Goal: Use online tool/utility: Utilize a website feature to perform a specific function

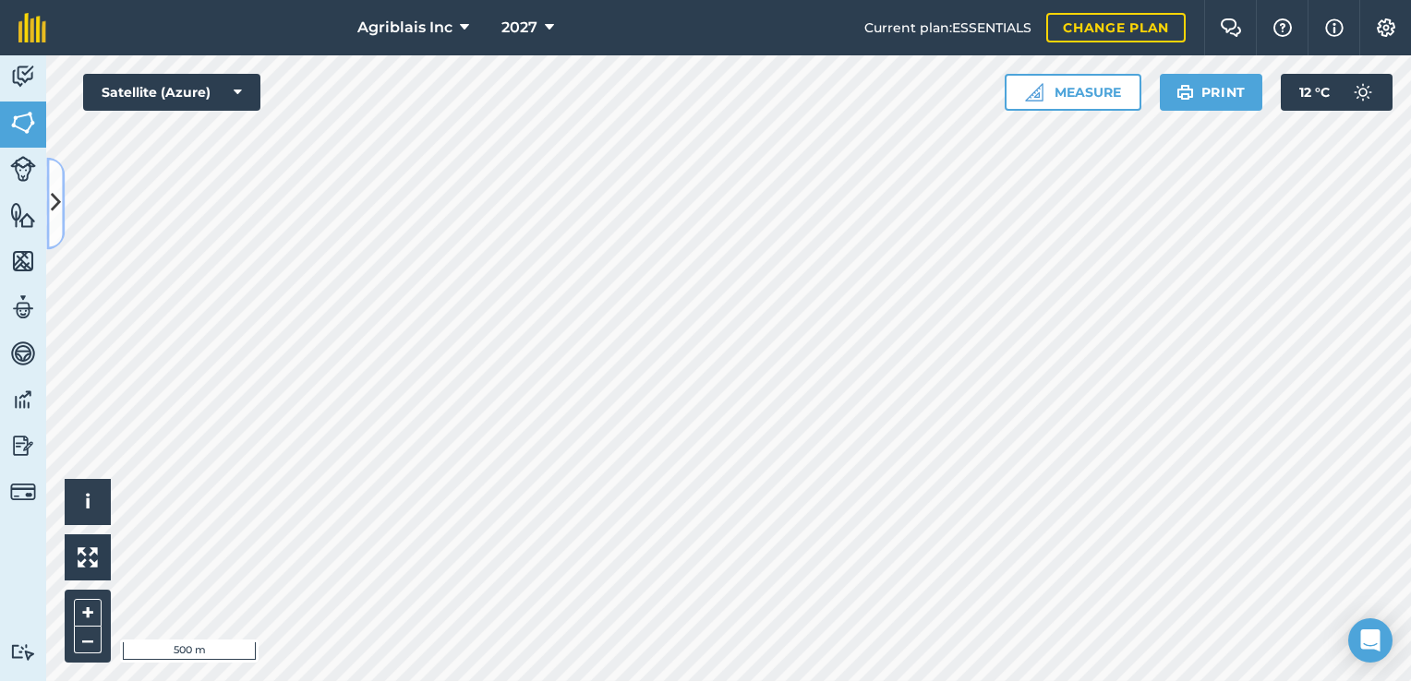
click at [51, 236] on button at bounding box center [55, 203] width 18 height 92
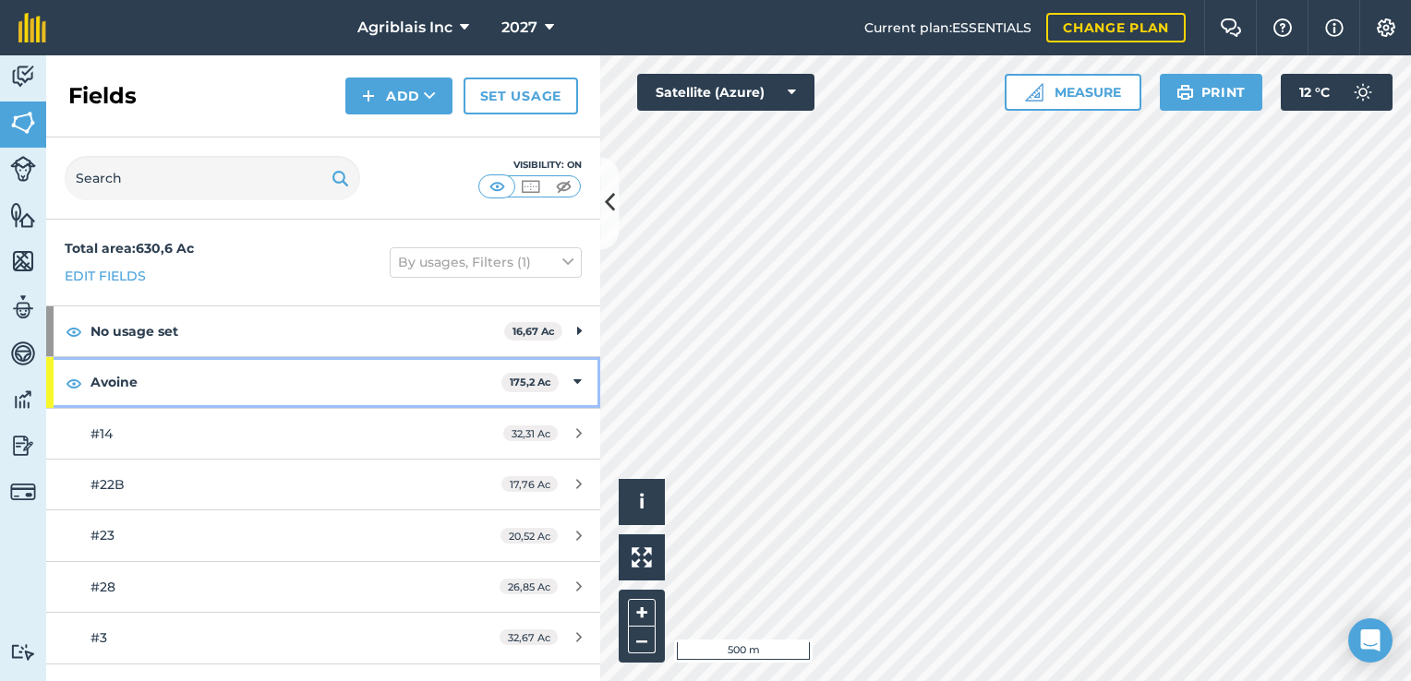
click at [573, 378] on icon at bounding box center [577, 382] width 8 height 20
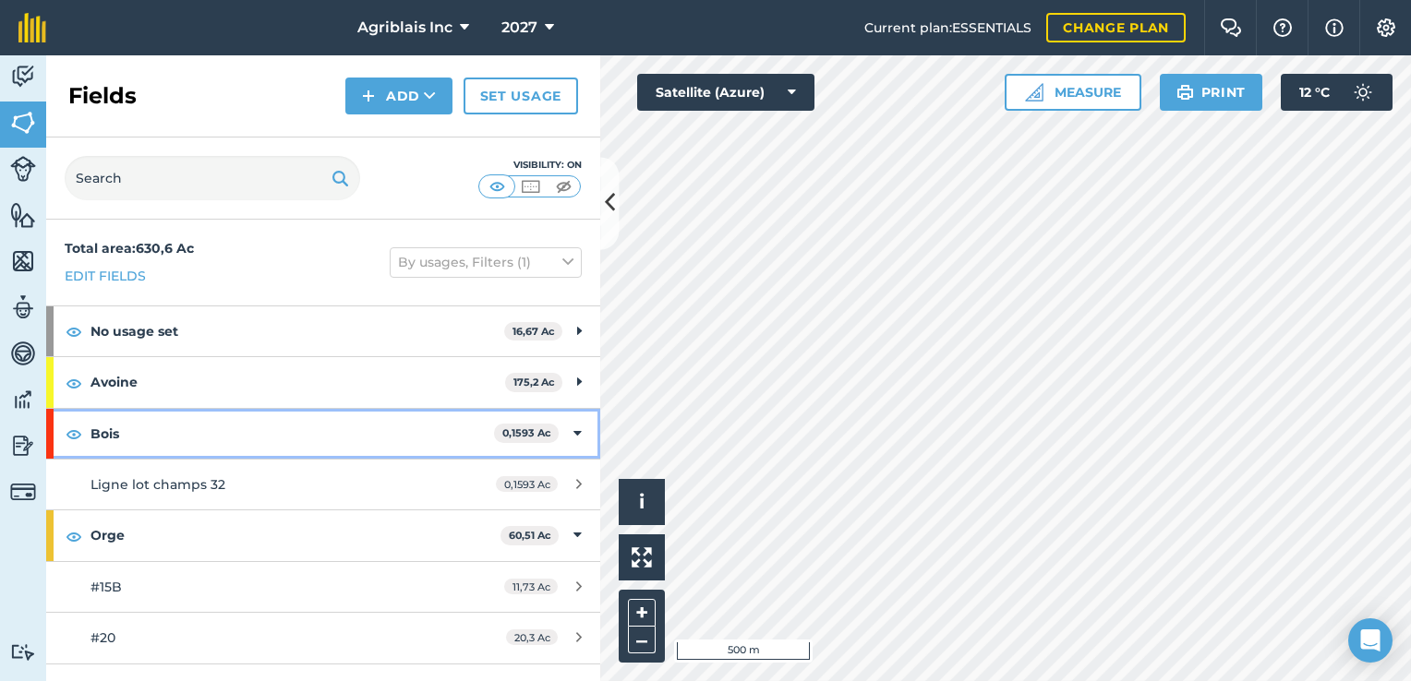
click at [573, 426] on icon at bounding box center [577, 434] width 8 height 20
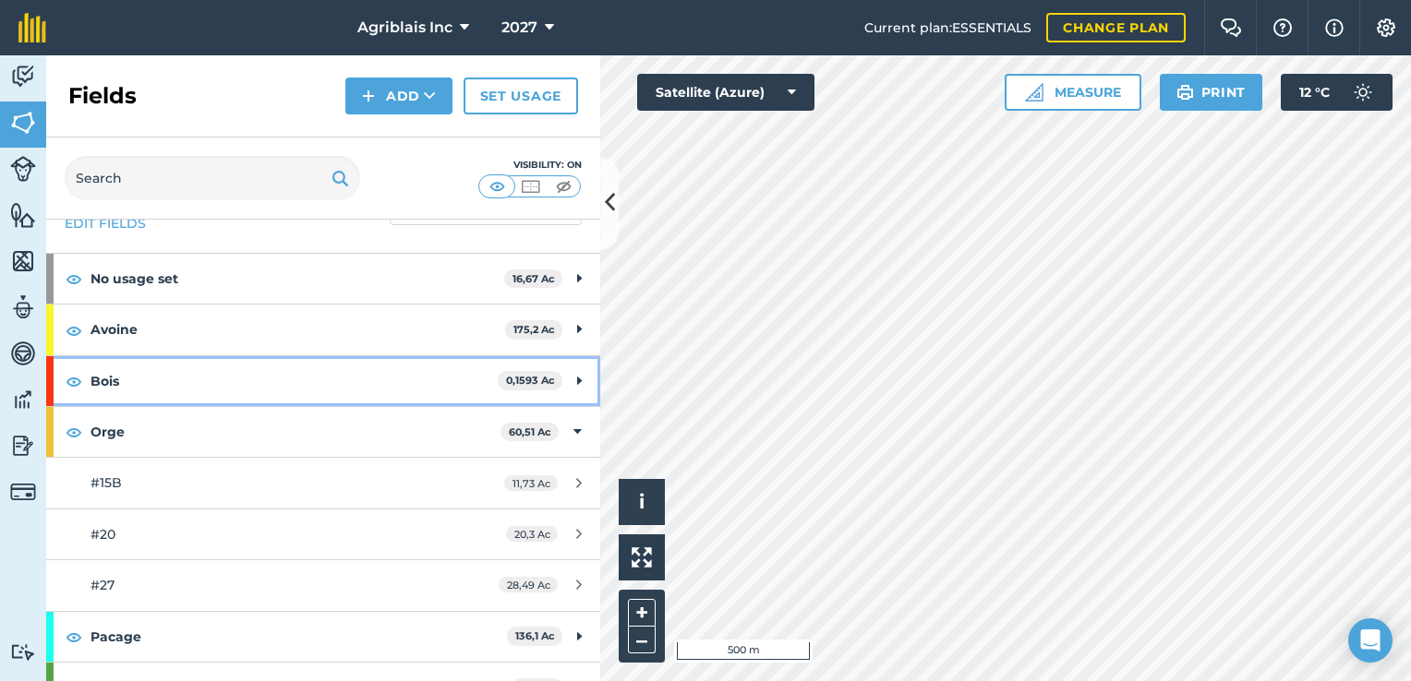
scroll to position [81, 0]
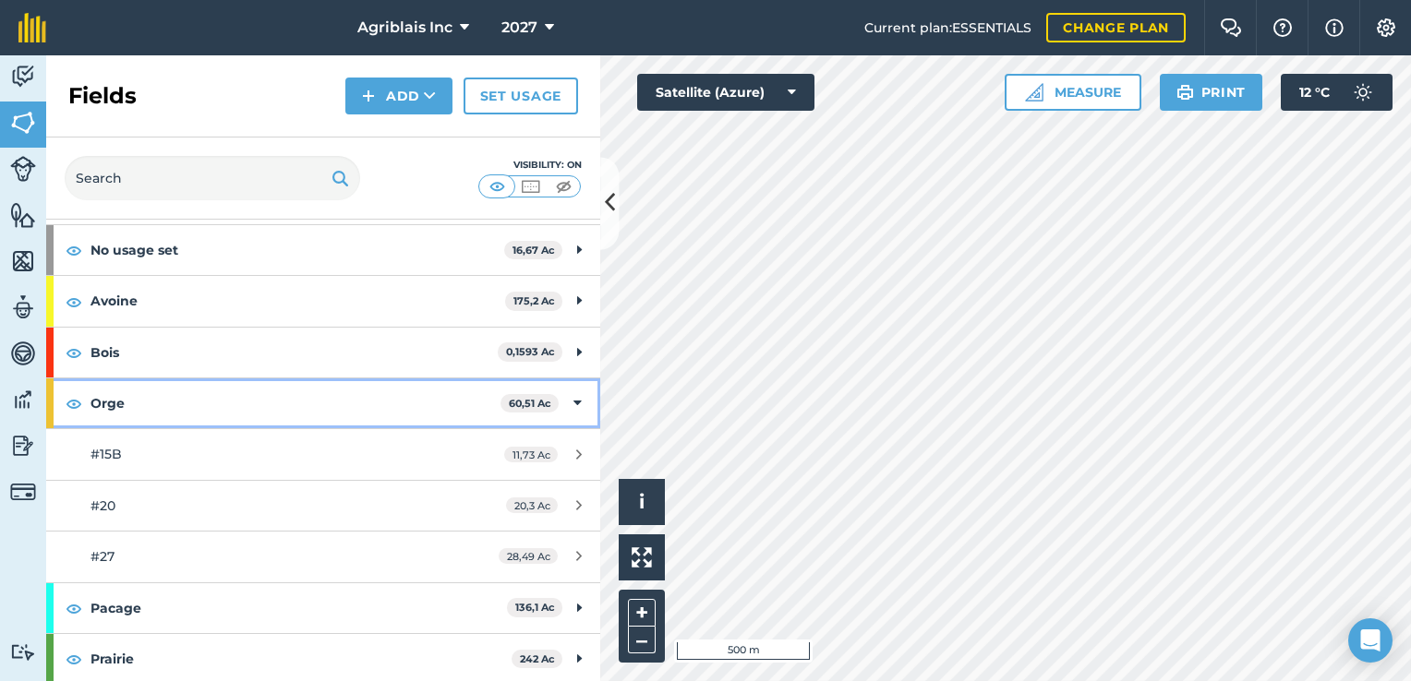
click at [573, 407] on icon at bounding box center [577, 403] width 8 height 20
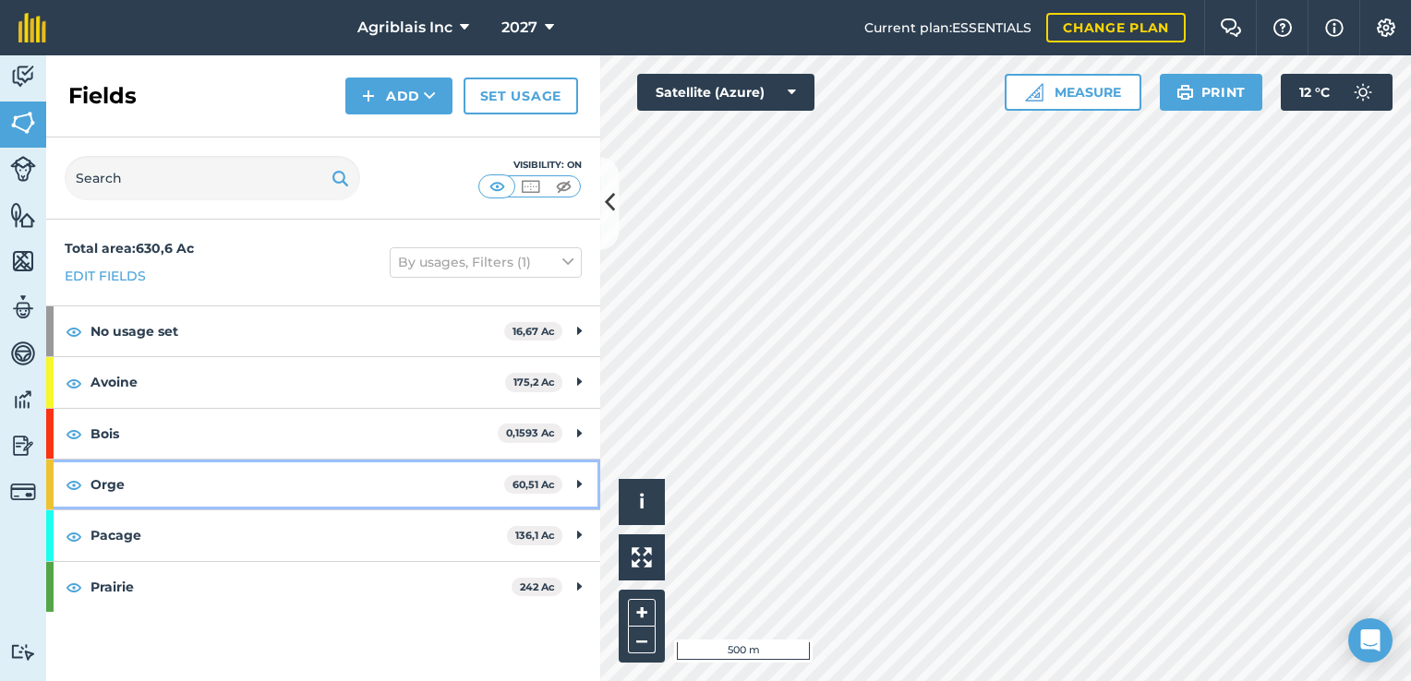
scroll to position [0, 0]
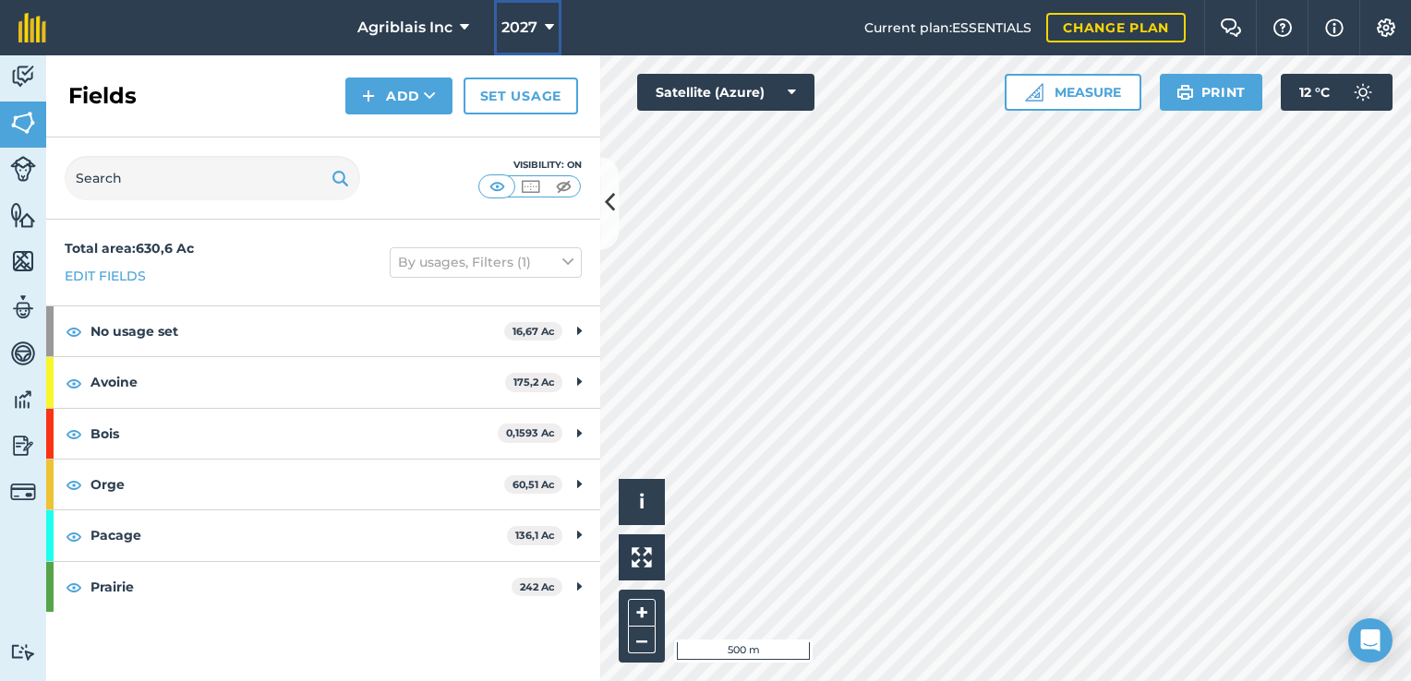
click at [550, 29] on icon at bounding box center [549, 28] width 9 height 22
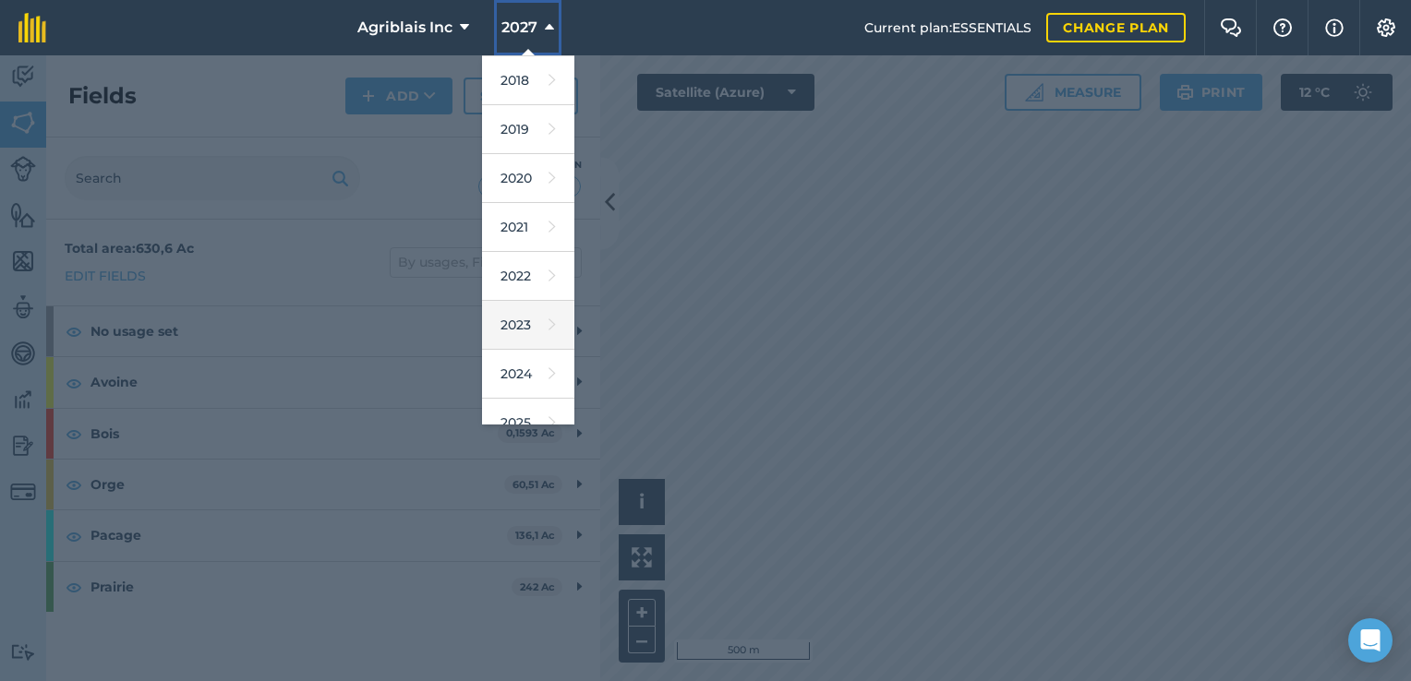
scroll to position [92, 0]
click at [524, 374] on link "2025" at bounding box center [528, 378] width 92 height 49
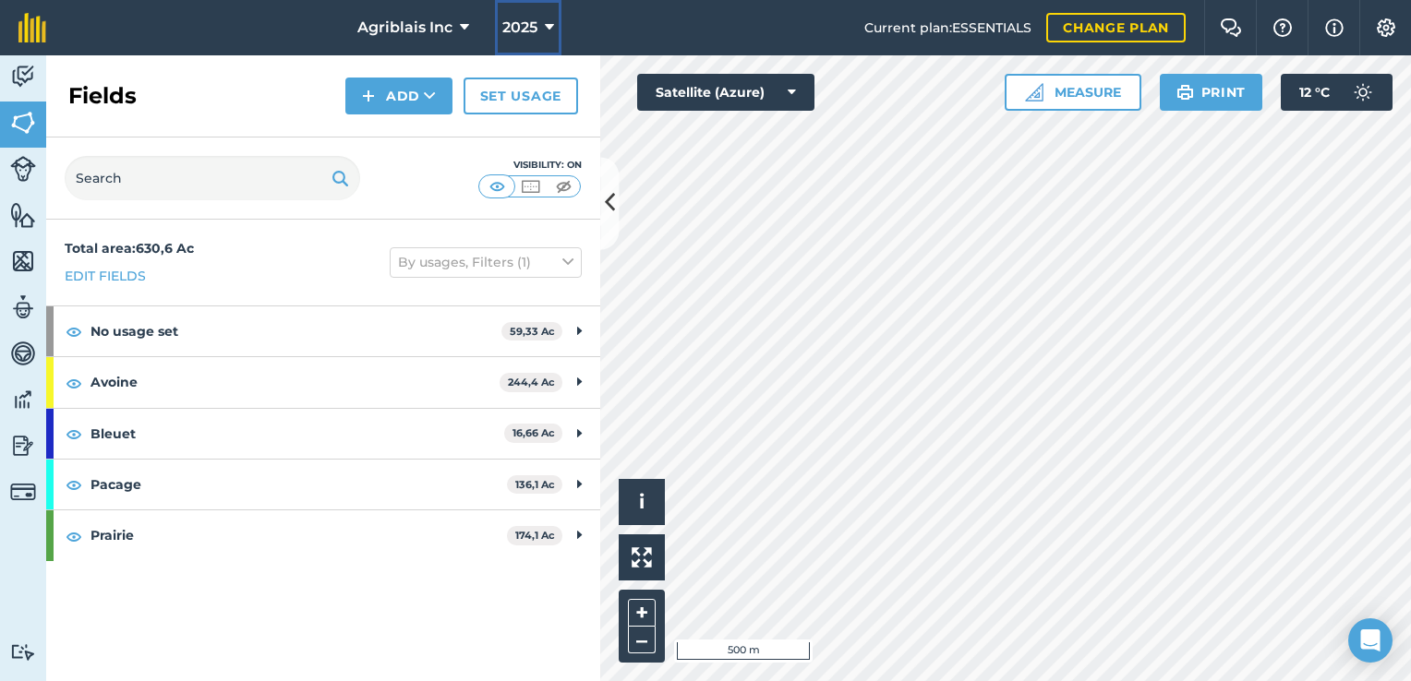
click at [541, 24] on button "2025" at bounding box center [528, 27] width 66 height 55
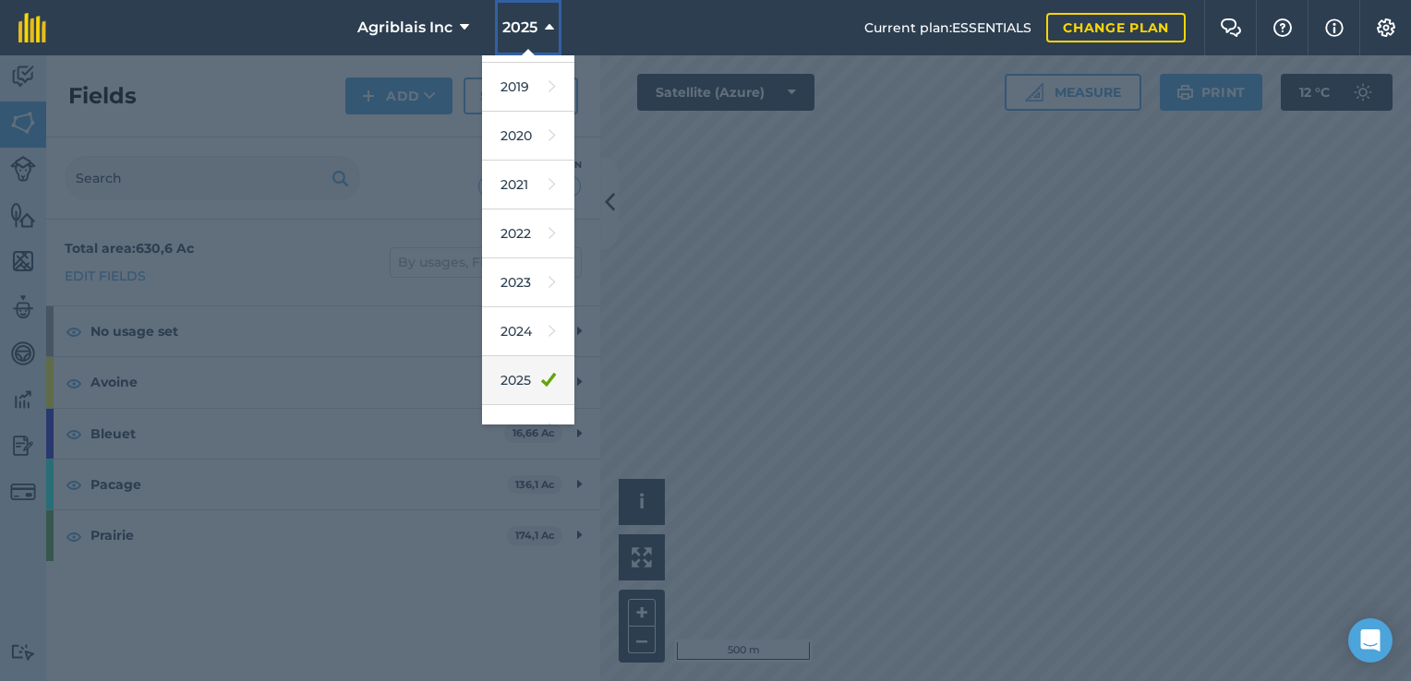
scroll to position [166, 0]
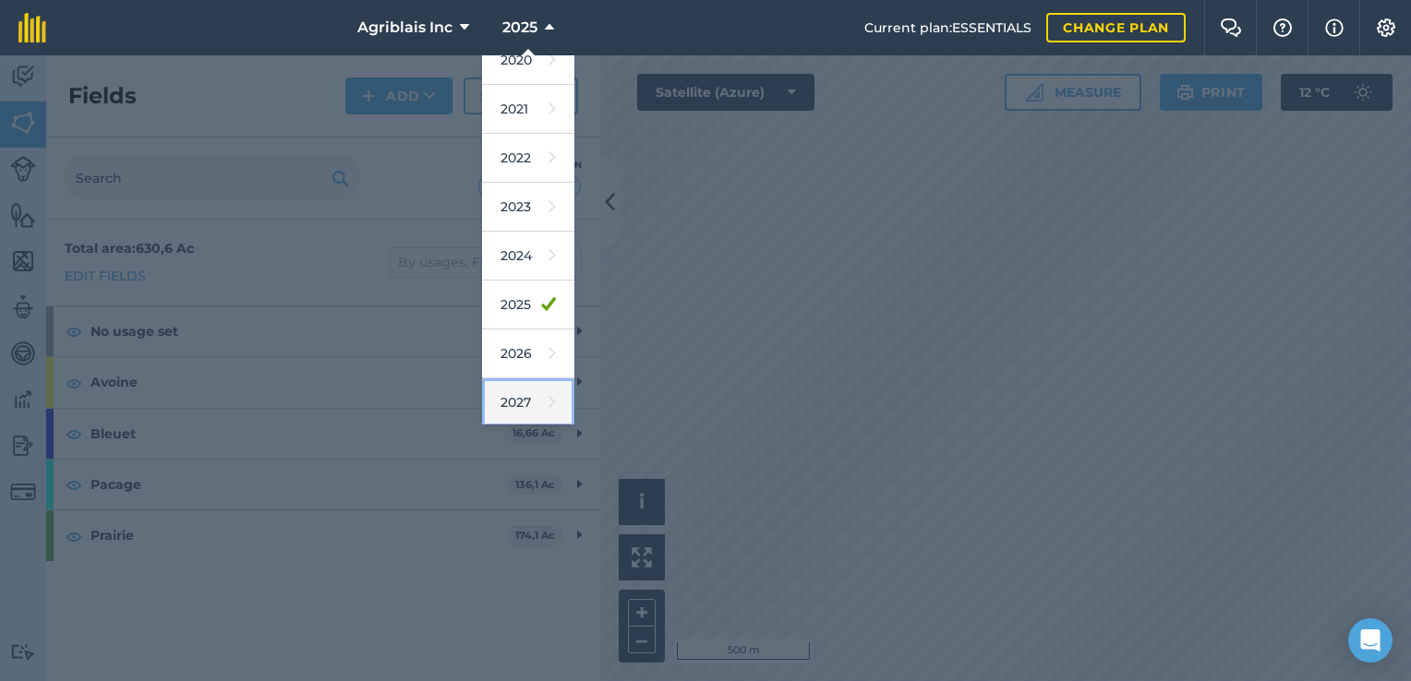
click at [525, 399] on link "2027" at bounding box center [528, 402] width 92 height 49
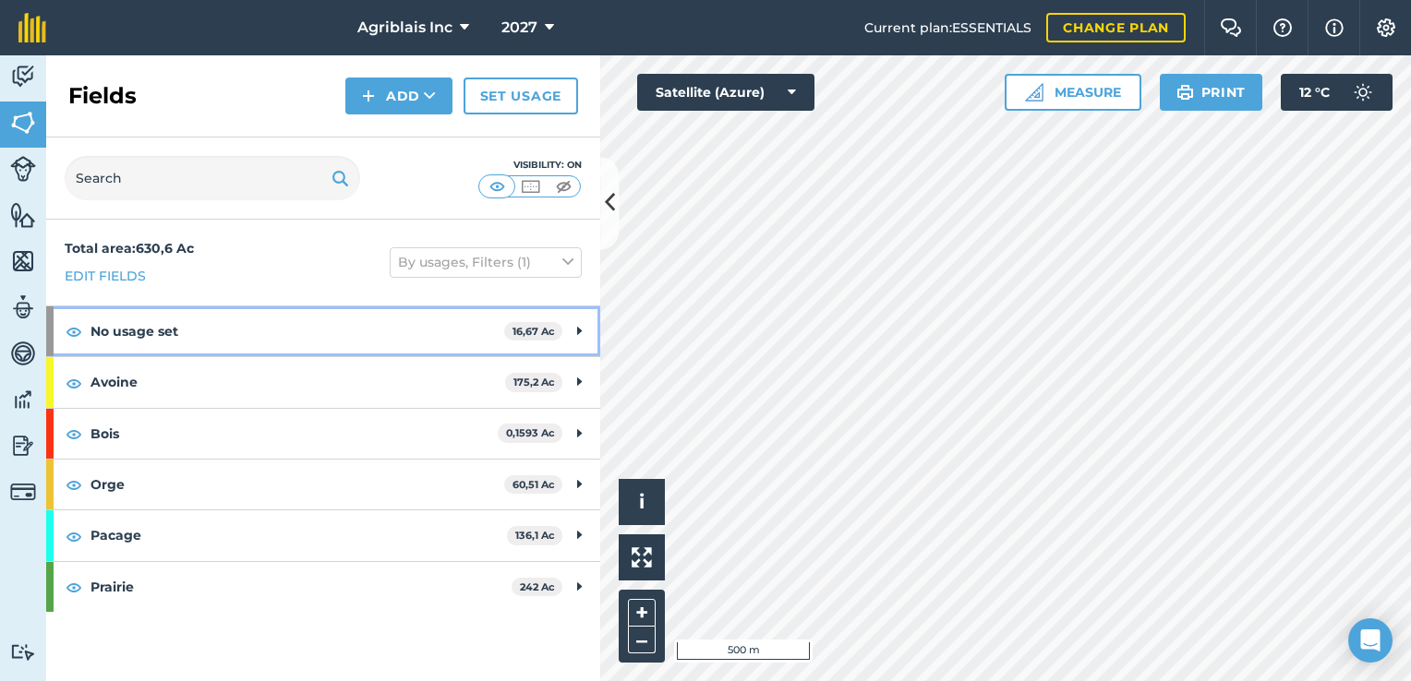
click at [396, 338] on strong "No usage set" at bounding box center [297, 331] width 414 height 50
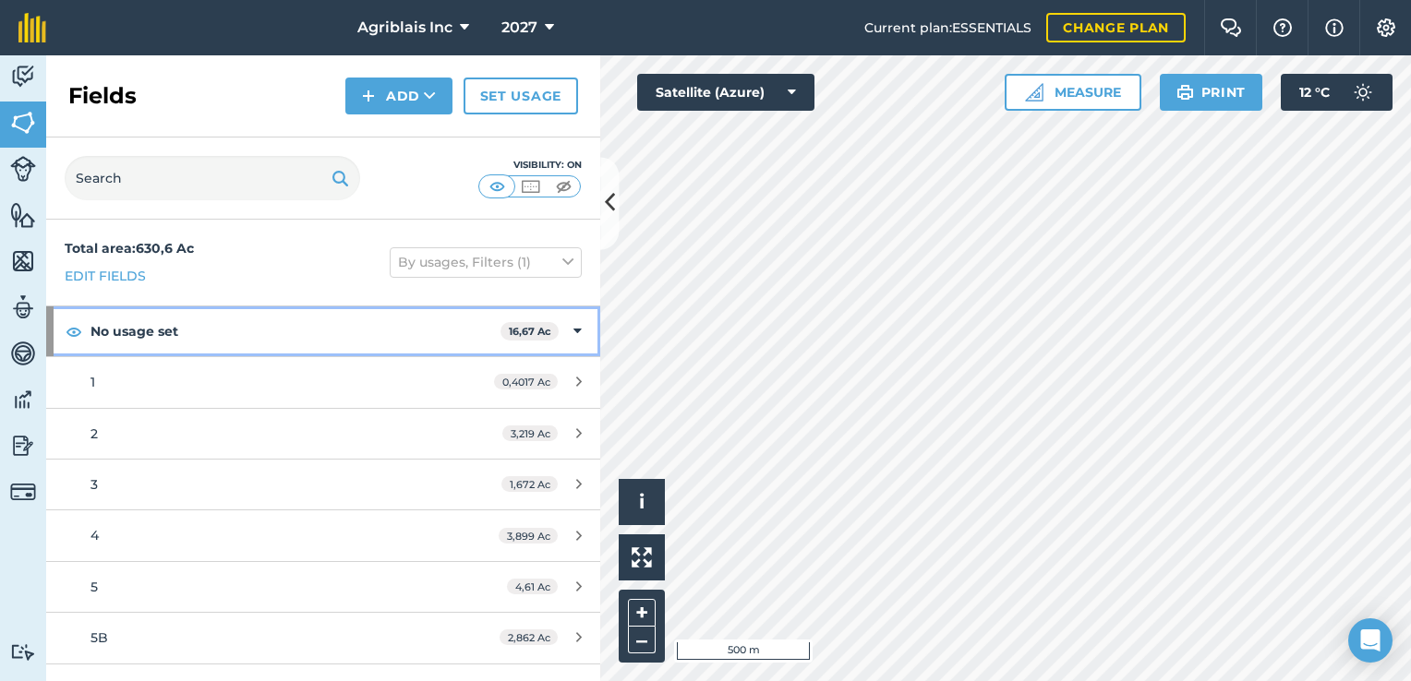
click at [435, 329] on strong "No usage set" at bounding box center [295, 331] width 410 height 50
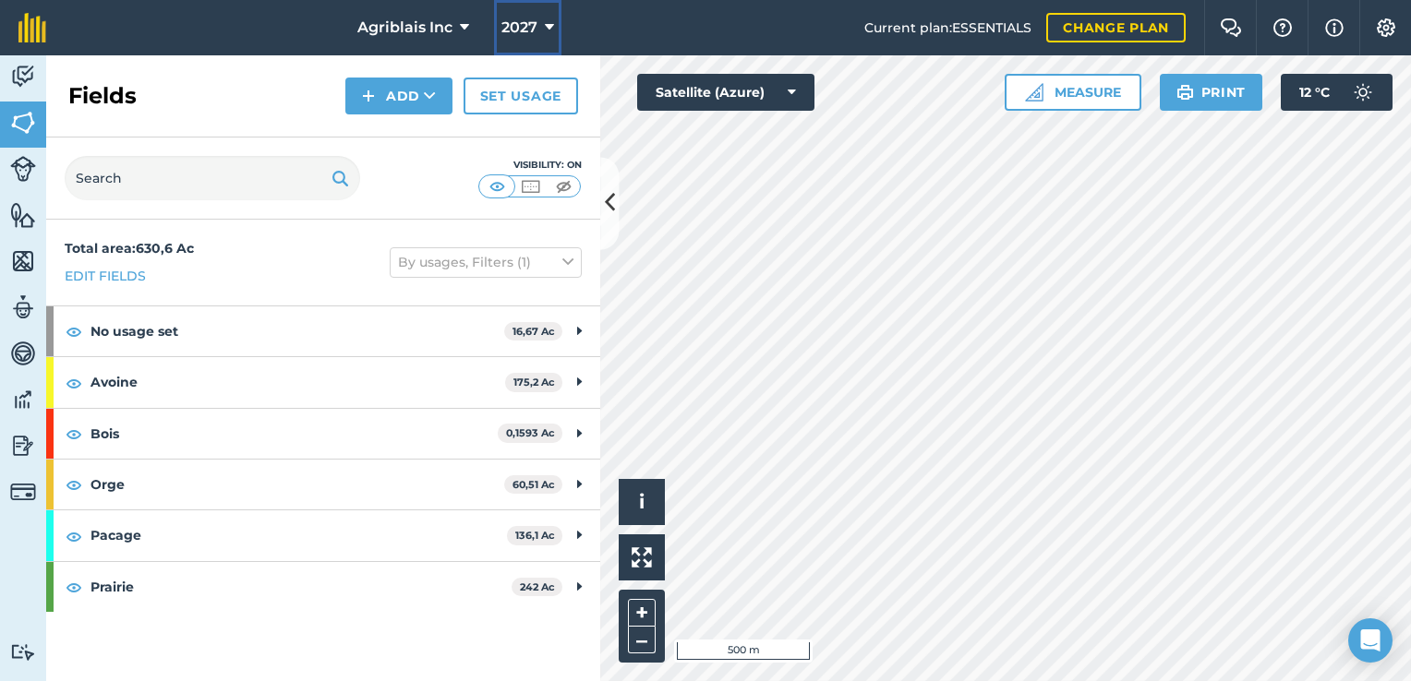
click at [535, 27] on span "2027" at bounding box center [519, 28] width 36 height 22
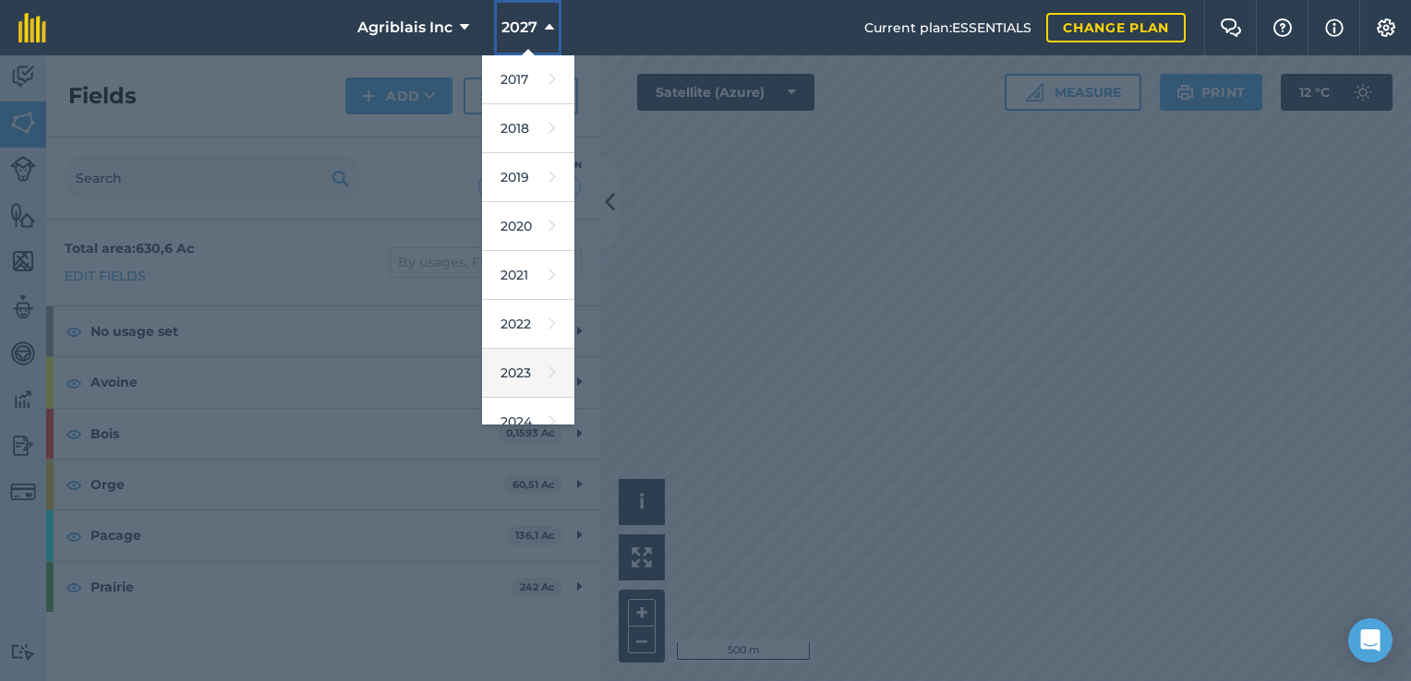
scroll to position [92, 0]
click at [512, 374] on link "2025" at bounding box center [528, 378] width 92 height 49
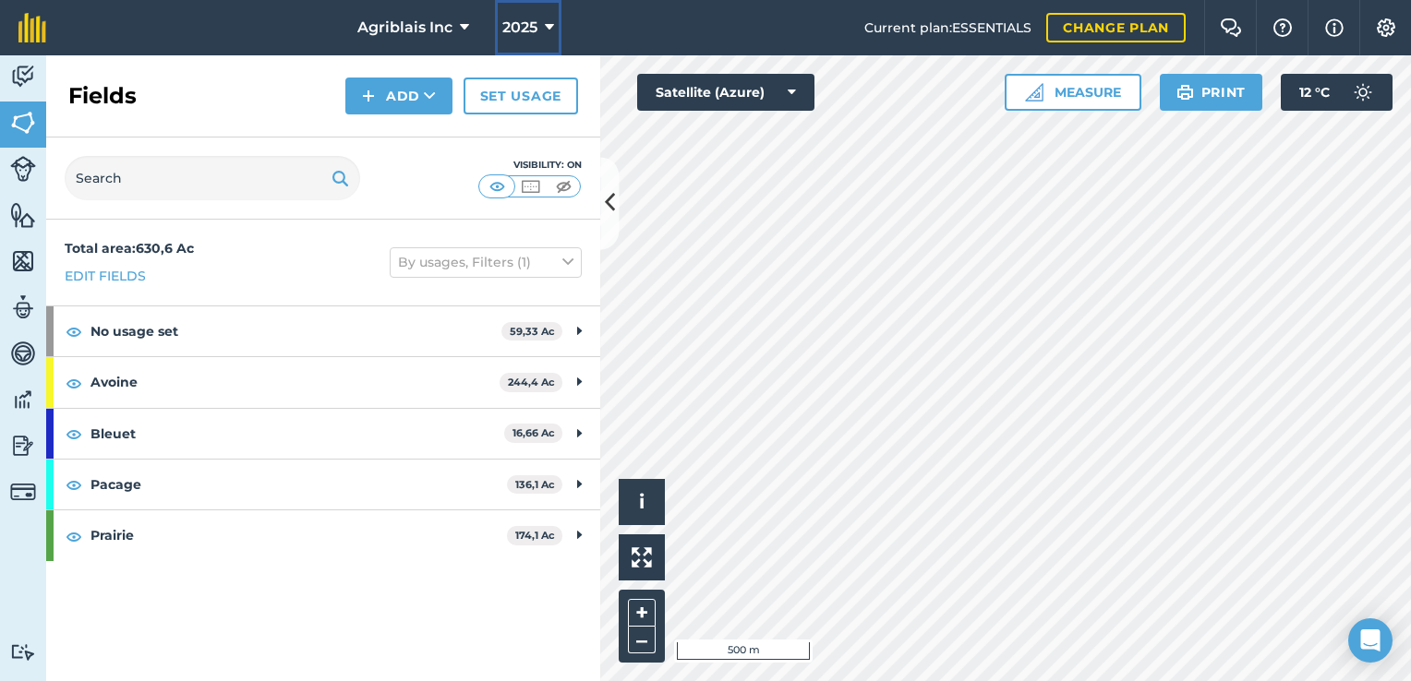
click at [546, 20] on icon at bounding box center [549, 28] width 9 height 22
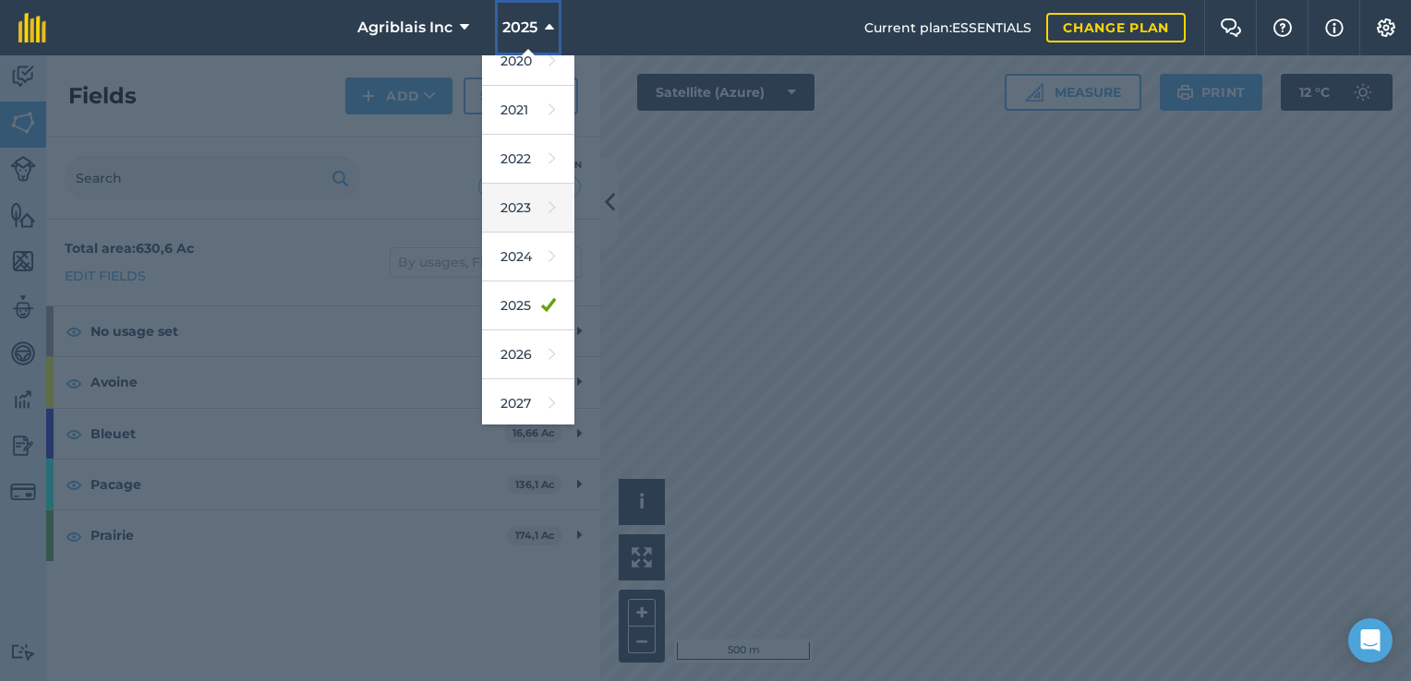
scroll to position [166, 0]
click at [522, 349] on link "2026" at bounding box center [528, 354] width 92 height 49
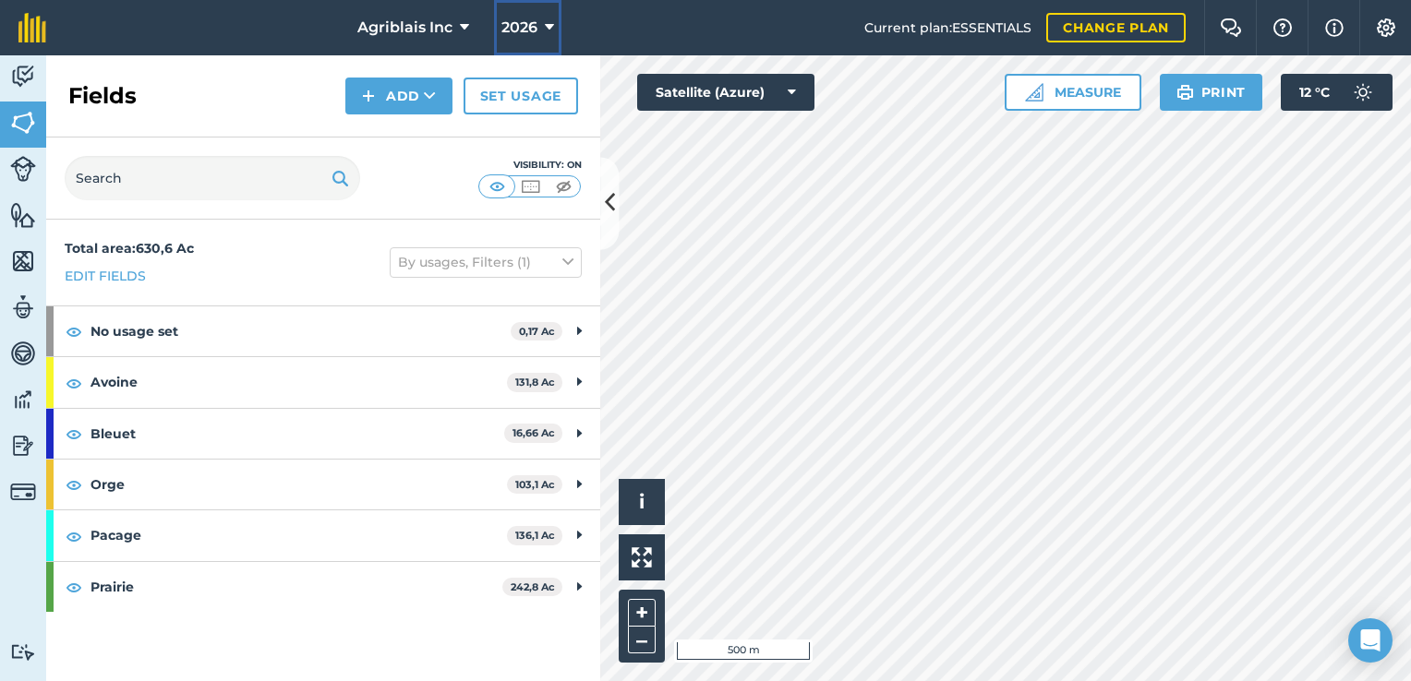
click at [540, 28] on button "2026" at bounding box center [527, 27] width 67 height 55
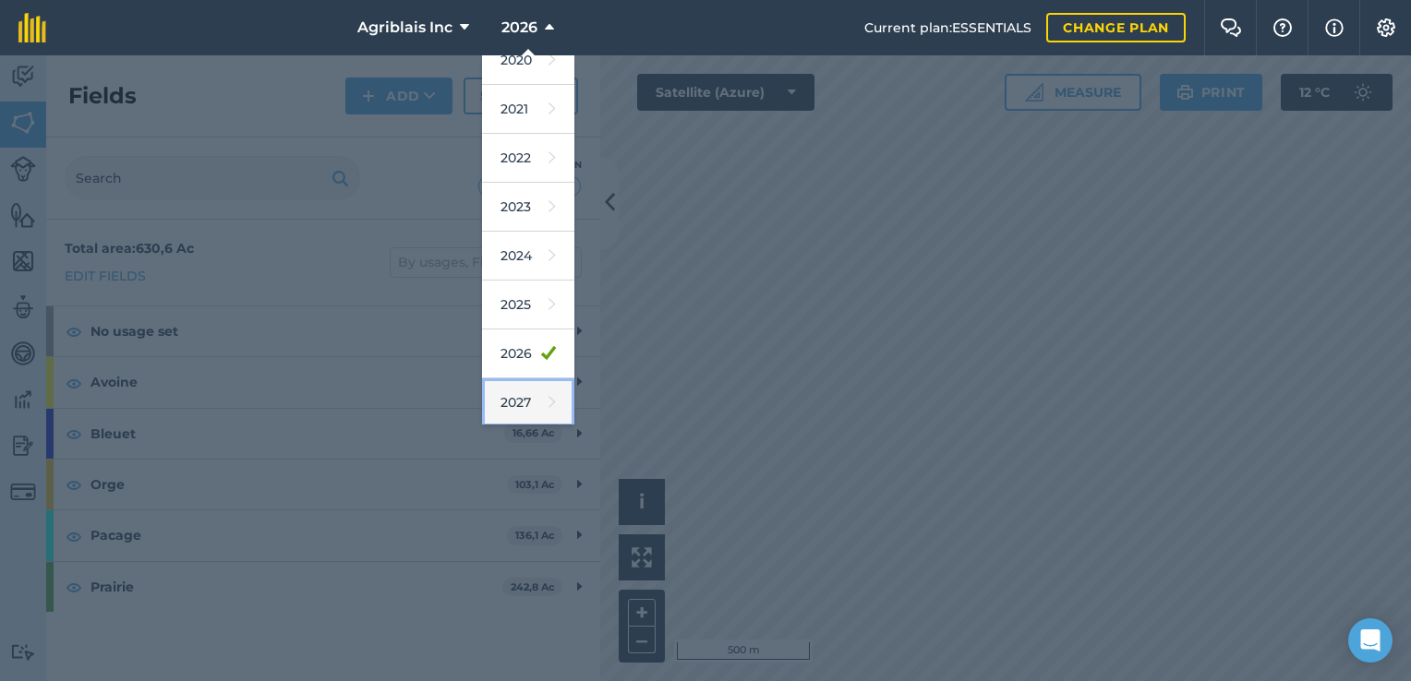
click at [527, 397] on link "2027" at bounding box center [528, 402] width 92 height 49
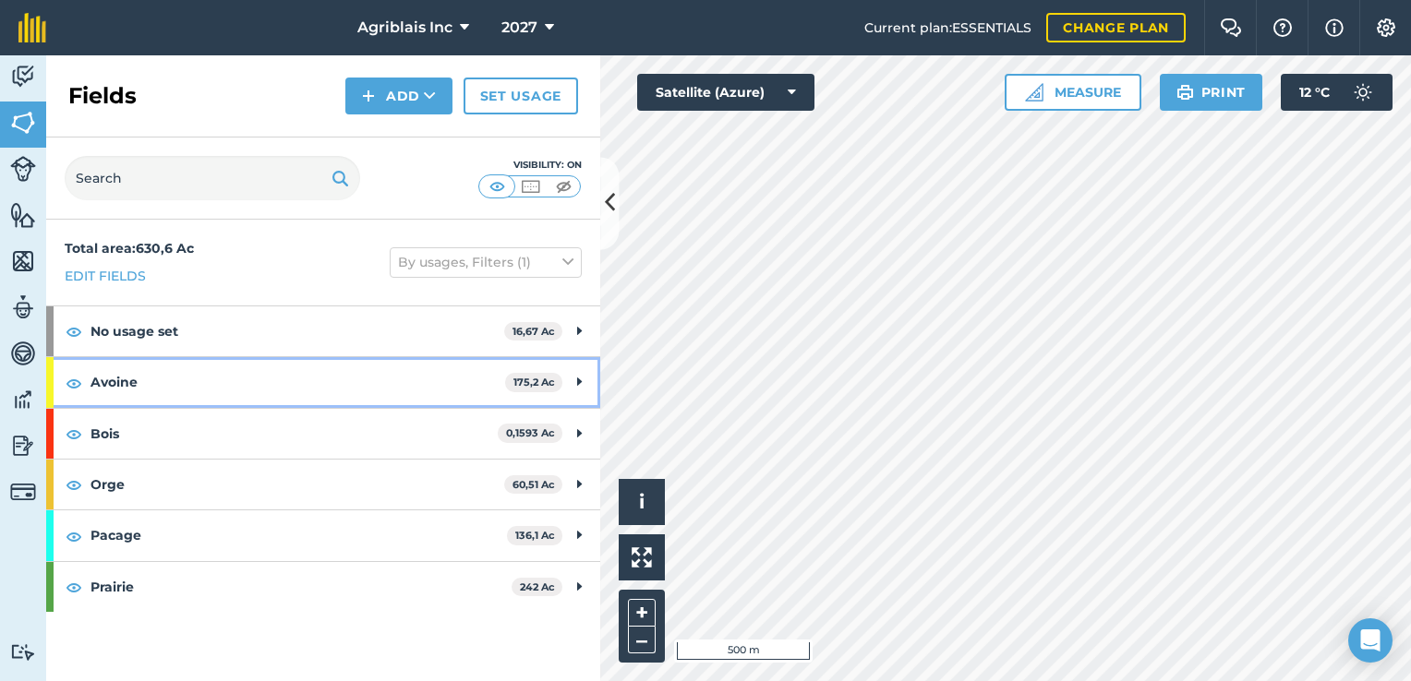
click at [578, 382] on icon at bounding box center [579, 382] width 5 height 20
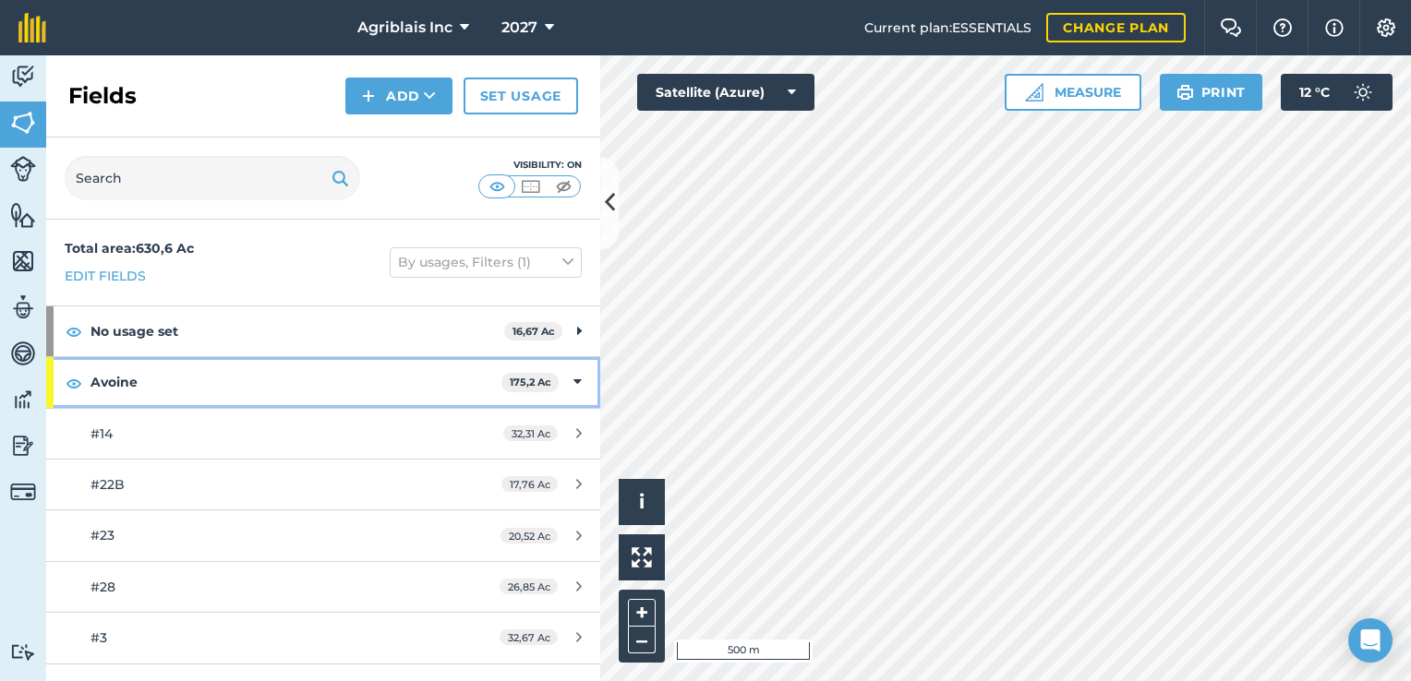
click at [565, 370] on div "[STREET_ADDRESS]" at bounding box center [323, 382] width 554 height 50
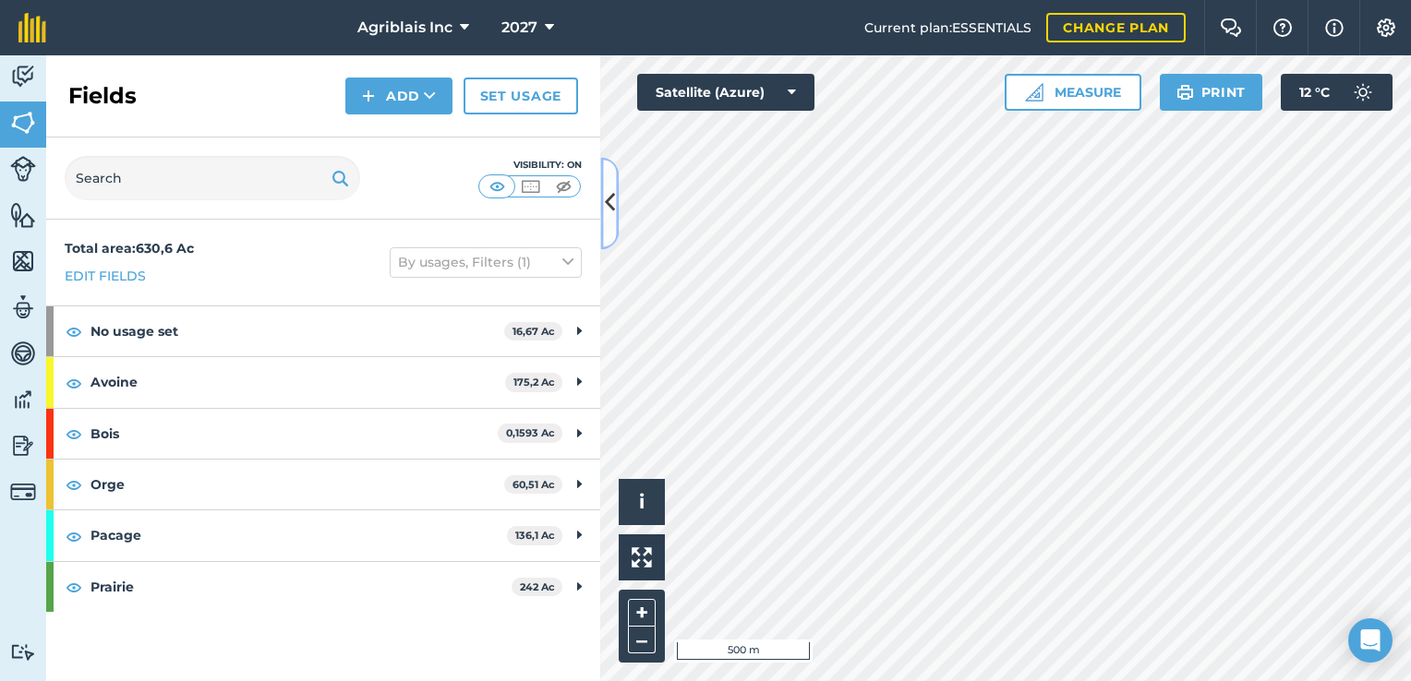
click at [613, 203] on icon at bounding box center [610, 203] width 10 height 32
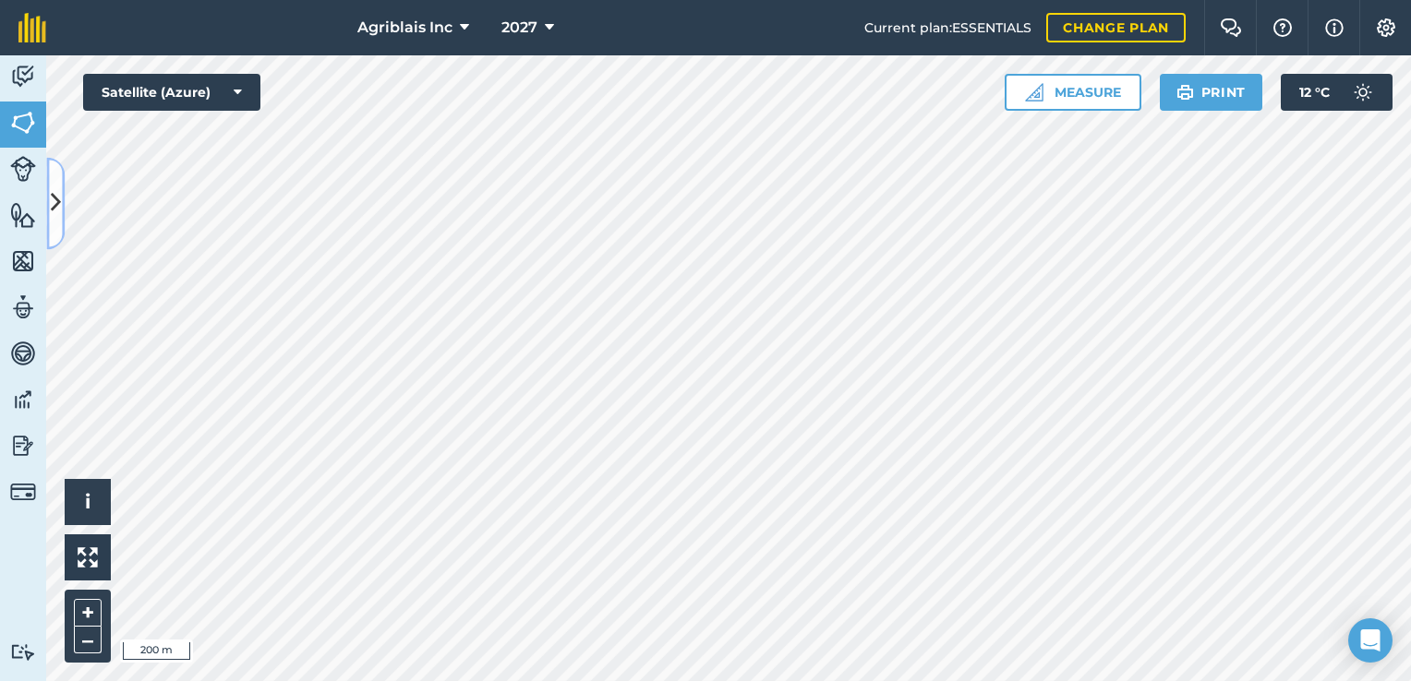
click at [57, 218] on icon at bounding box center [56, 203] width 10 height 32
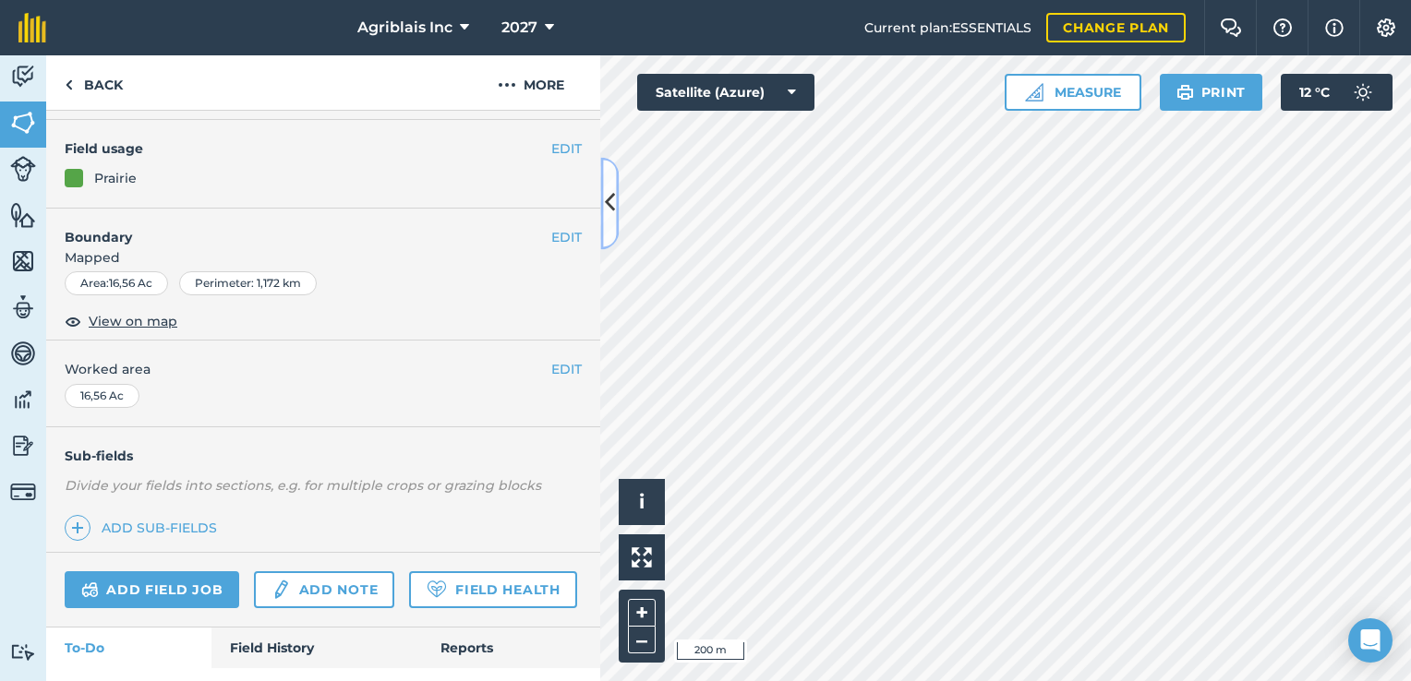
scroll to position [236, 0]
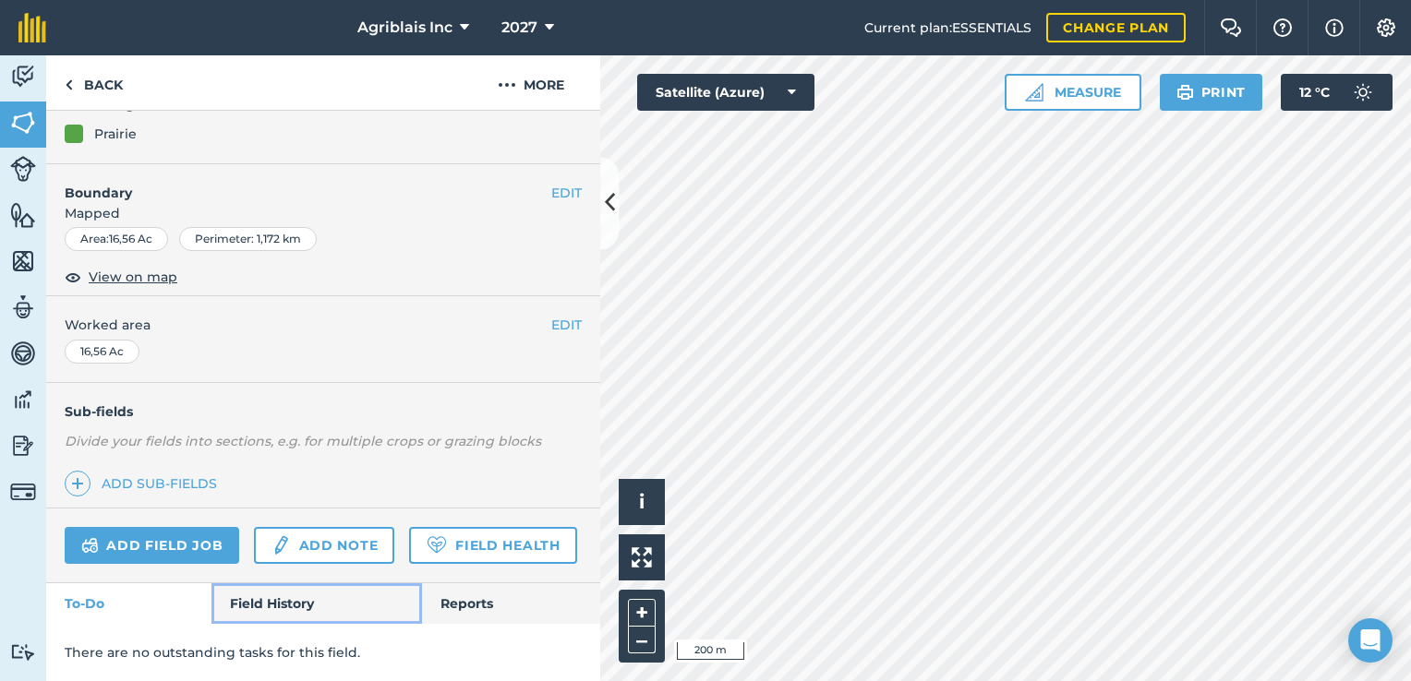
click at [300, 607] on link "Field History" at bounding box center [316, 603] width 210 height 41
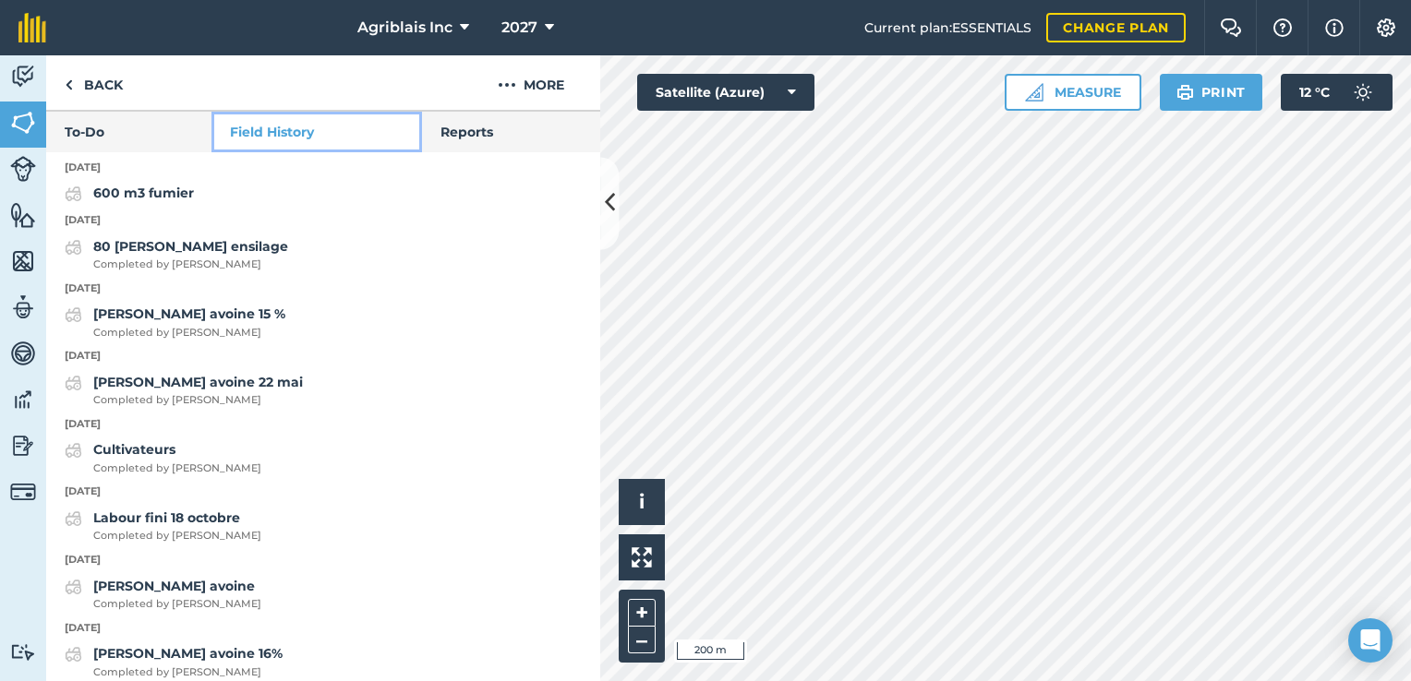
scroll to position [691, 0]
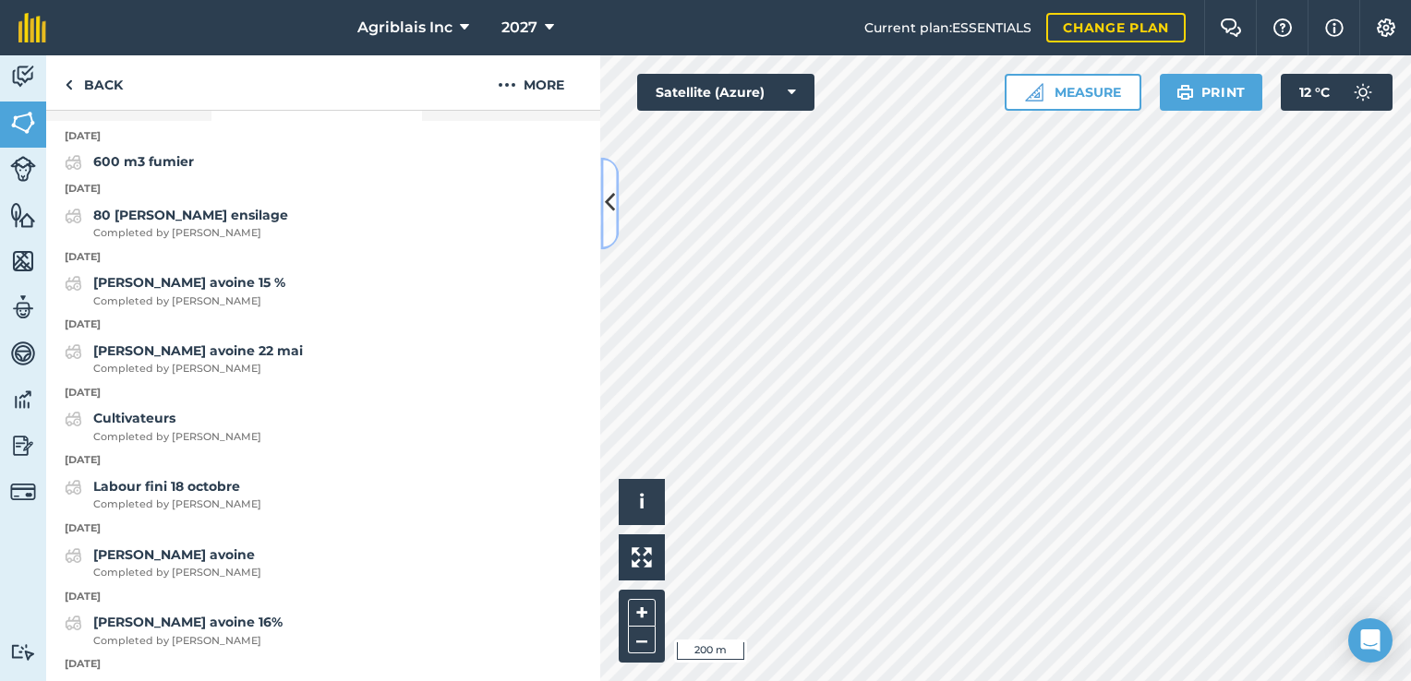
click at [608, 234] on button at bounding box center [609, 203] width 18 height 92
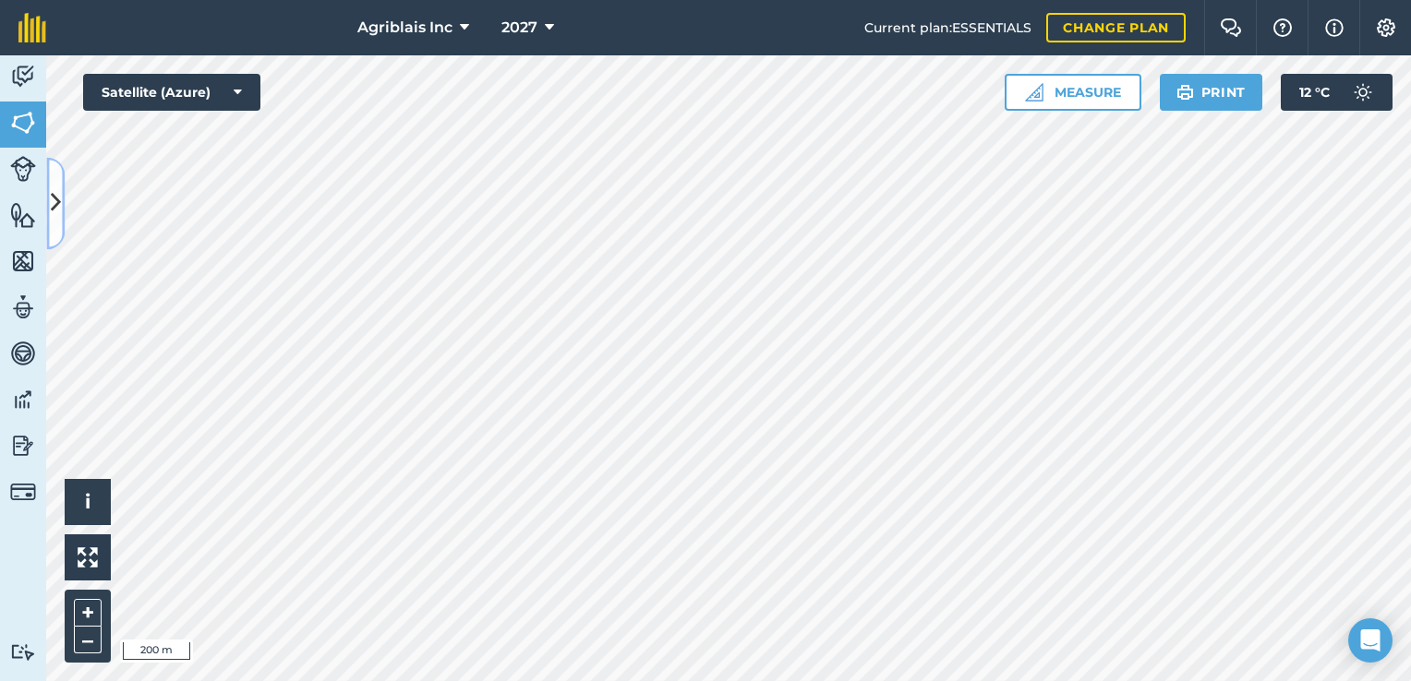
click at [54, 201] on icon at bounding box center [56, 203] width 10 height 32
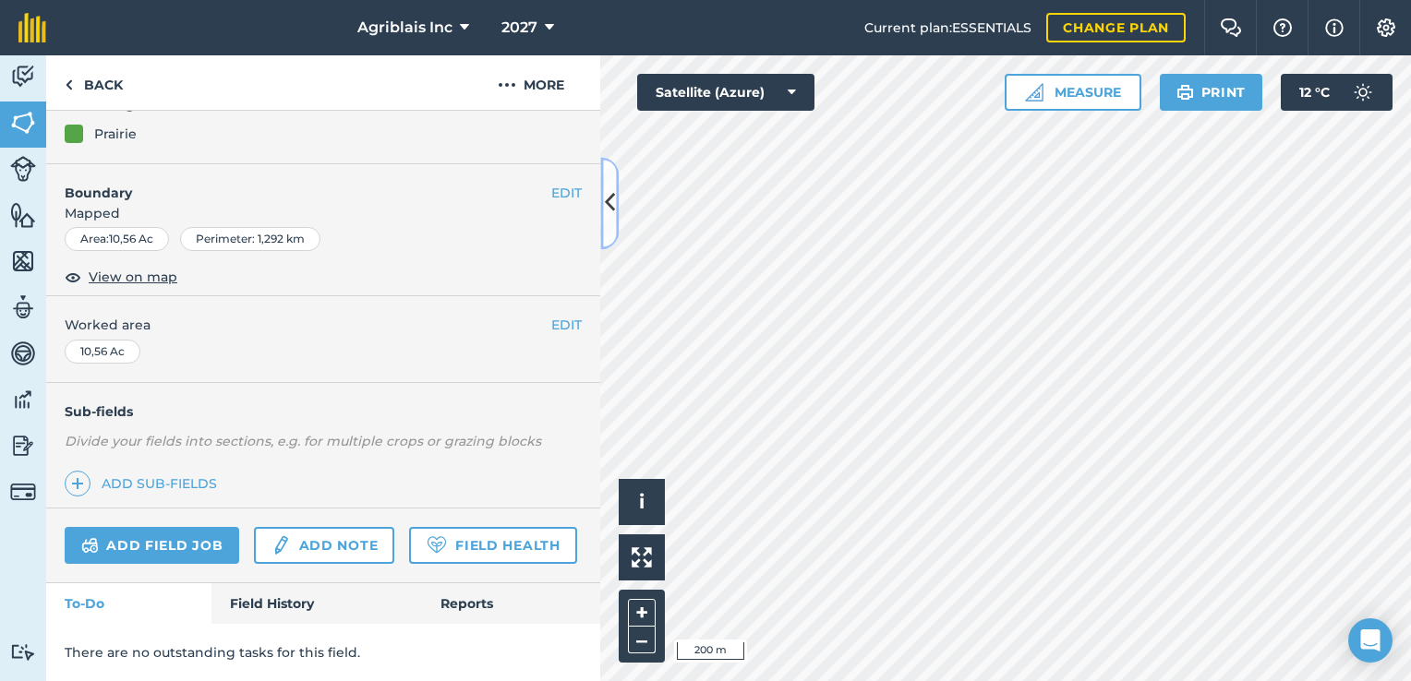
scroll to position [236, 0]
click at [280, 595] on link "Field History" at bounding box center [316, 603] width 210 height 41
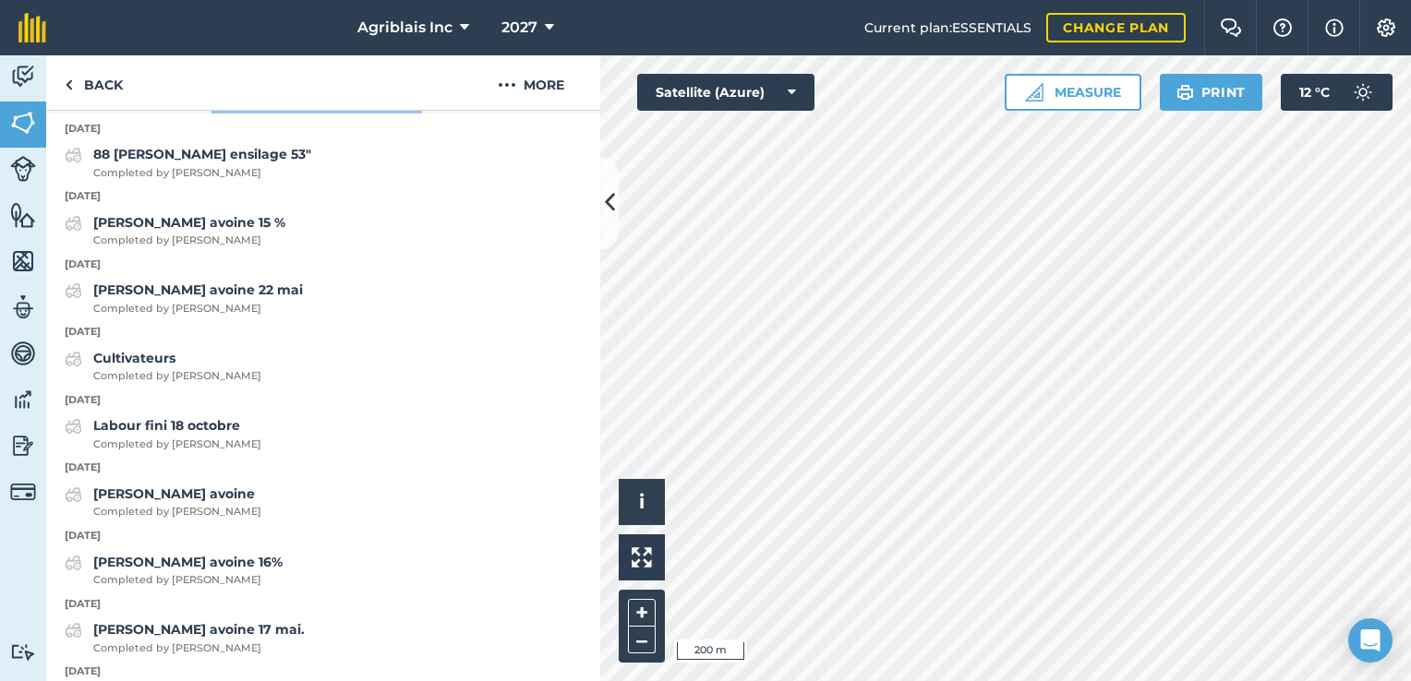
scroll to position [606, 0]
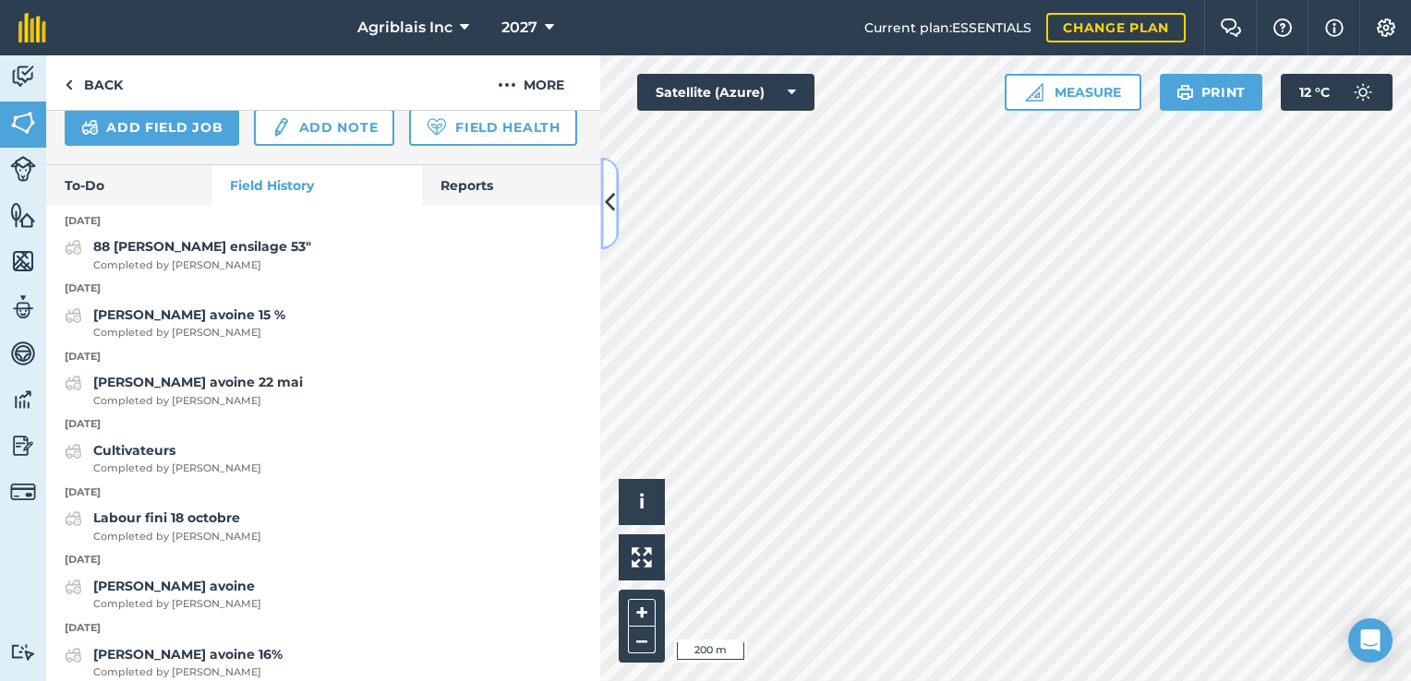
click at [609, 227] on button at bounding box center [609, 203] width 18 height 92
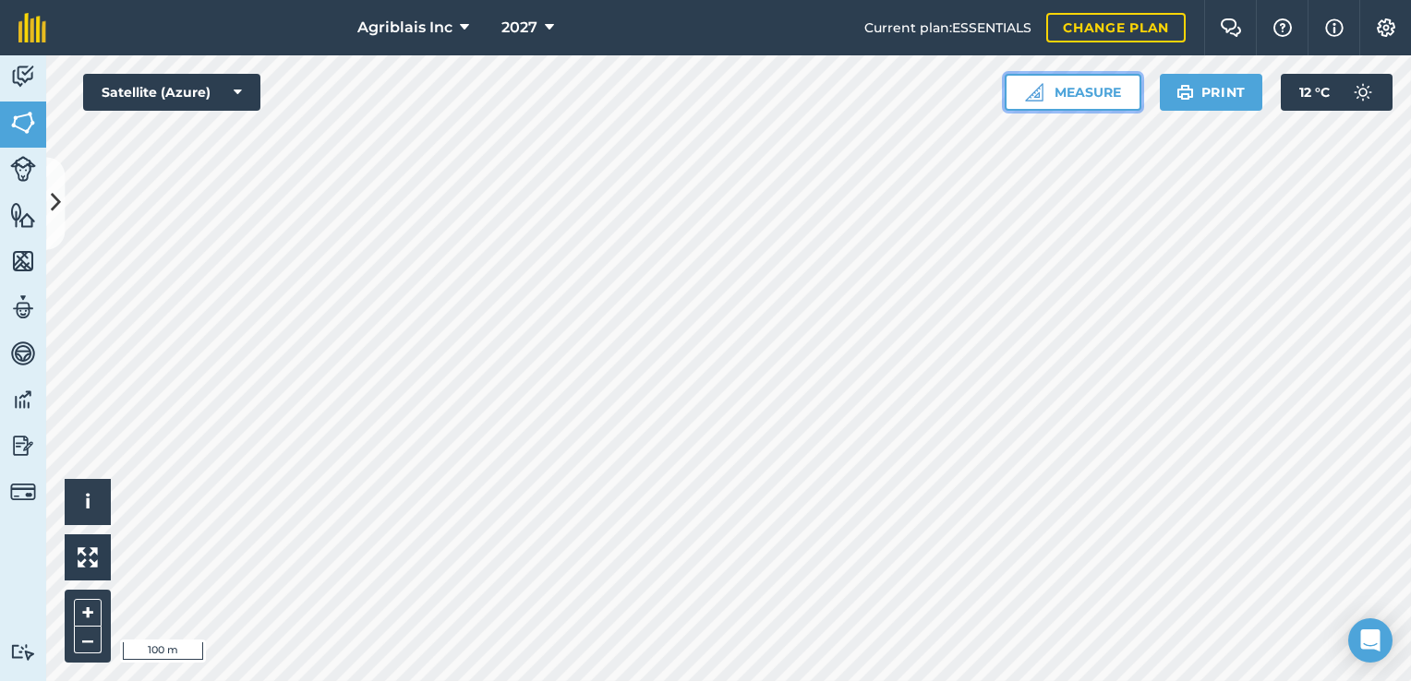
click at [1089, 88] on button "Measure" at bounding box center [1072, 92] width 137 height 37
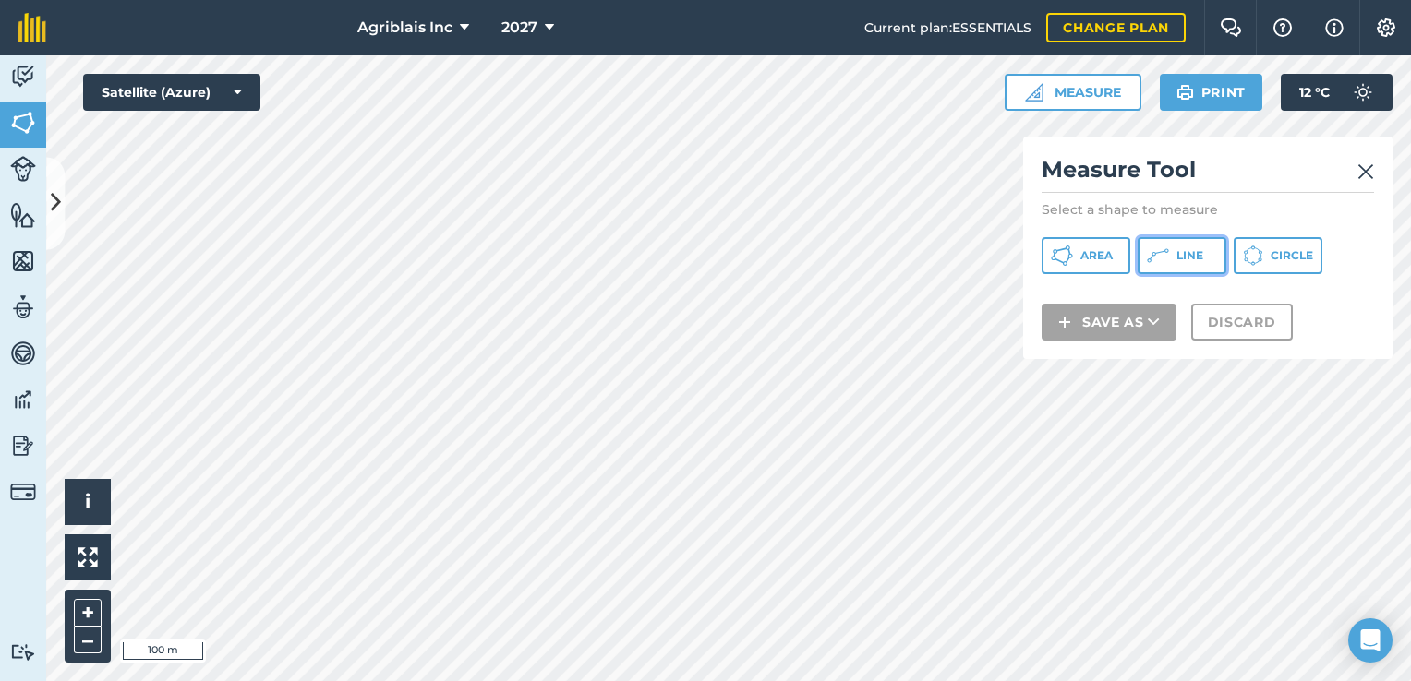
click at [1165, 248] on icon at bounding box center [1158, 256] width 22 height 22
click at [470, 0] on html "Agriblais Inc 2027 Current plan : ESSENTIALS Change plan Farm Chat Help Info Se…" at bounding box center [705, 340] width 1411 height 681
click at [760, 680] on html "Agriblais Inc 2027 Current plan : ESSENTIALS Change plan Farm Chat Help Info Se…" at bounding box center [705, 340] width 1411 height 681
click at [1109, 260] on span "Area" at bounding box center [1096, 255] width 32 height 15
click at [1374, 168] on div "Measure Tool Select a shape to measure Area Line Circle Save as Discard" at bounding box center [1207, 248] width 369 height 222
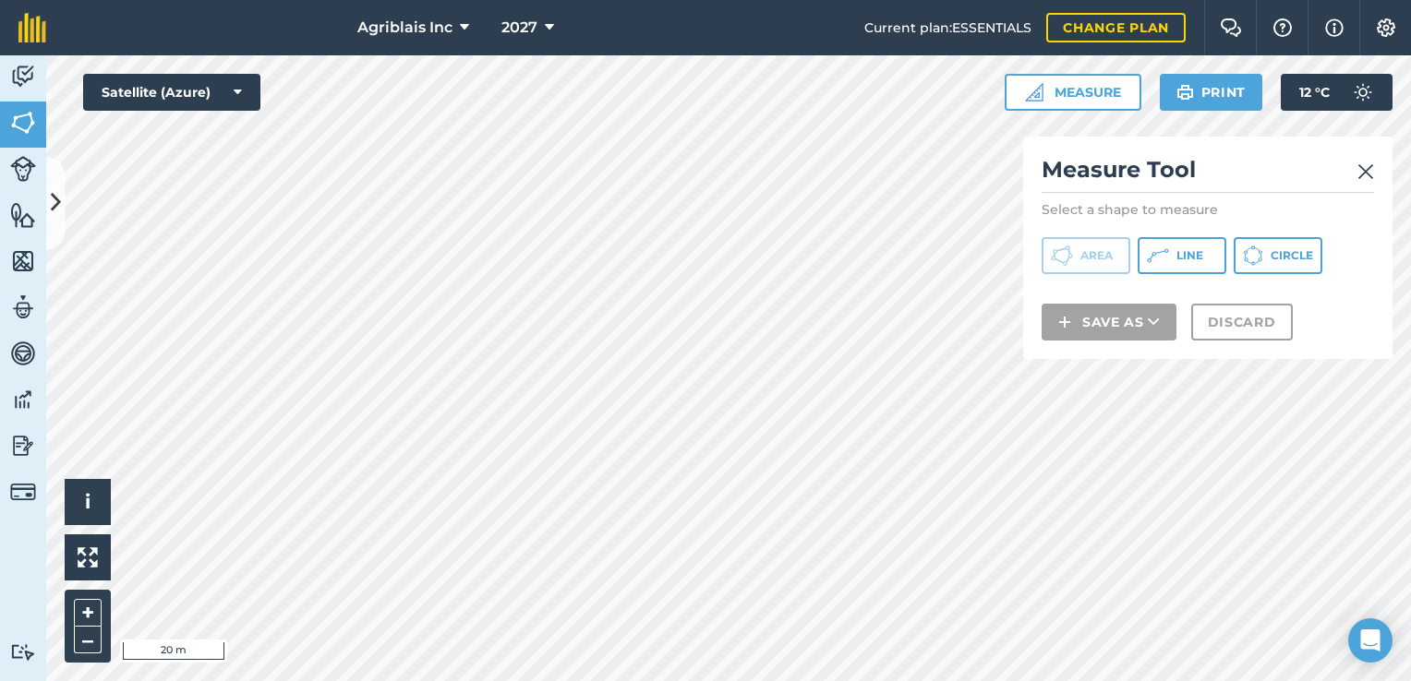
click at [1371, 166] on img at bounding box center [1365, 172] width 17 height 22
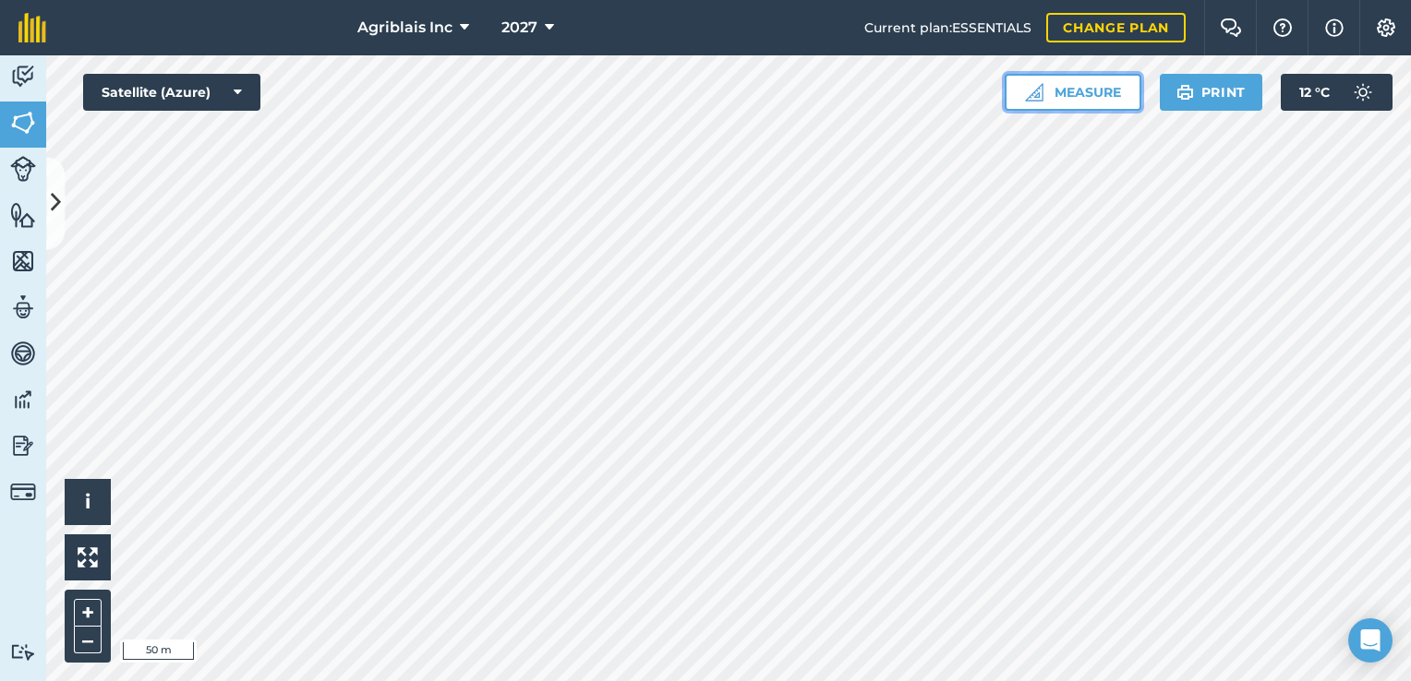
click at [1070, 96] on button "Measure" at bounding box center [1072, 92] width 137 height 37
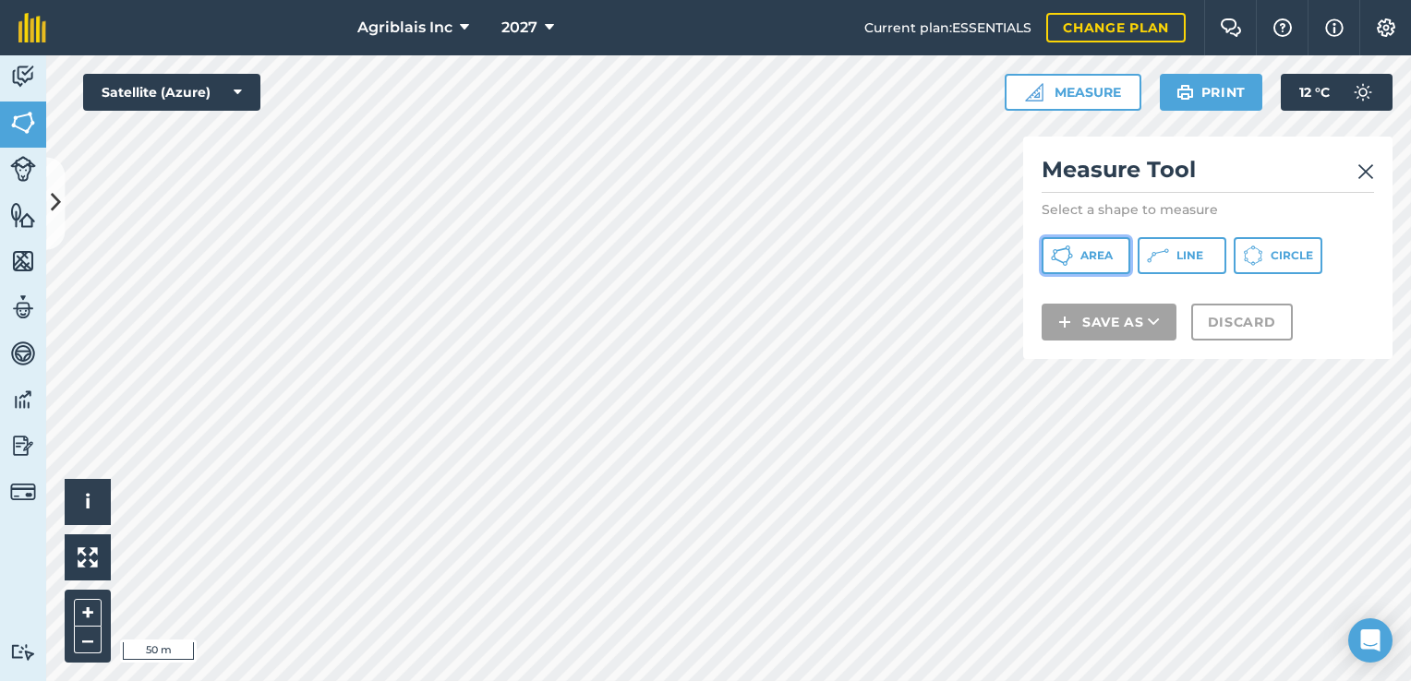
click at [1106, 259] on span "Area" at bounding box center [1096, 255] width 32 height 15
click at [181, 680] on html "Agriblais Inc 2027 Current plan : ESSENTIALS Change plan Farm Chat Help Info Se…" at bounding box center [705, 340] width 1411 height 681
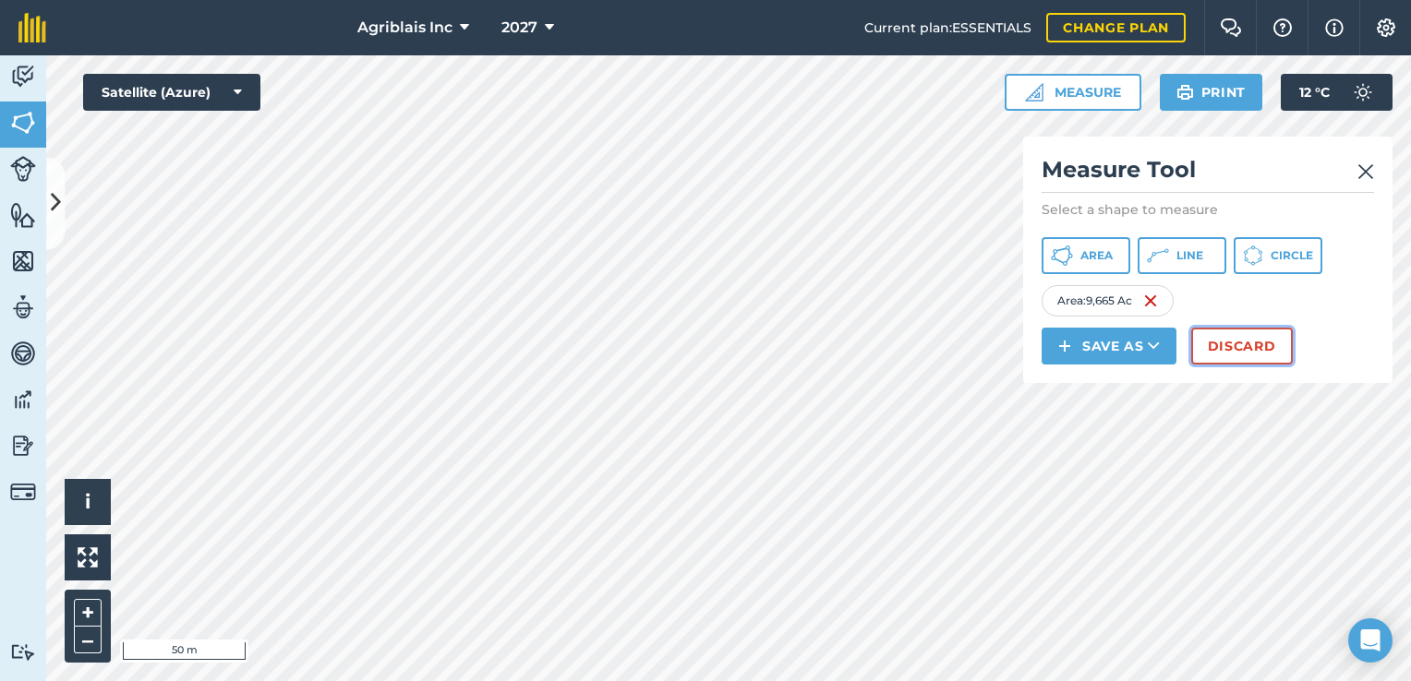
click at [1264, 340] on button "Discard" at bounding box center [1242, 346] width 102 height 37
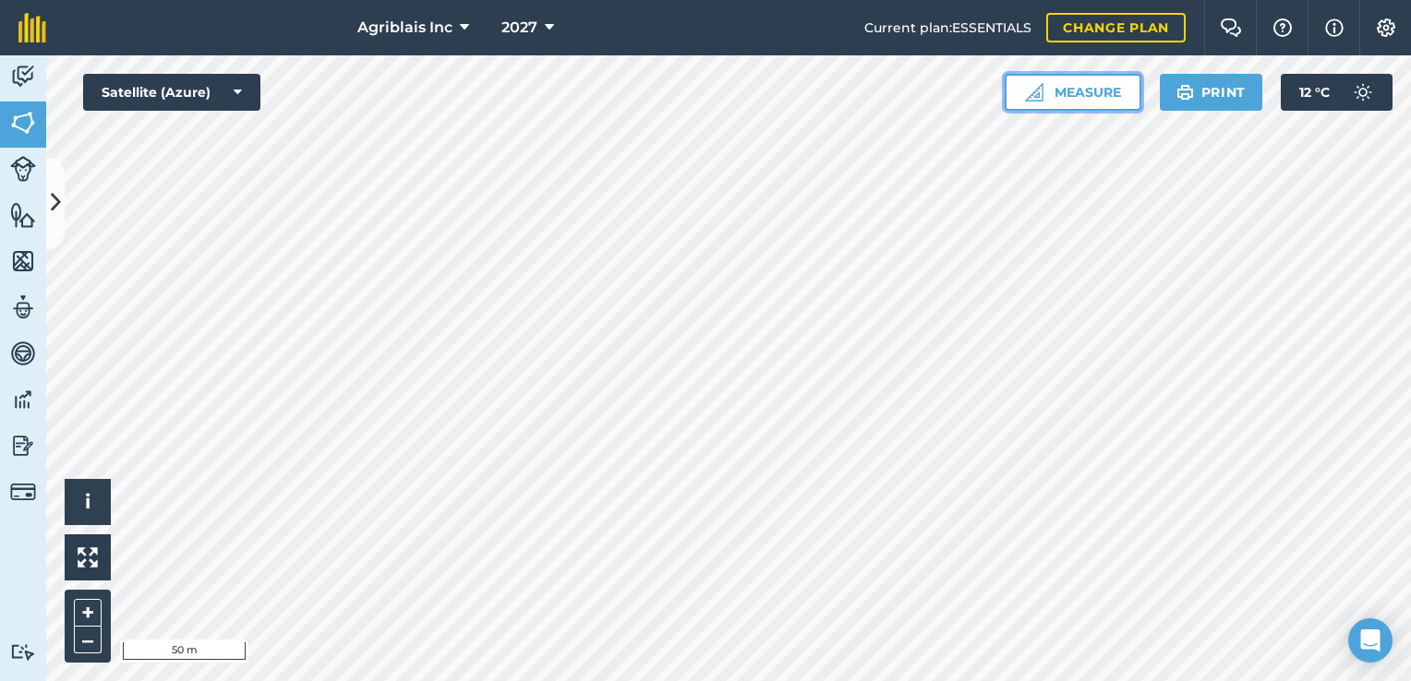
click at [1049, 102] on button "Measure" at bounding box center [1072, 92] width 137 height 37
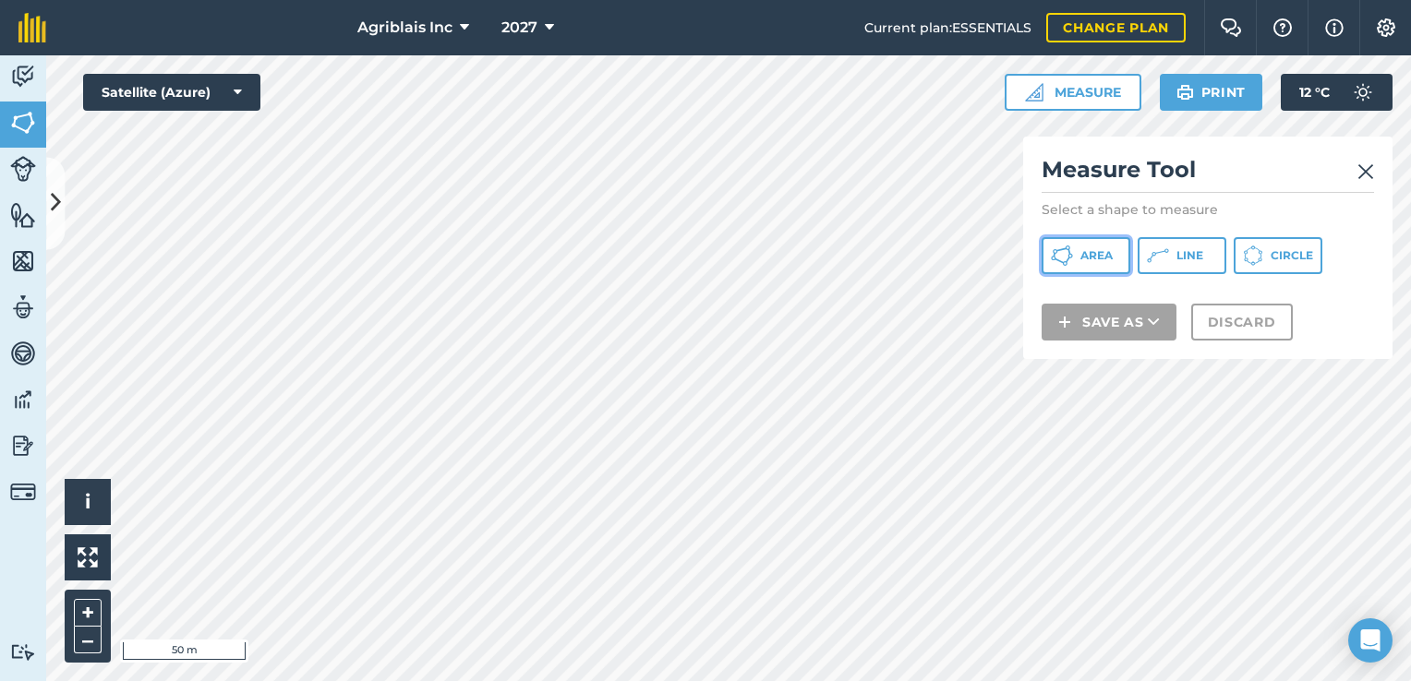
click at [1108, 249] on span "Area" at bounding box center [1096, 255] width 32 height 15
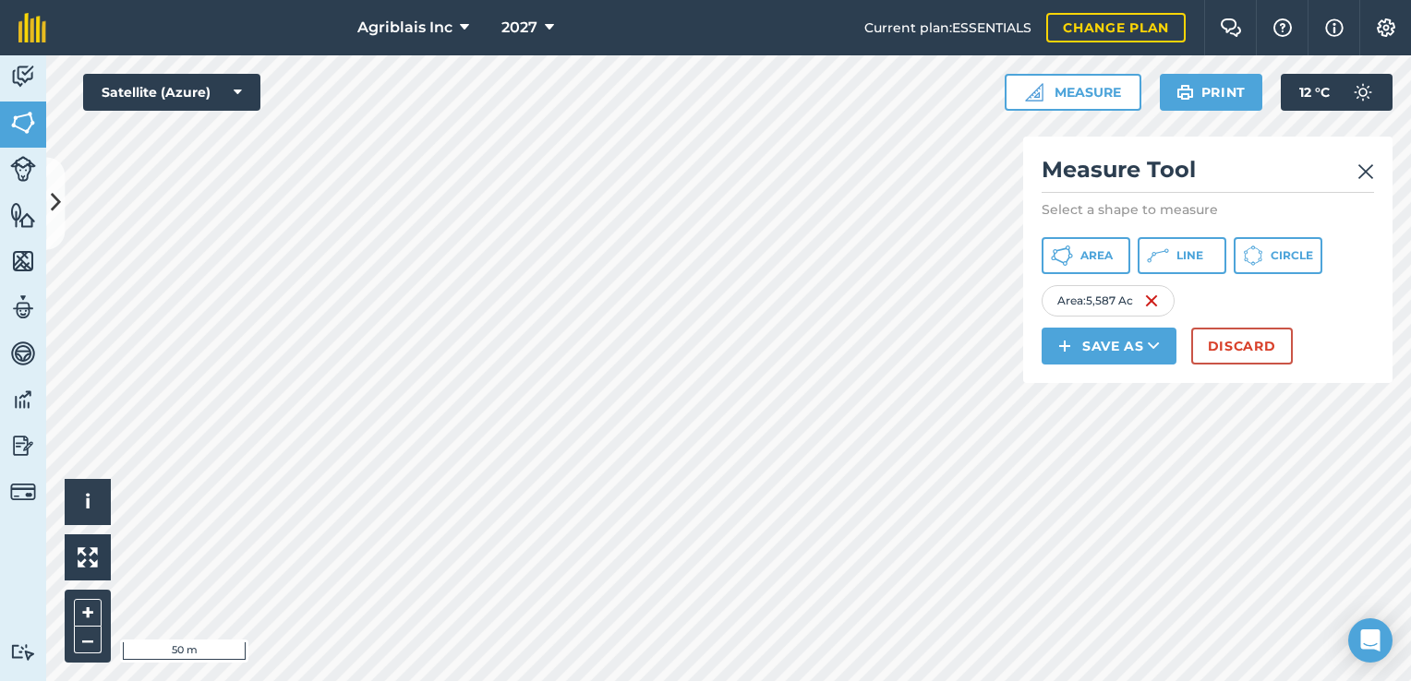
click at [1372, 168] on img at bounding box center [1365, 172] width 17 height 22
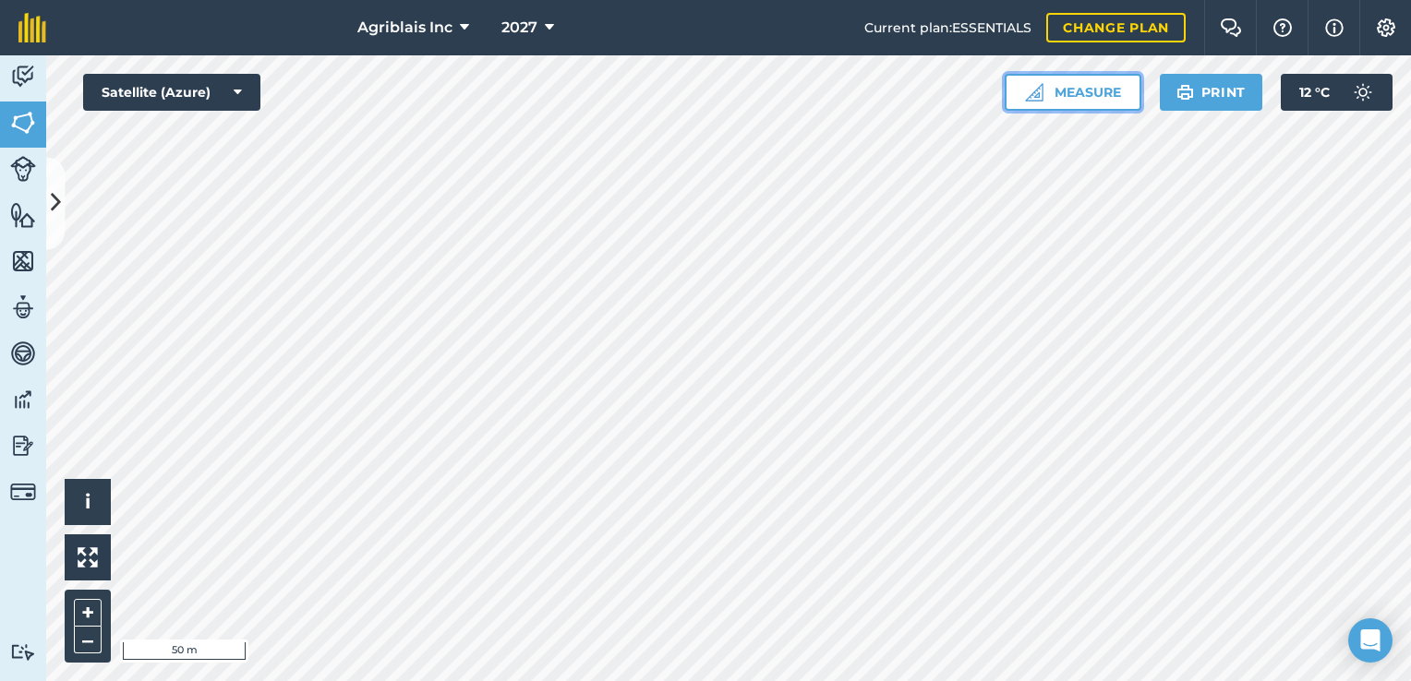
click at [1076, 95] on button "Measure" at bounding box center [1072, 92] width 137 height 37
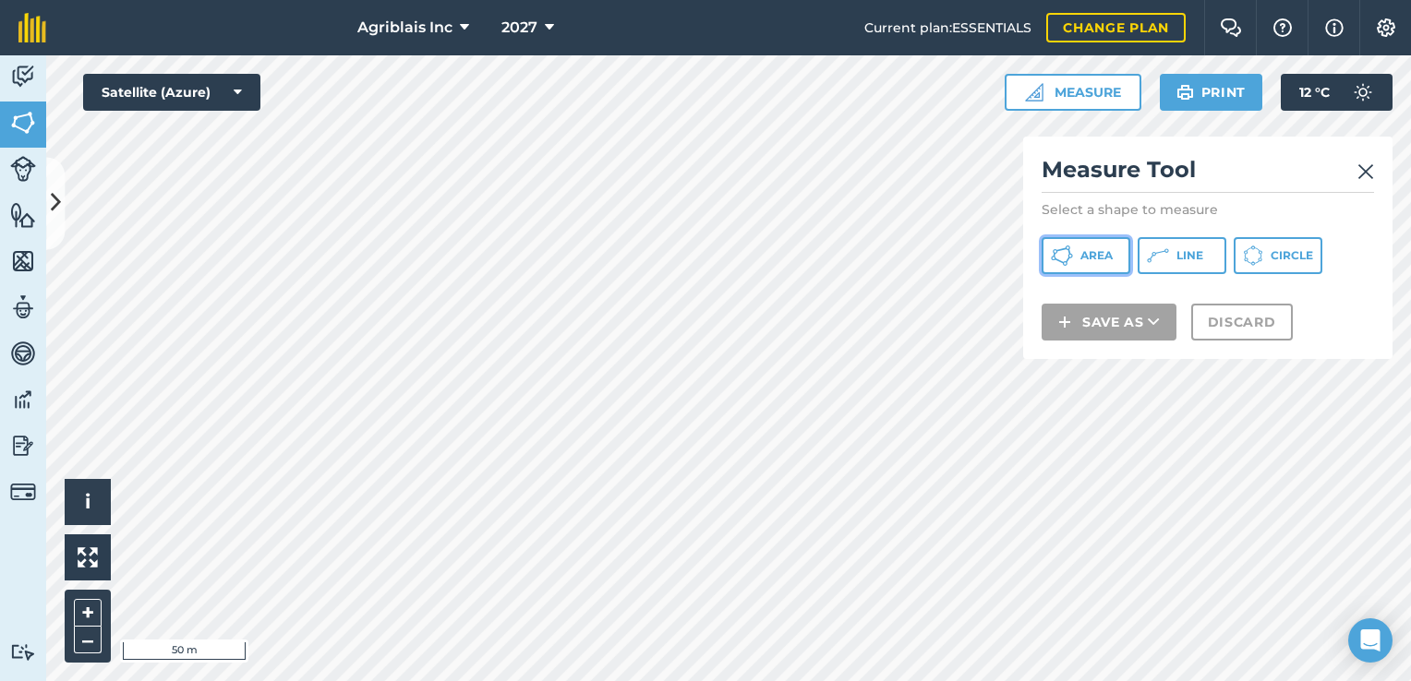
click at [1082, 258] on span "Area" at bounding box center [1096, 255] width 32 height 15
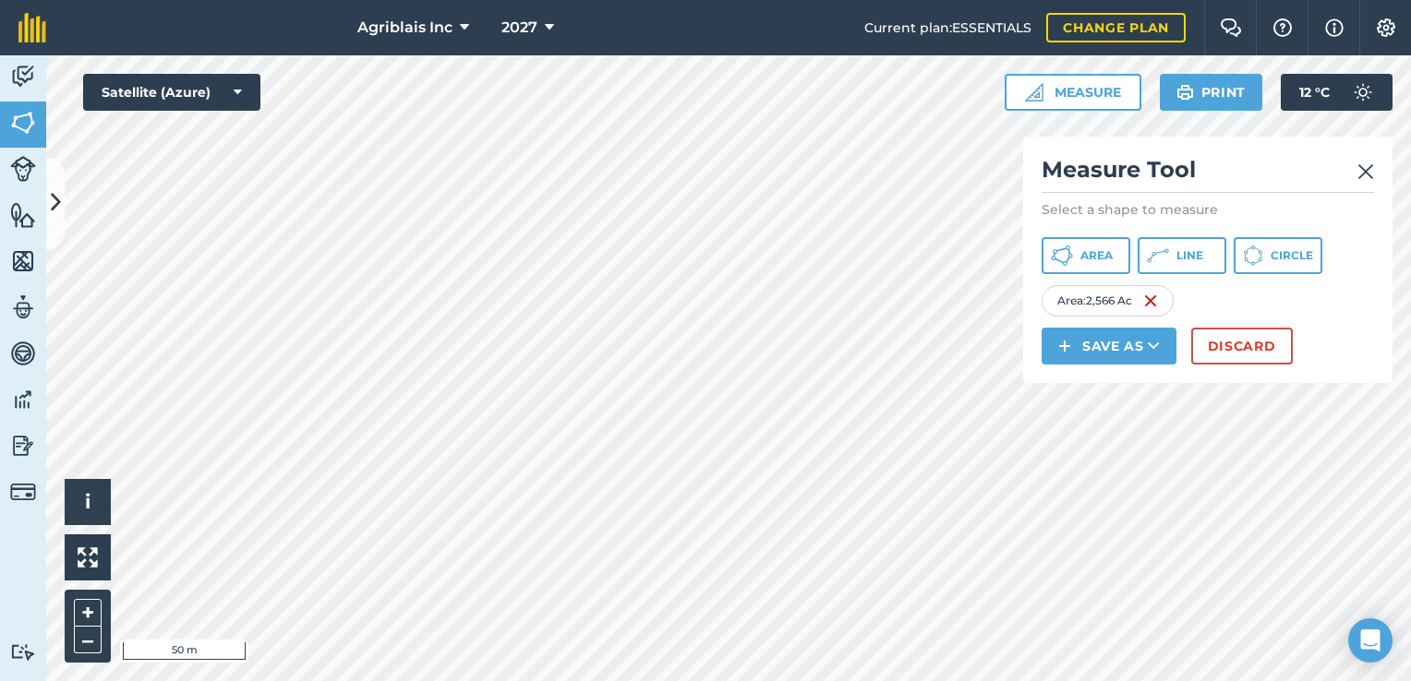
click at [1373, 170] on img at bounding box center [1365, 172] width 17 height 22
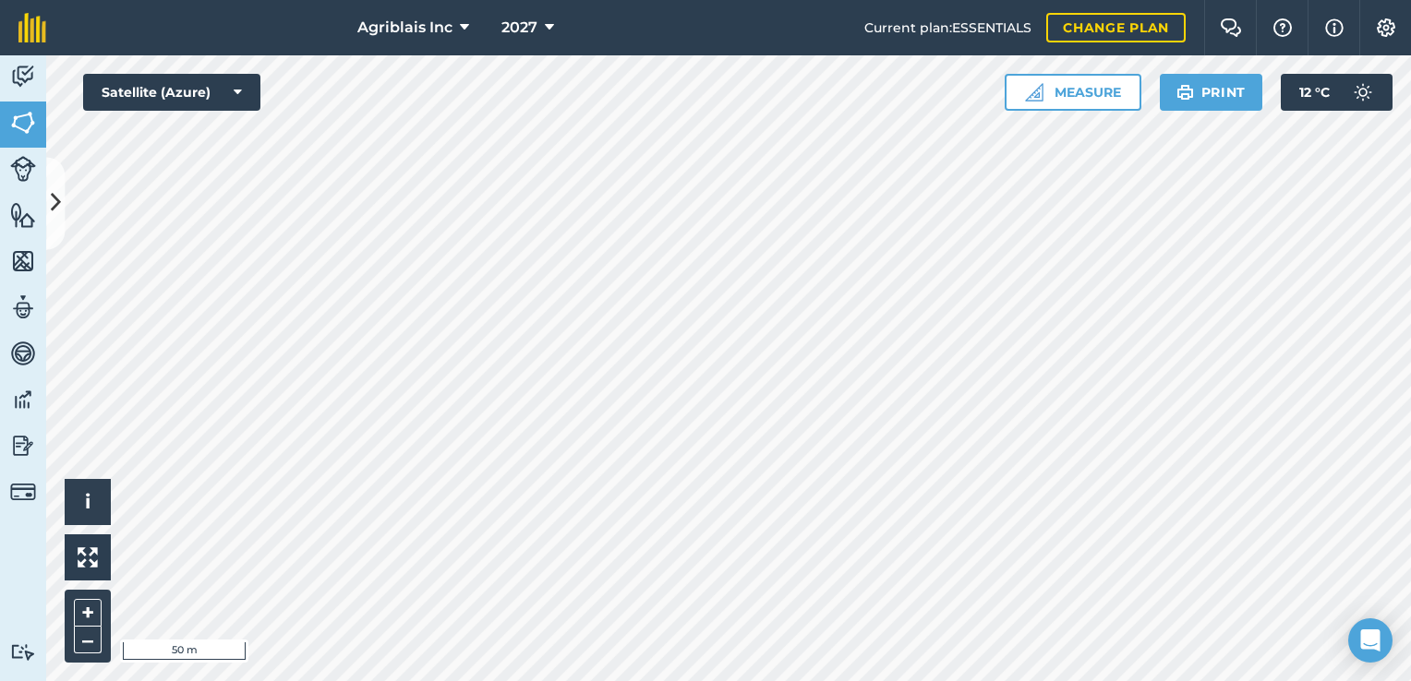
click at [955, 680] on html "Agriblais Inc 2027 Current plan : ESSENTIALS Change plan Farm Chat Help Info Se…" at bounding box center [705, 340] width 1411 height 681
click at [477, 680] on html "Agriblais Inc 2027 Current plan : ESSENTIALS Change plan Farm Chat Help Info Se…" at bounding box center [705, 340] width 1411 height 681
click at [249, 680] on html "Agriblais Inc 2027 Current plan : ESSENTIALS Change plan Farm Chat Help Info Se…" at bounding box center [705, 340] width 1411 height 681
click at [305, 680] on html "Agriblais Inc 2027 Current plan : ESSENTIALS Change plan Farm Chat Help Info Se…" at bounding box center [705, 340] width 1411 height 681
click at [112, 680] on html "Agriblais Inc 2027 Current plan : ESSENTIALS Change plan Farm Chat Help Info Se…" at bounding box center [705, 340] width 1411 height 681
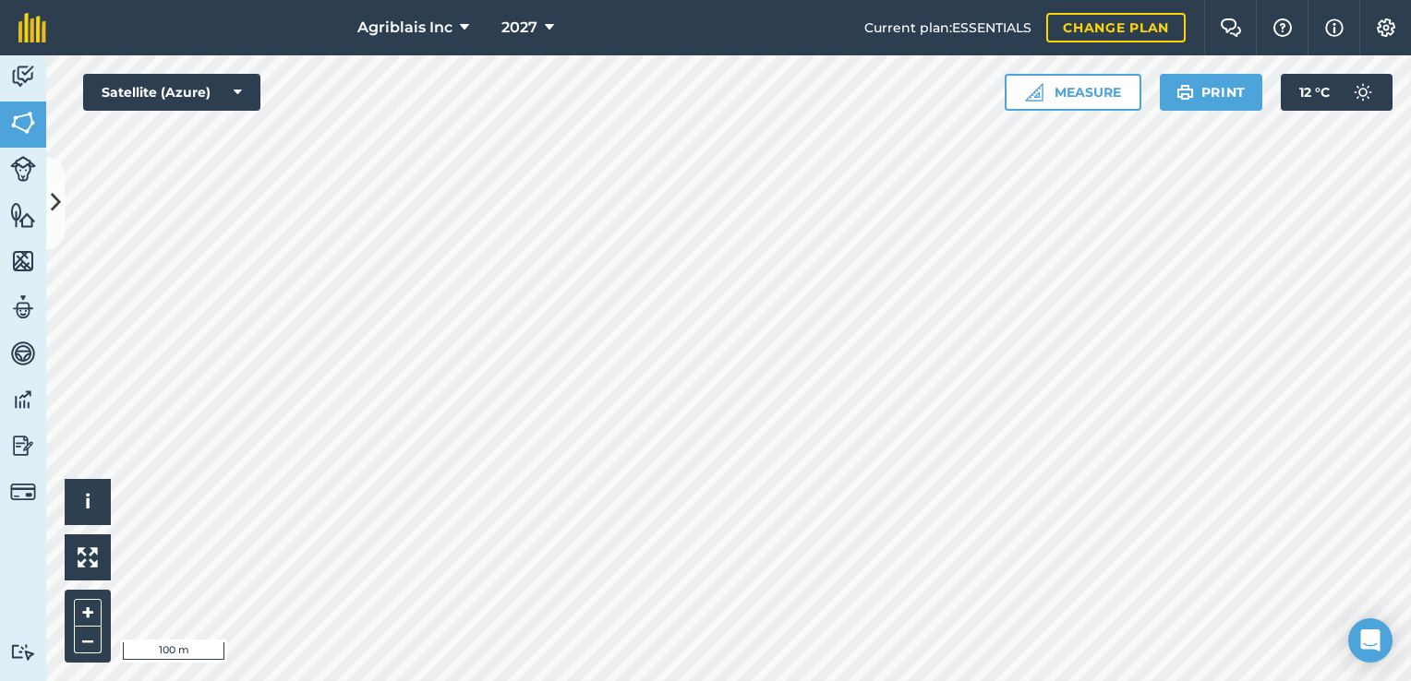
click at [998, 53] on div "Agriblais Inc 2027 Current plan : ESSENTIALS Change plan Farm Chat Help Info Se…" at bounding box center [705, 340] width 1411 height 681
click at [1064, 95] on button "Measure" at bounding box center [1072, 92] width 137 height 37
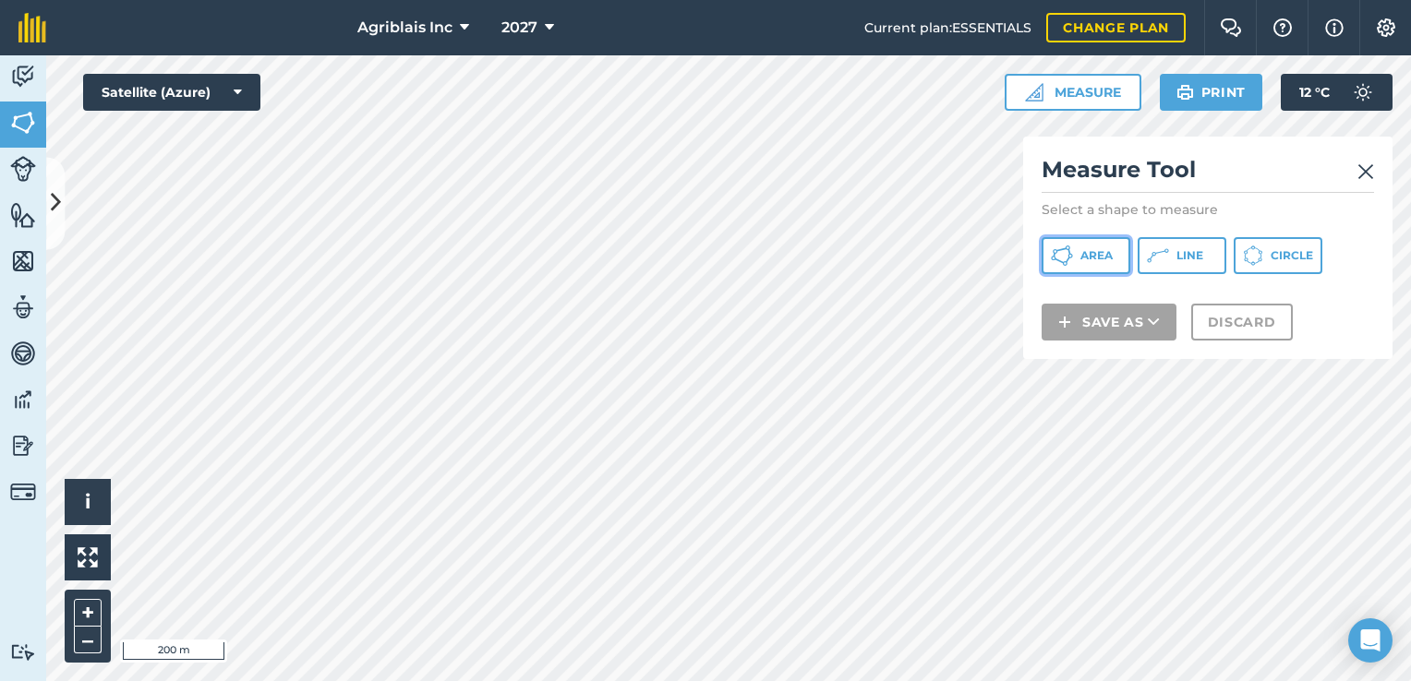
click at [1070, 256] on icon at bounding box center [1062, 256] width 22 height 22
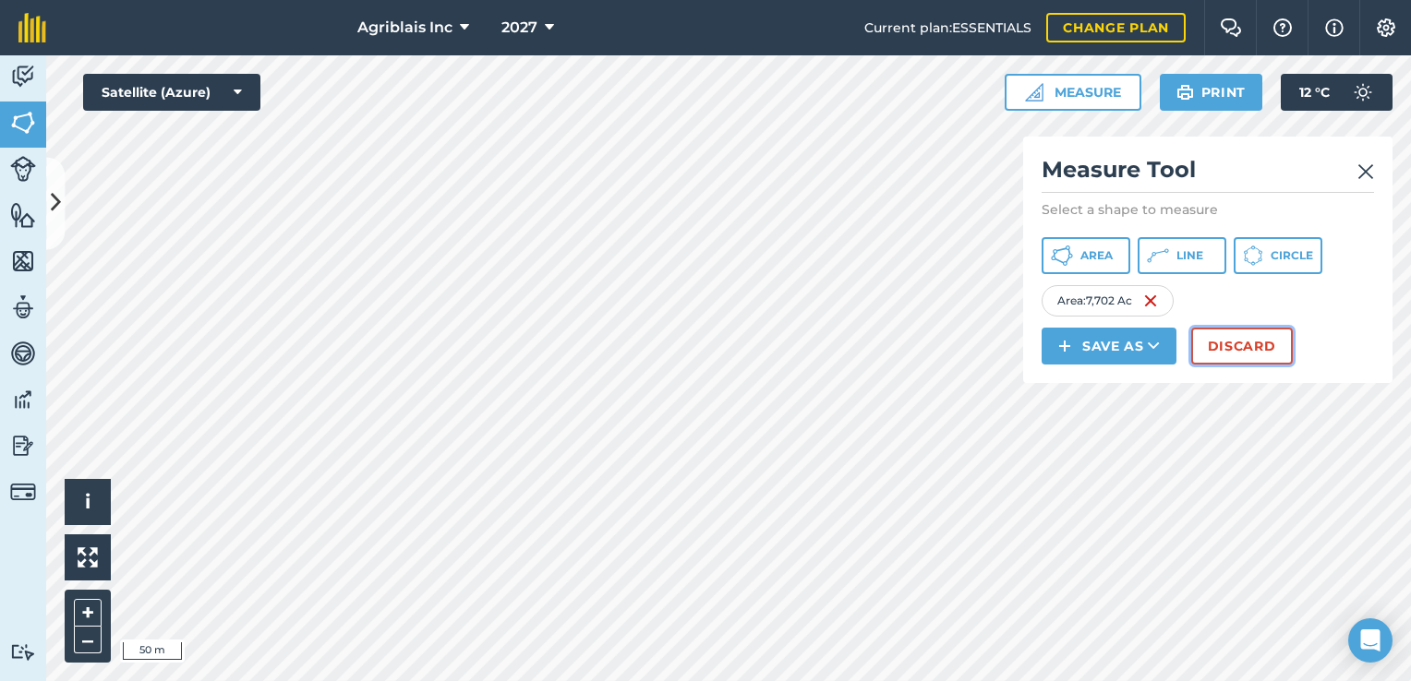
click at [1232, 338] on button "Discard" at bounding box center [1242, 346] width 102 height 37
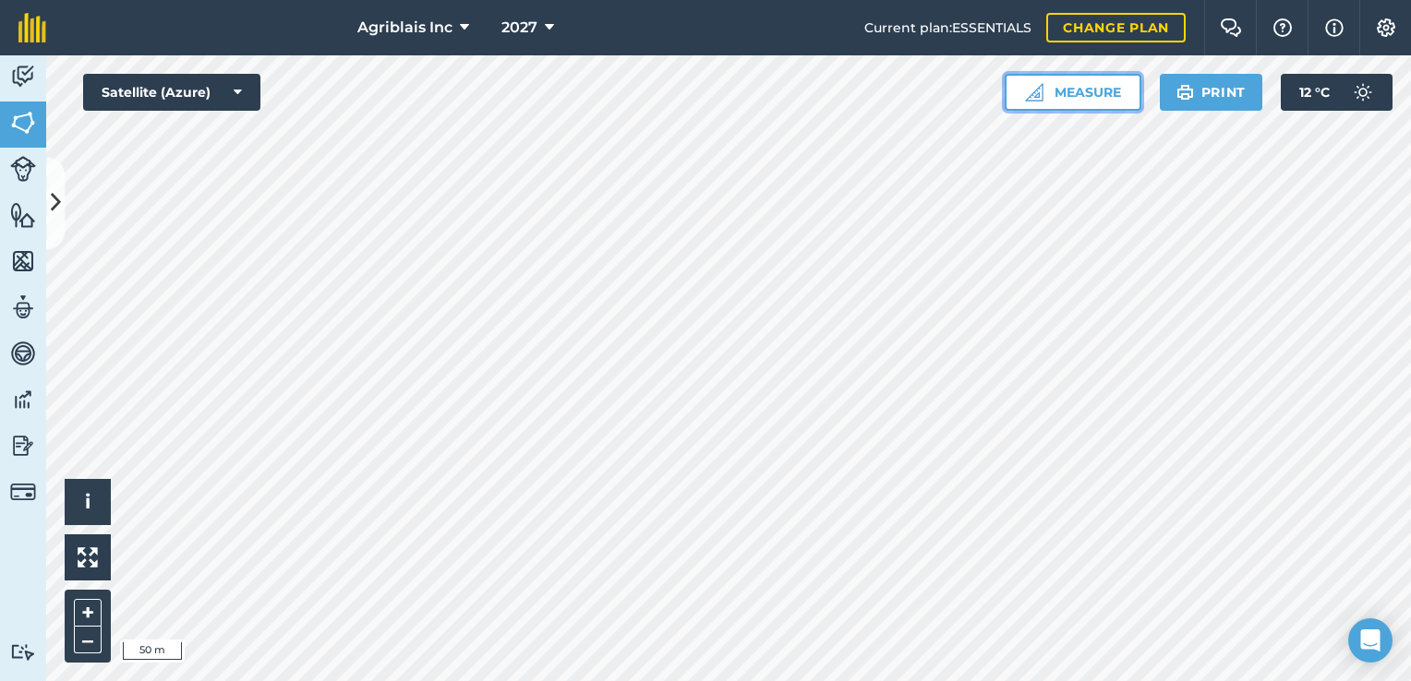
click at [1025, 93] on img at bounding box center [1034, 92] width 18 height 18
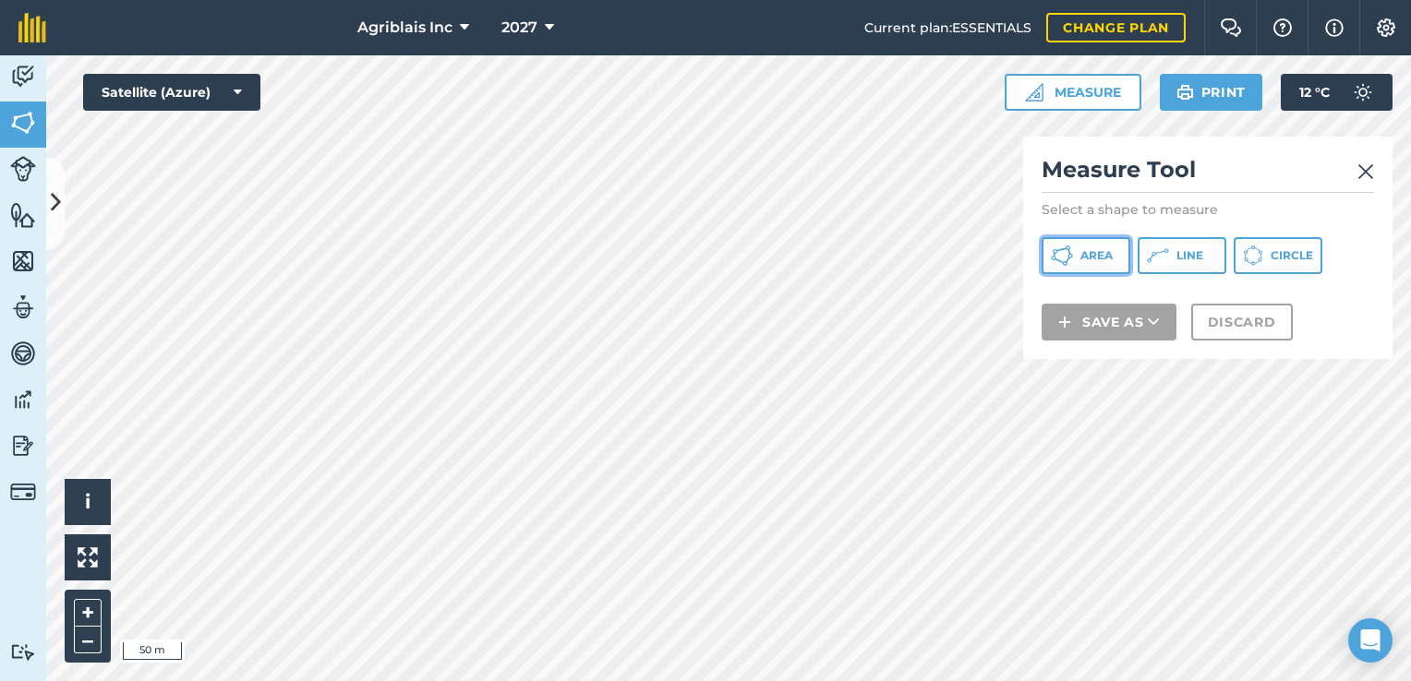
click at [1077, 254] on button "Area" at bounding box center [1085, 255] width 89 height 37
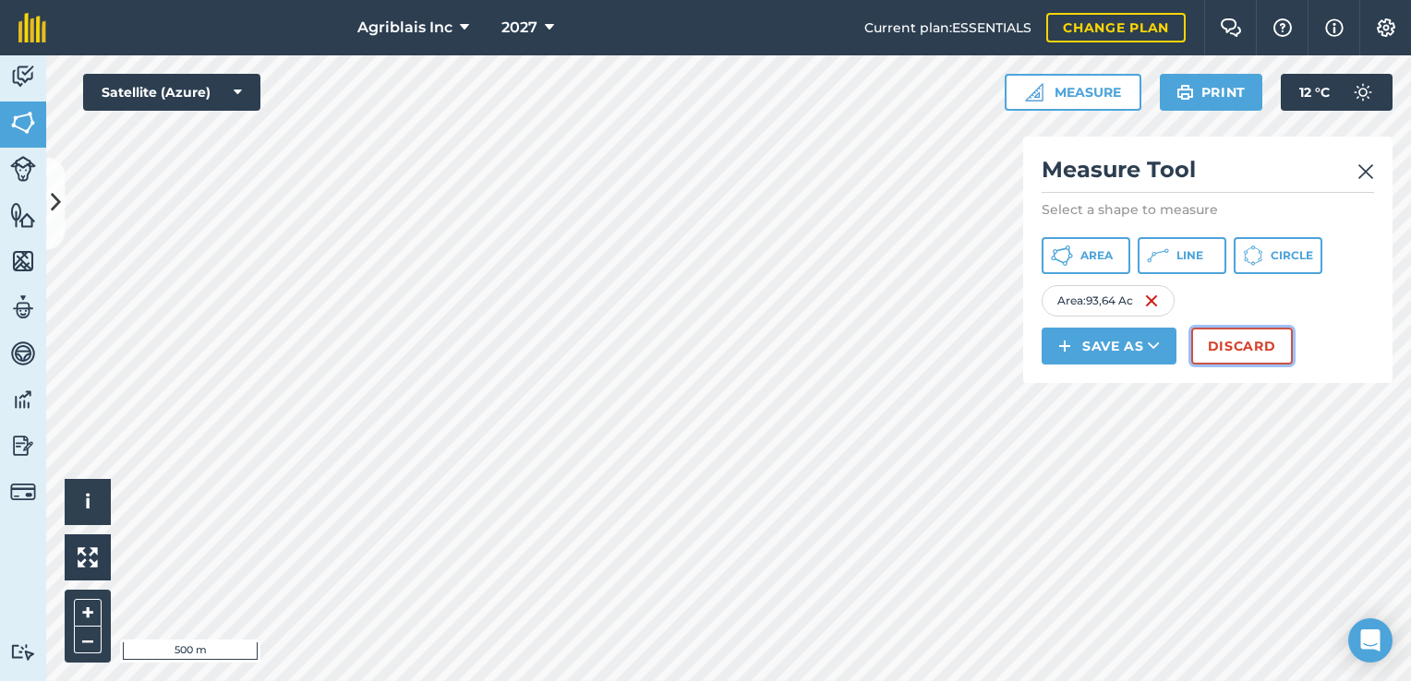
click at [1240, 342] on button "Discard" at bounding box center [1242, 346] width 102 height 37
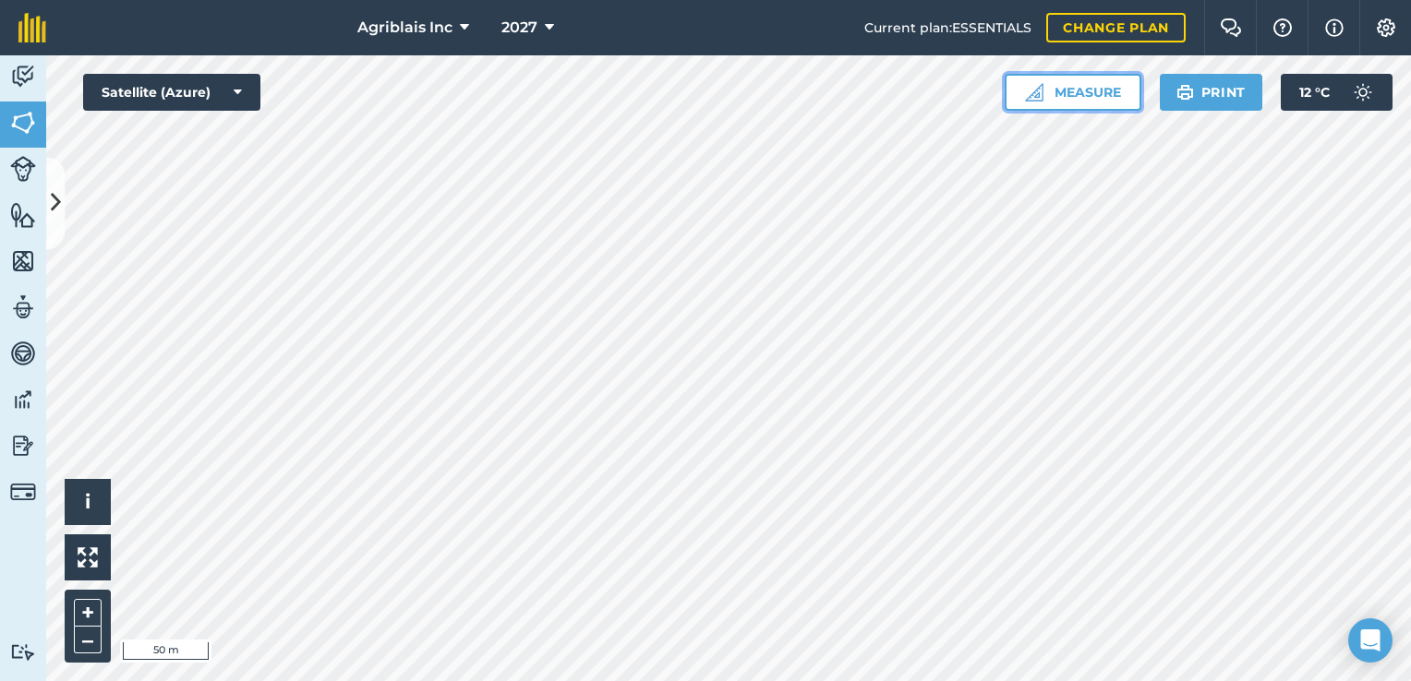
click at [1089, 94] on button "Measure" at bounding box center [1072, 92] width 137 height 37
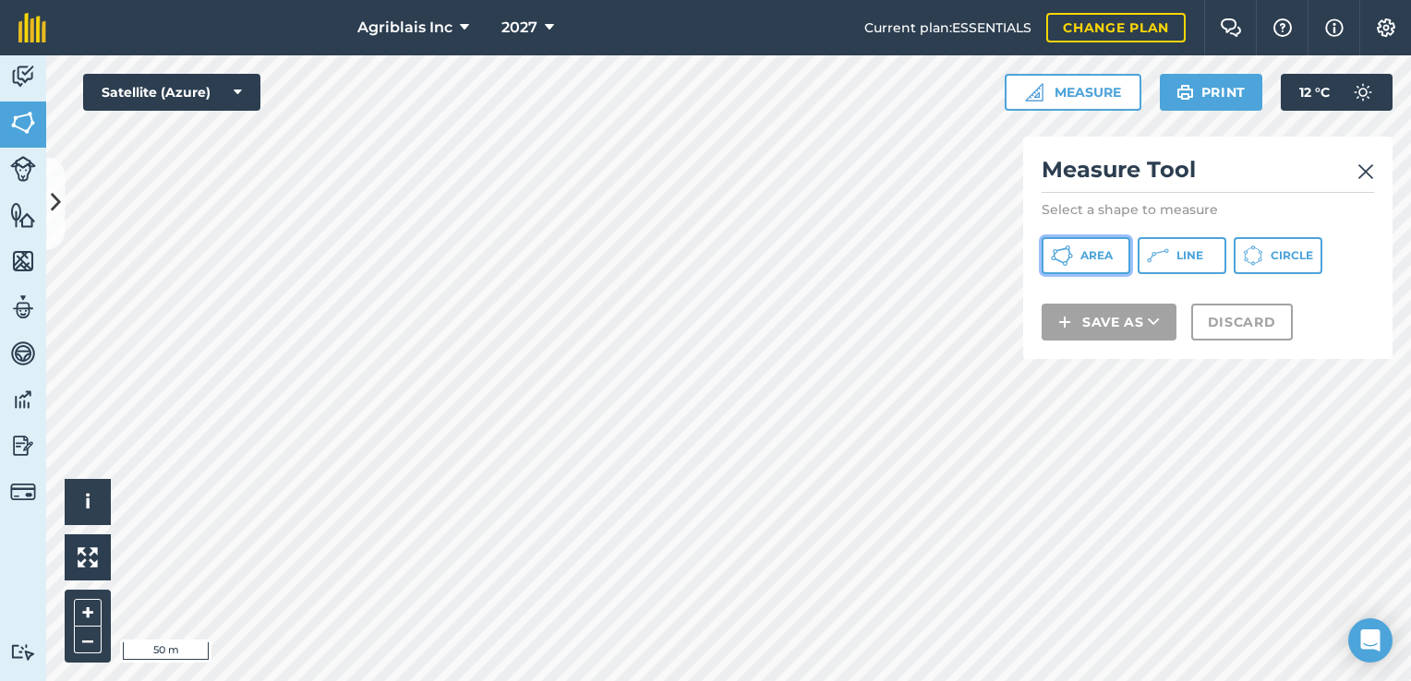
click at [1062, 253] on icon at bounding box center [1062, 256] width 22 height 22
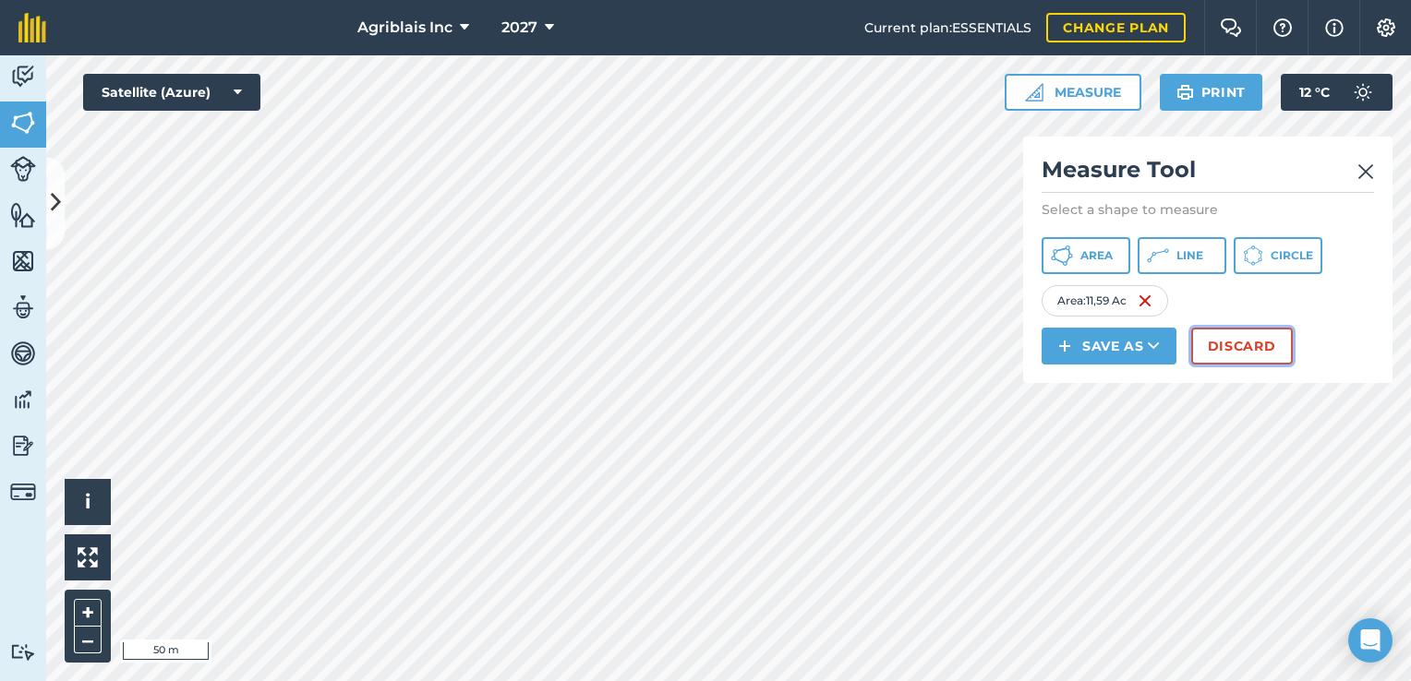
click at [1255, 349] on button "Discard" at bounding box center [1242, 346] width 102 height 37
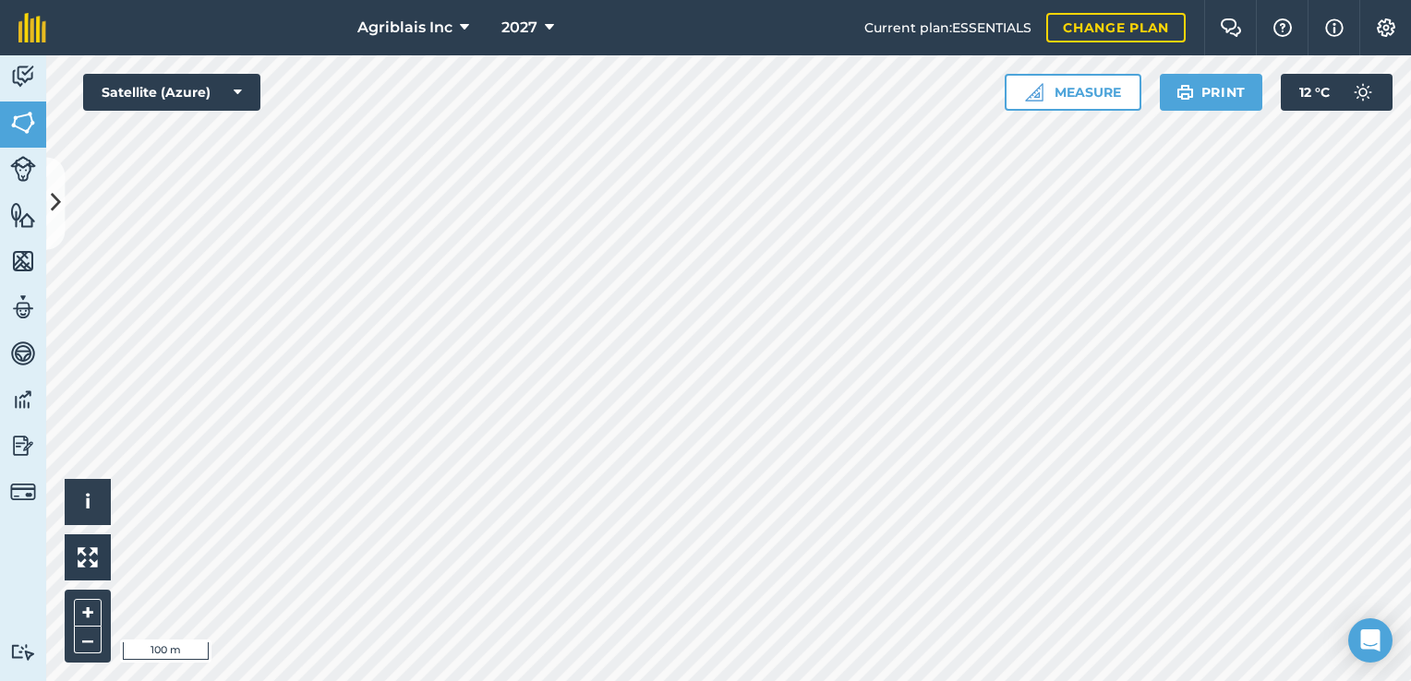
click at [250, 680] on html "Agriblais Inc 2027 Current plan : ESSENTIALS Change plan Farm Chat Help Info Se…" at bounding box center [705, 340] width 1411 height 681
click at [1108, 98] on button "Measure" at bounding box center [1072, 92] width 137 height 37
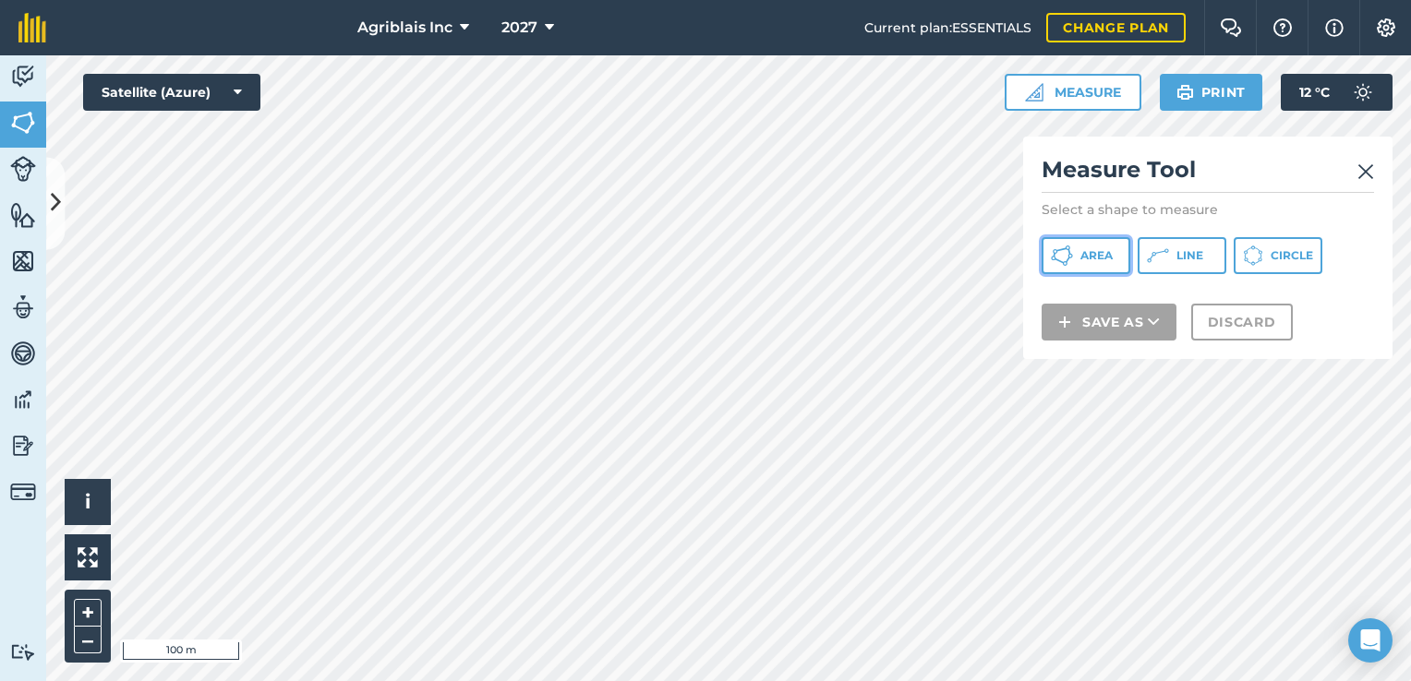
click at [1066, 252] on icon at bounding box center [1062, 256] width 22 height 22
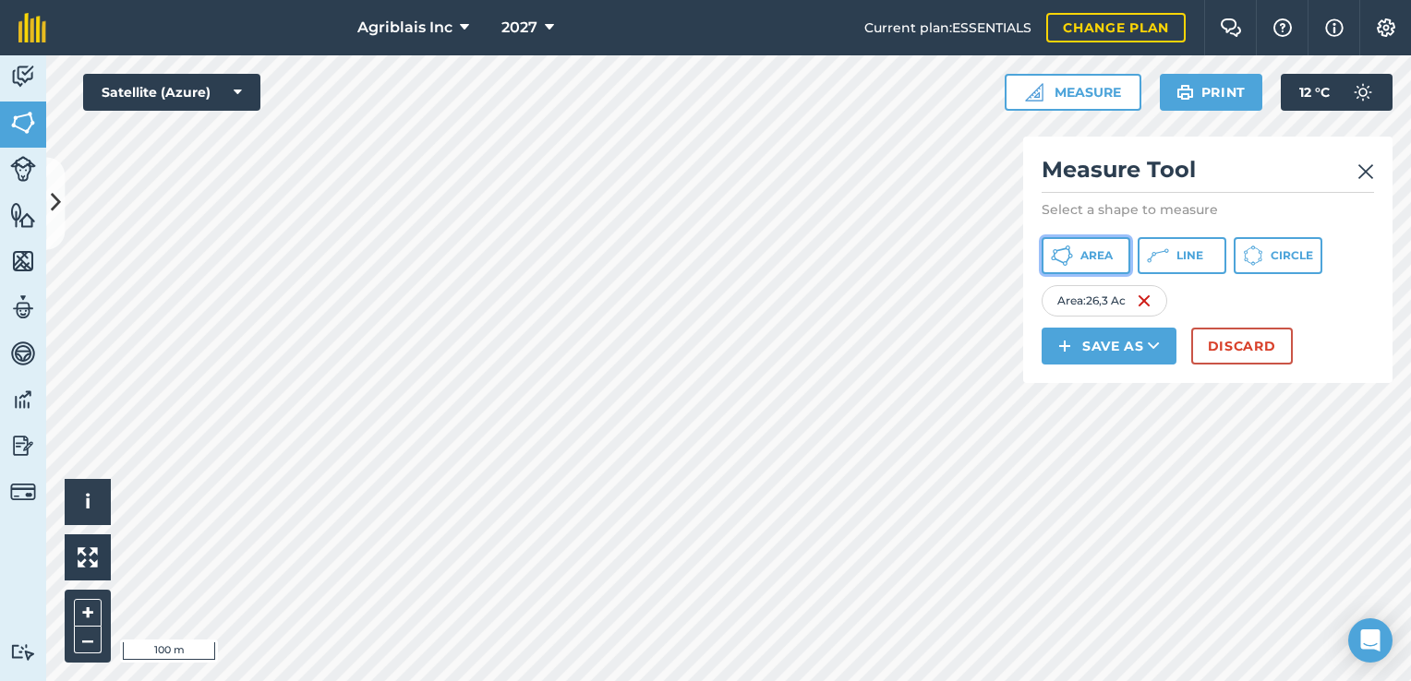
click at [1100, 249] on span "Area" at bounding box center [1096, 255] width 32 height 15
click at [1251, 345] on button "Discard" at bounding box center [1242, 346] width 102 height 37
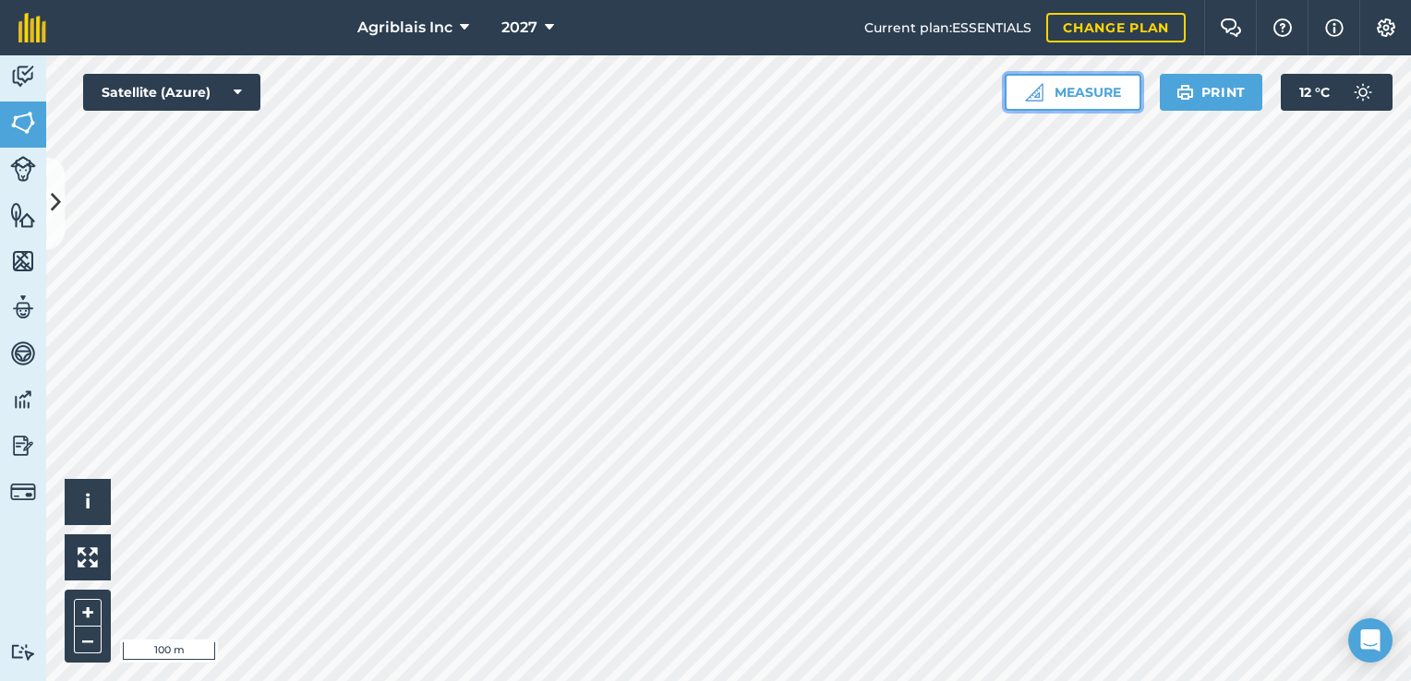
click at [1043, 87] on button "Measure" at bounding box center [1072, 92] width 137 height 37
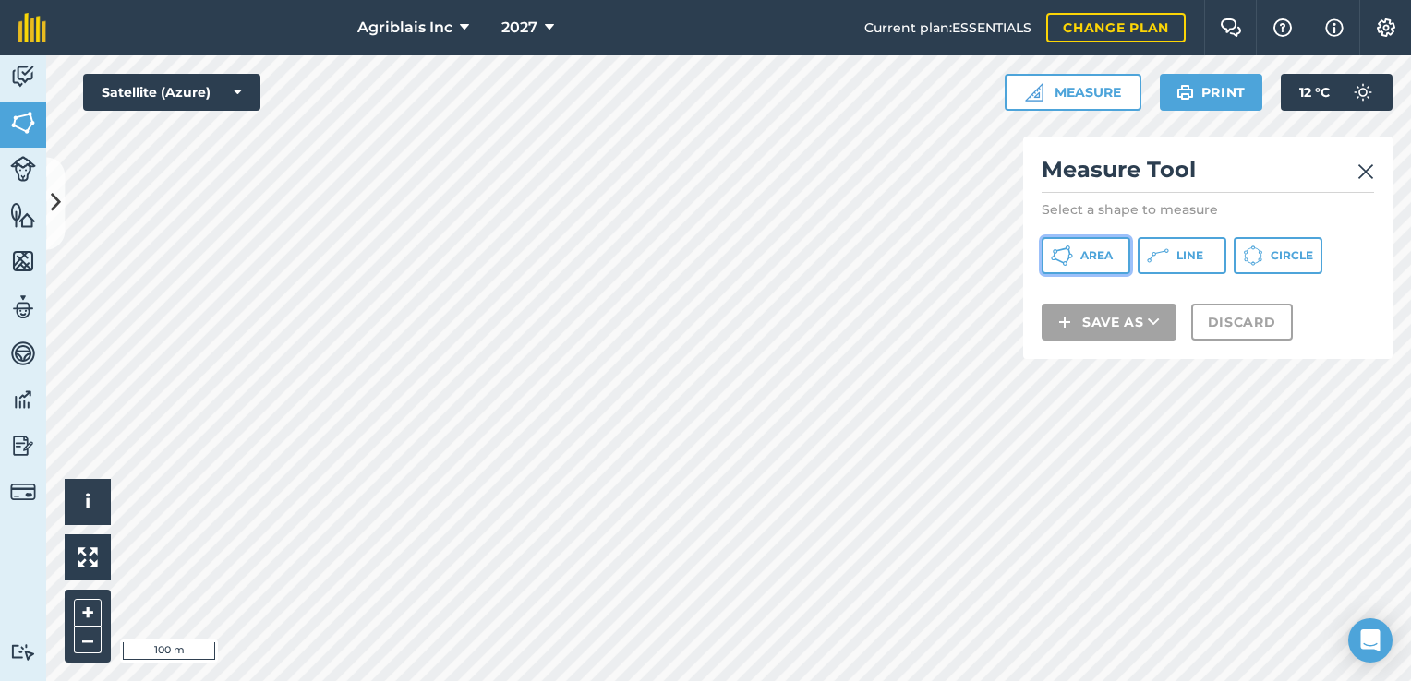
click at [1075, 250] on button "Area" at bounding box center [1085, 255] width 89 height 37
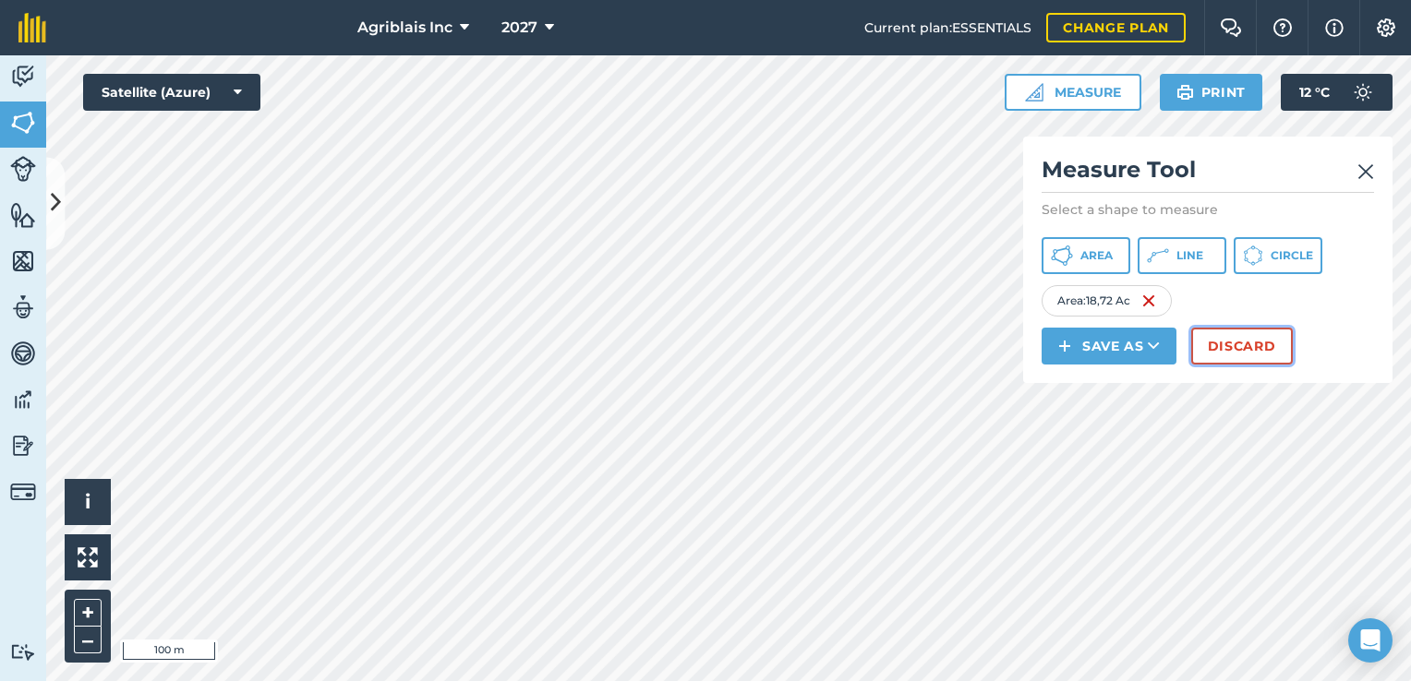
click at [1233, 340] on button "Discard" at bounding box center [1242, 346] width 102 height 37
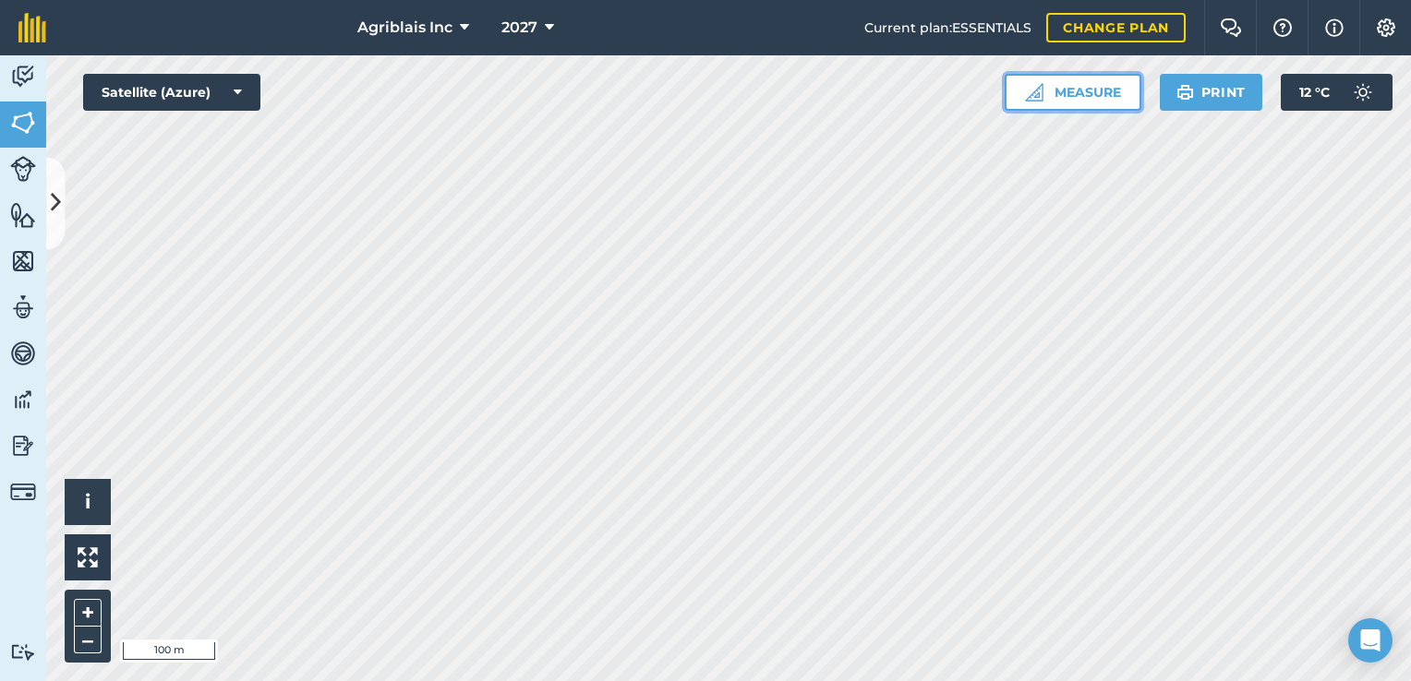
drag, startPoint x: 1053, startPoint y: 87, endPoint x: 1039, endPoint y: 105, distance: 23.6
click at [1053, 88] on button "Measure" at bounding box center [1072, 92] width 137 height 37
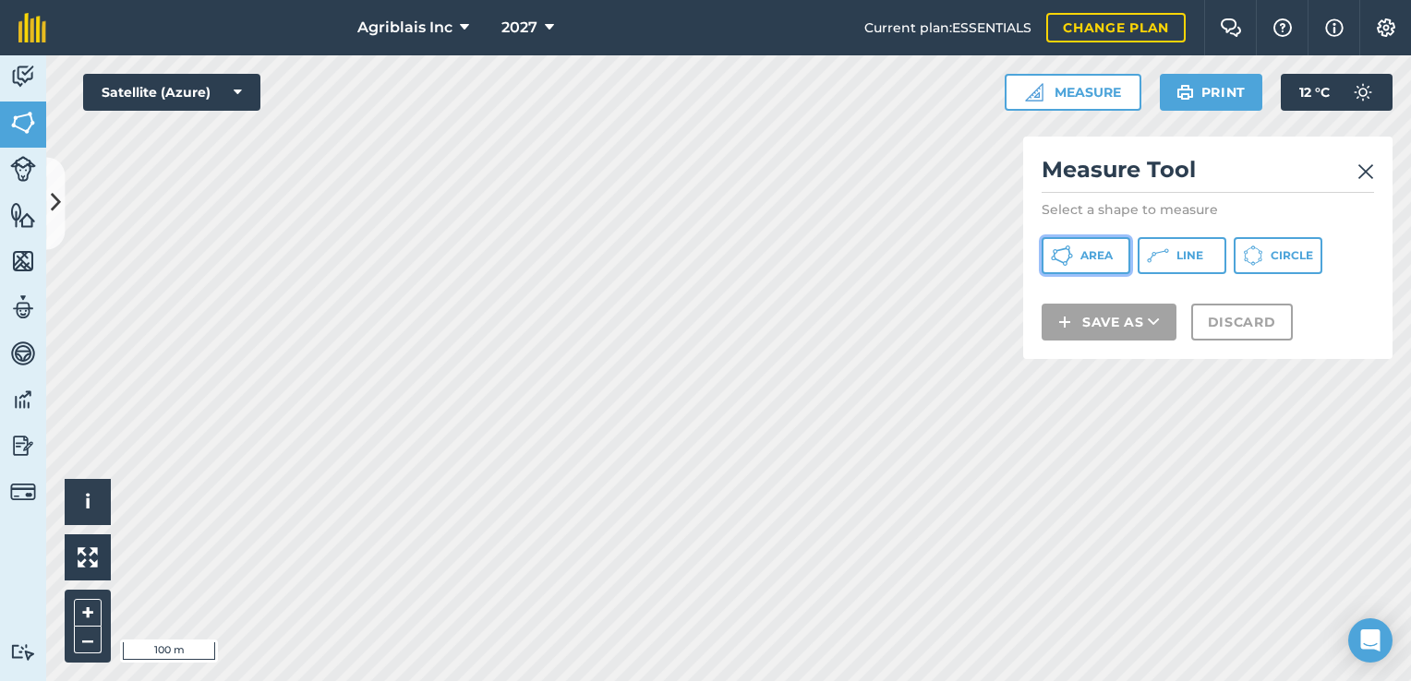
click at [1100, 262] on span "Area" at bounding box center [1096, 255] width 32 height 15
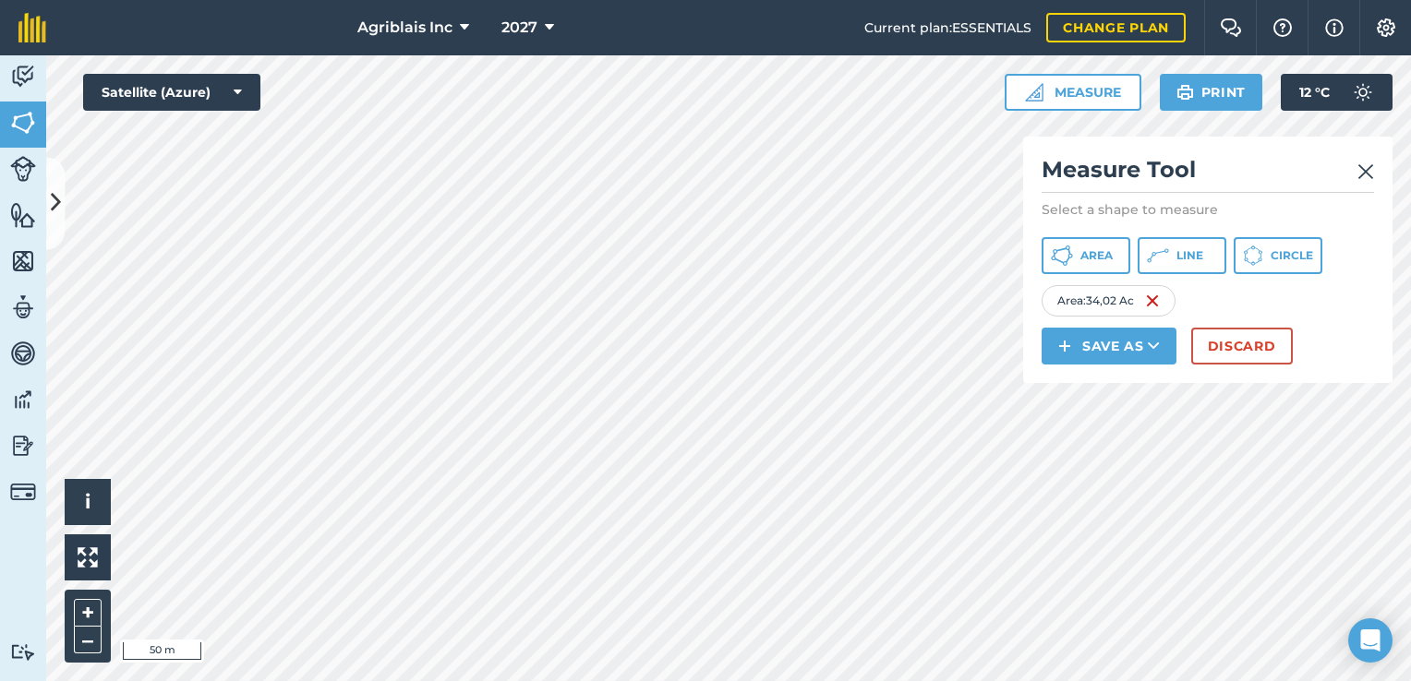
click at [358, 680] on html "Agriblais Inc 2027 Current plan : ESSENTIALS Change plan Farm Chat Help Info Se…" at bounding box center [705, 340] width 1411 height 681
click at [1236, 345] on button "Discard" at bounding box center [1242, 346] width 102 height 37
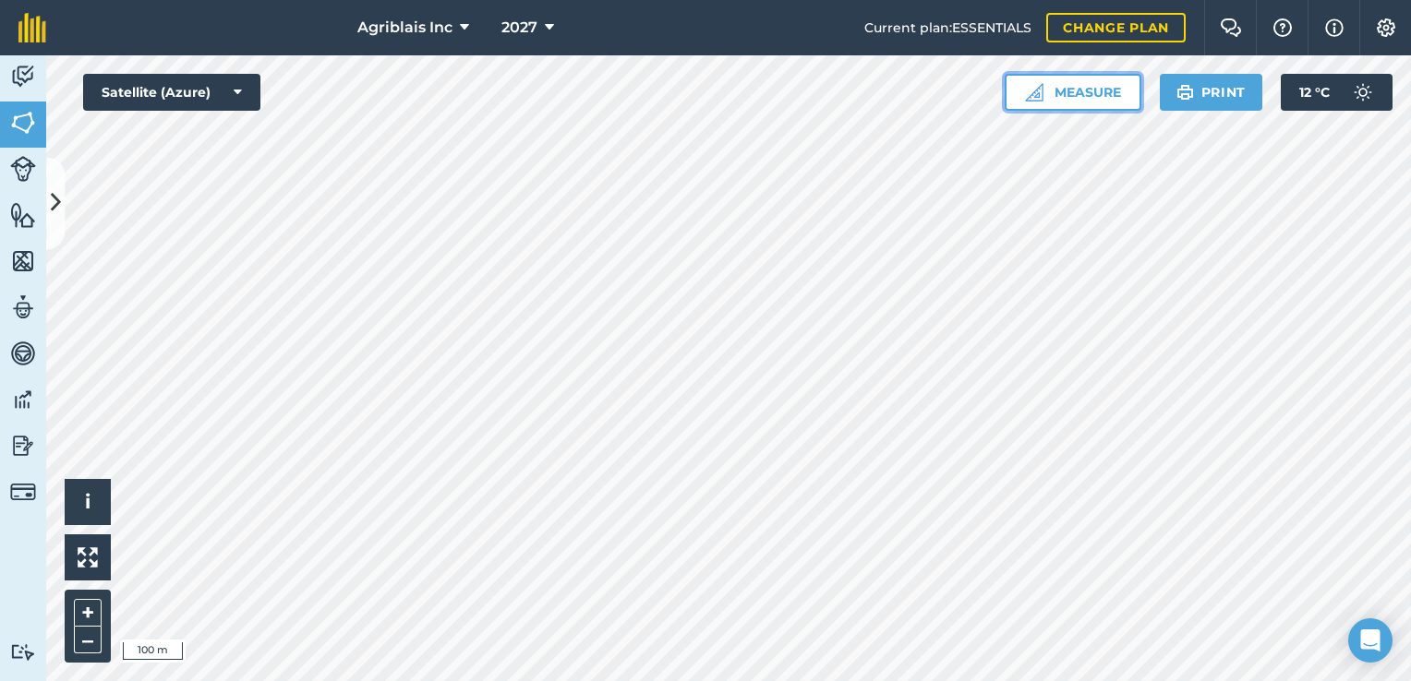
click at [1099, 90] on button "Measure" at bounding box center [1072, 92] width 137 height 37
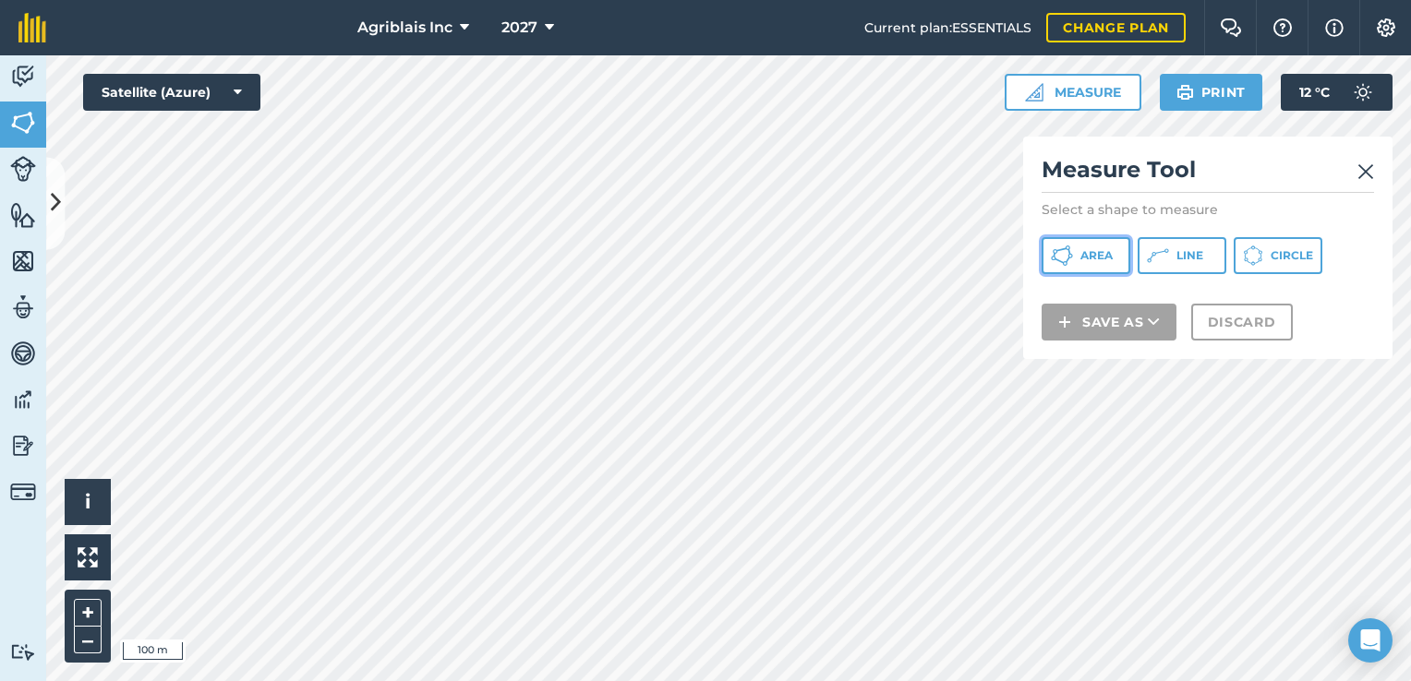
click at [1089, 252] on span "Area" at bounding box center [1096, 255] width 32 height 15
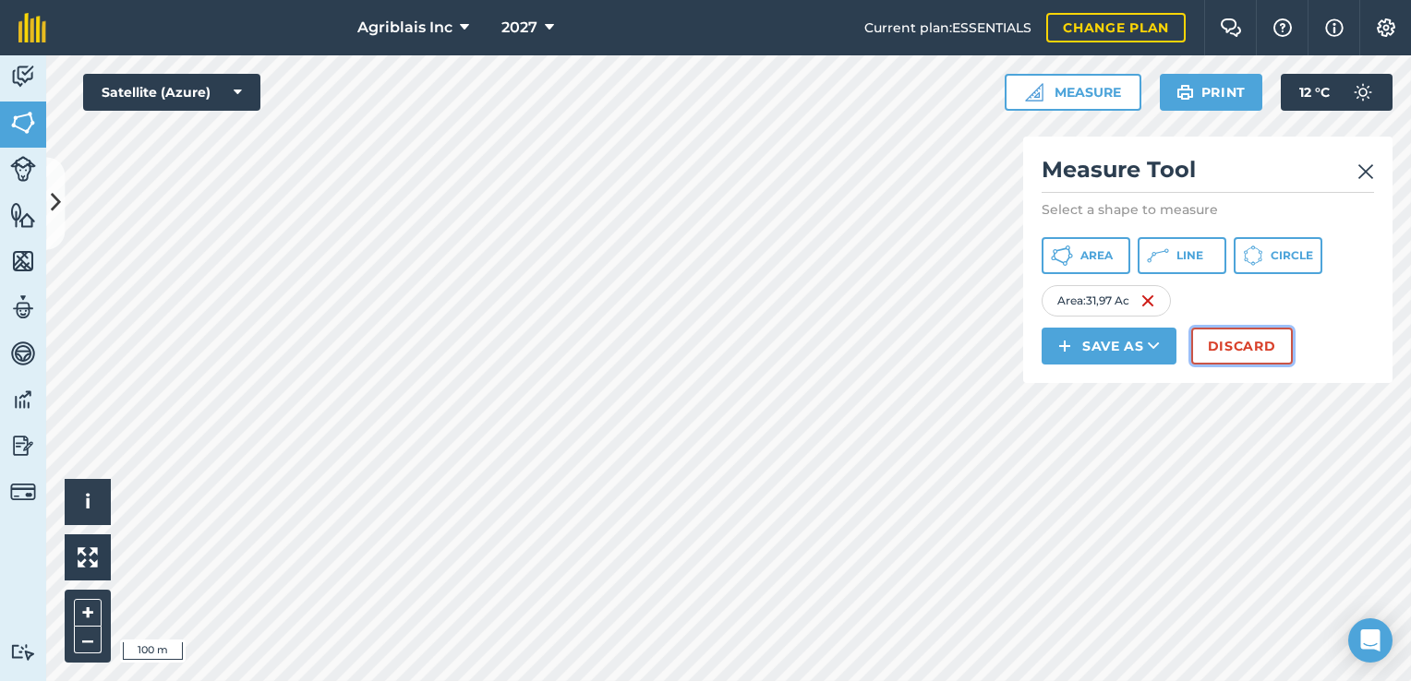
click at [1283, 347] on button "Discard" at bounding box center [1242, 346] width 102 height 37
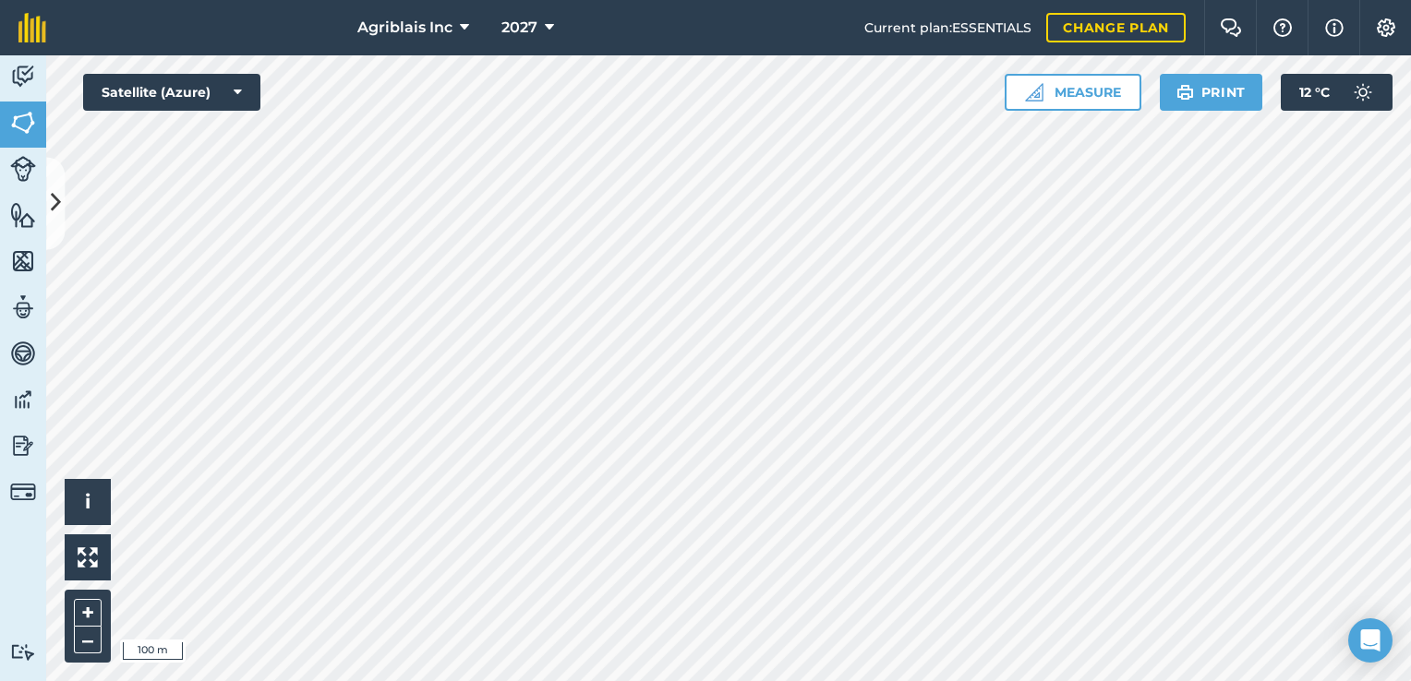
click at [892, 680] on html "Agriblais Inc 2027 Current plan : ESSENTIALS Change plan Farm Chat Help Info Se…" at bounding box center [705, 340] width 1411 height 681
click at [1072, 103] on button "Measure" at bounding box center [1072, 92] width 137 height 37
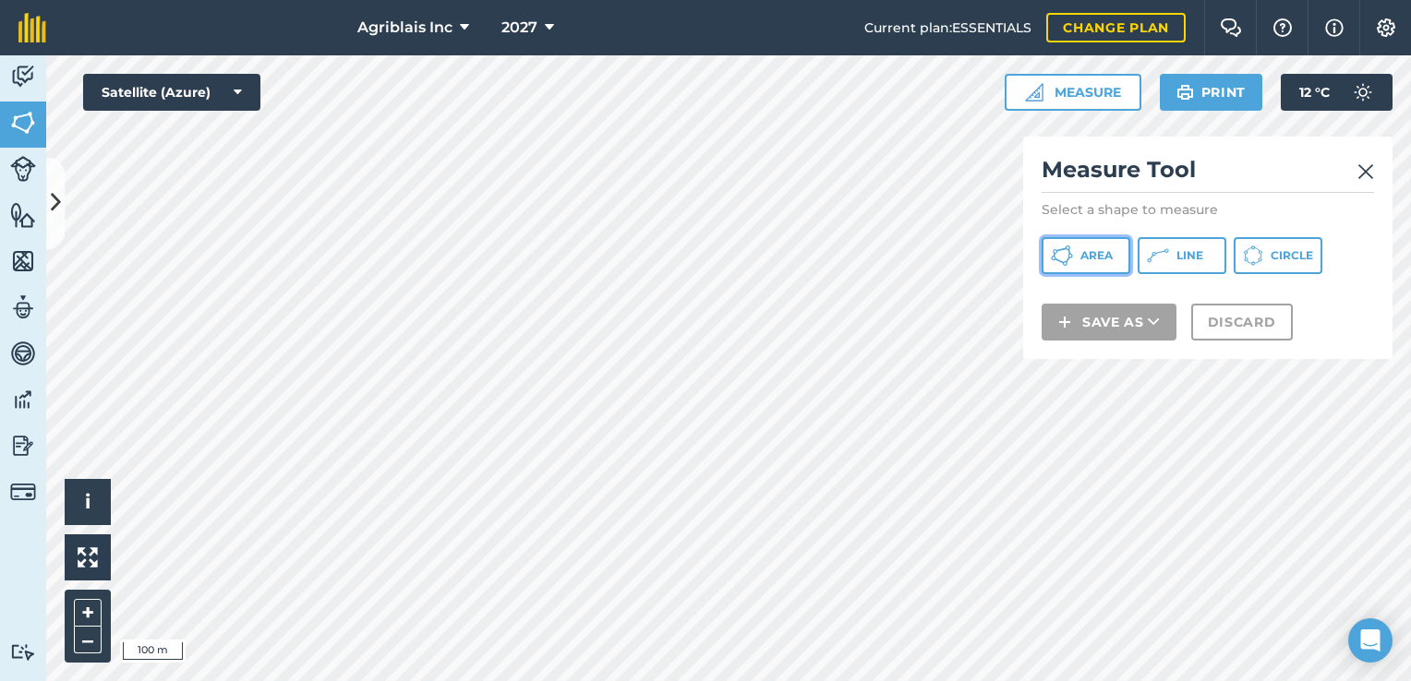
click at [1078, 250] on button "Area" at bounding box center [1085, 255] width 89 height 37
click at [0, 680] on html "Agriblais Inc 2027 Current plan : ESSENTIALS Change plan Farm Chat Help Info Se…" at bounding box center [705, 340] width 1411 height 681
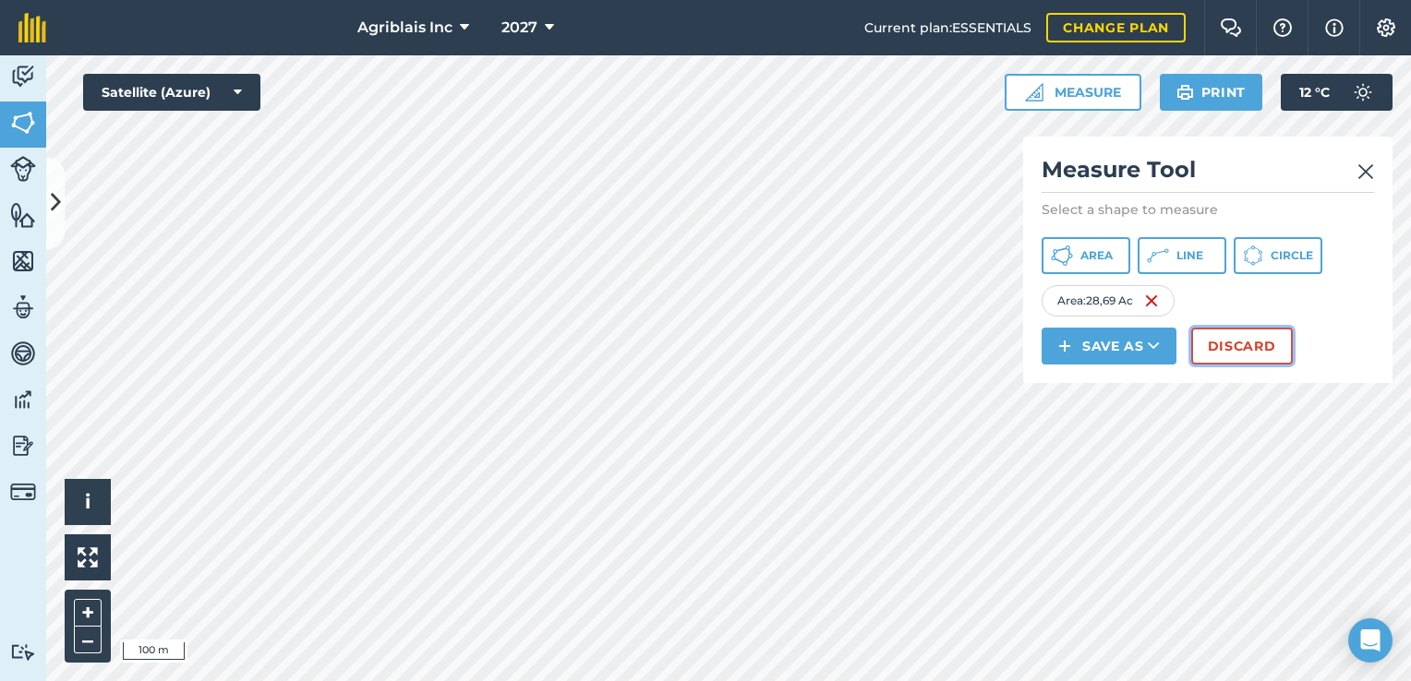
click at [1230, 345] on button "Discard" at bounding box center [1242, 346] width 102 height 37
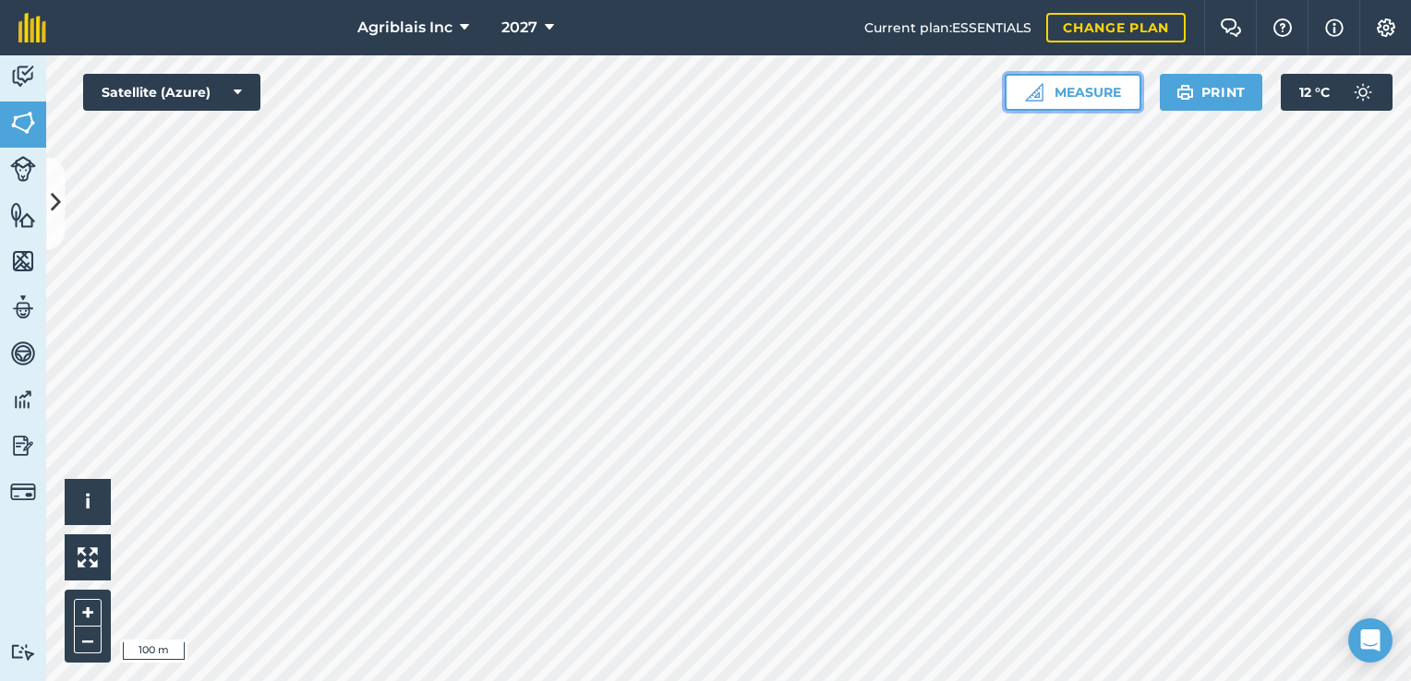
click at [1075, 98] on button "Measure" at bounding box center [1072, 92] width 137 height 37
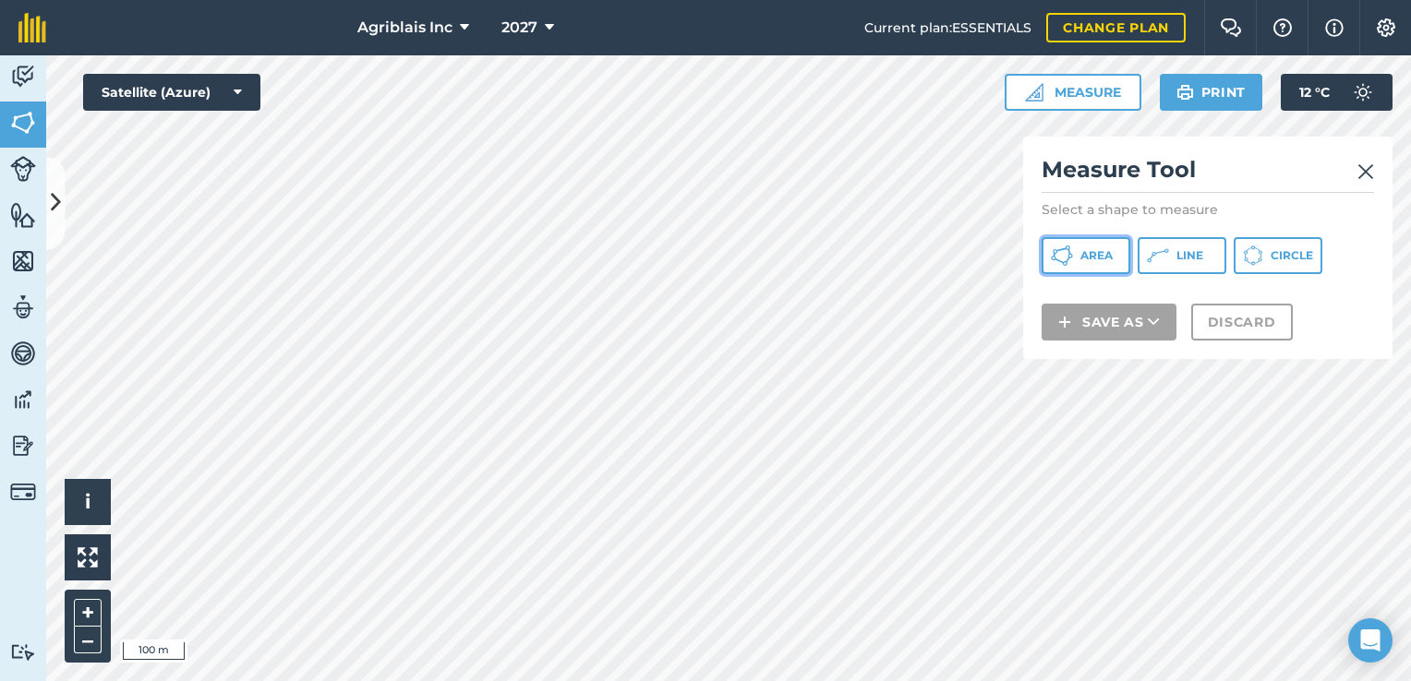
click at [1070, 243] on button "Area" at bounding box center [1085, 255] width 89 height 37
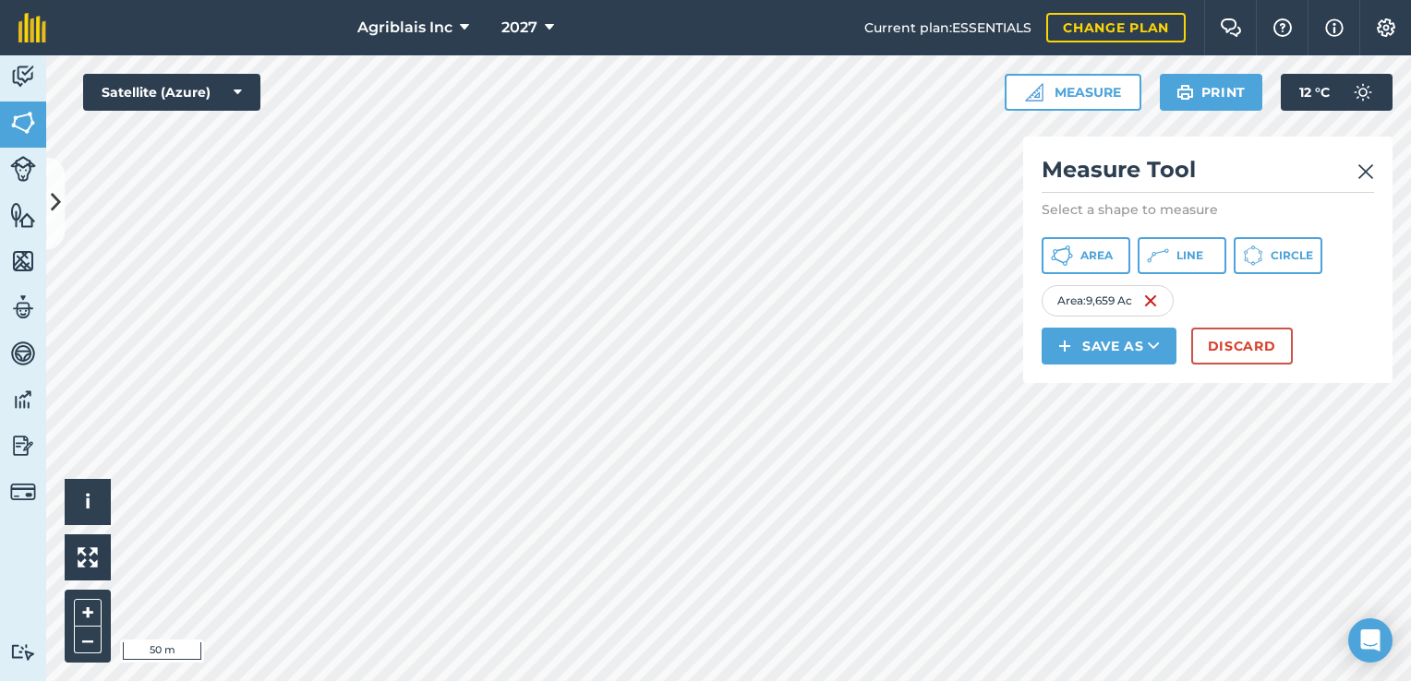
click at [1362, 172] on img at bounding box center [1365, 172] width 17 height 22
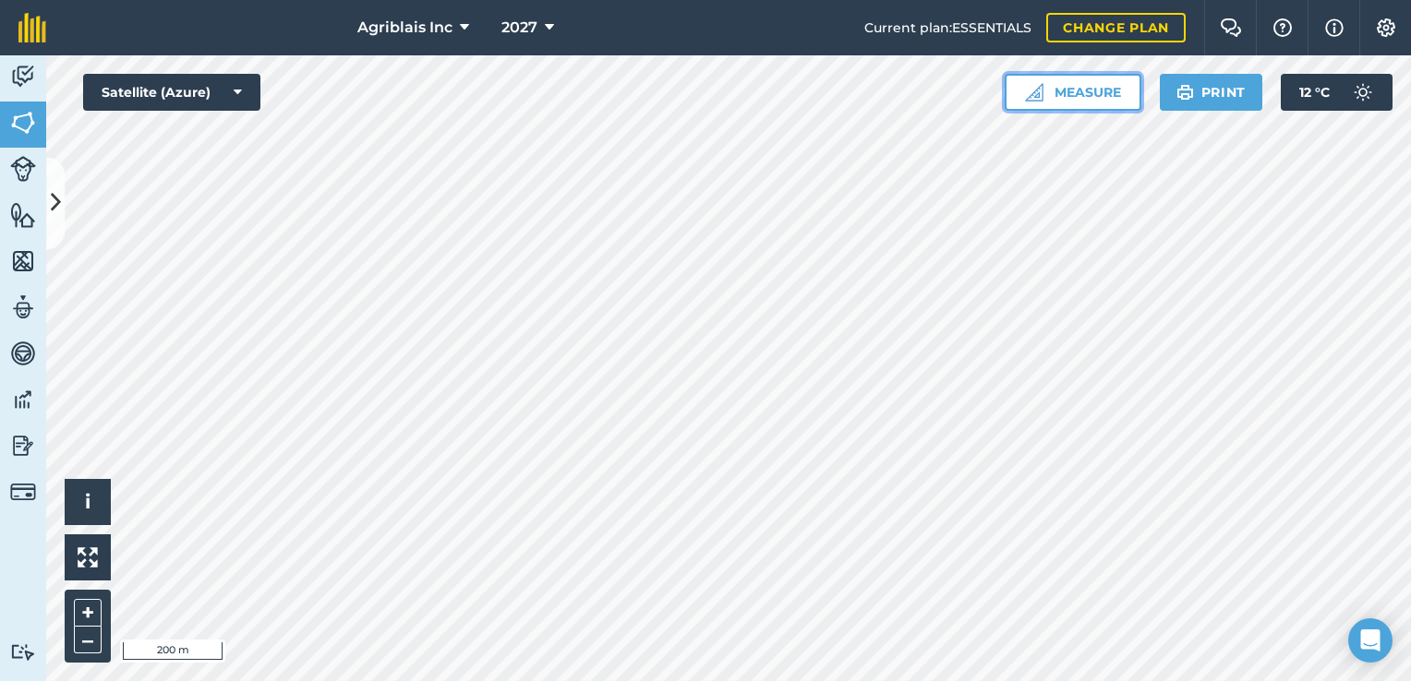
click at [1086, 83] on button "Measure" at bounding box center [1072, 92] width 137 height 37
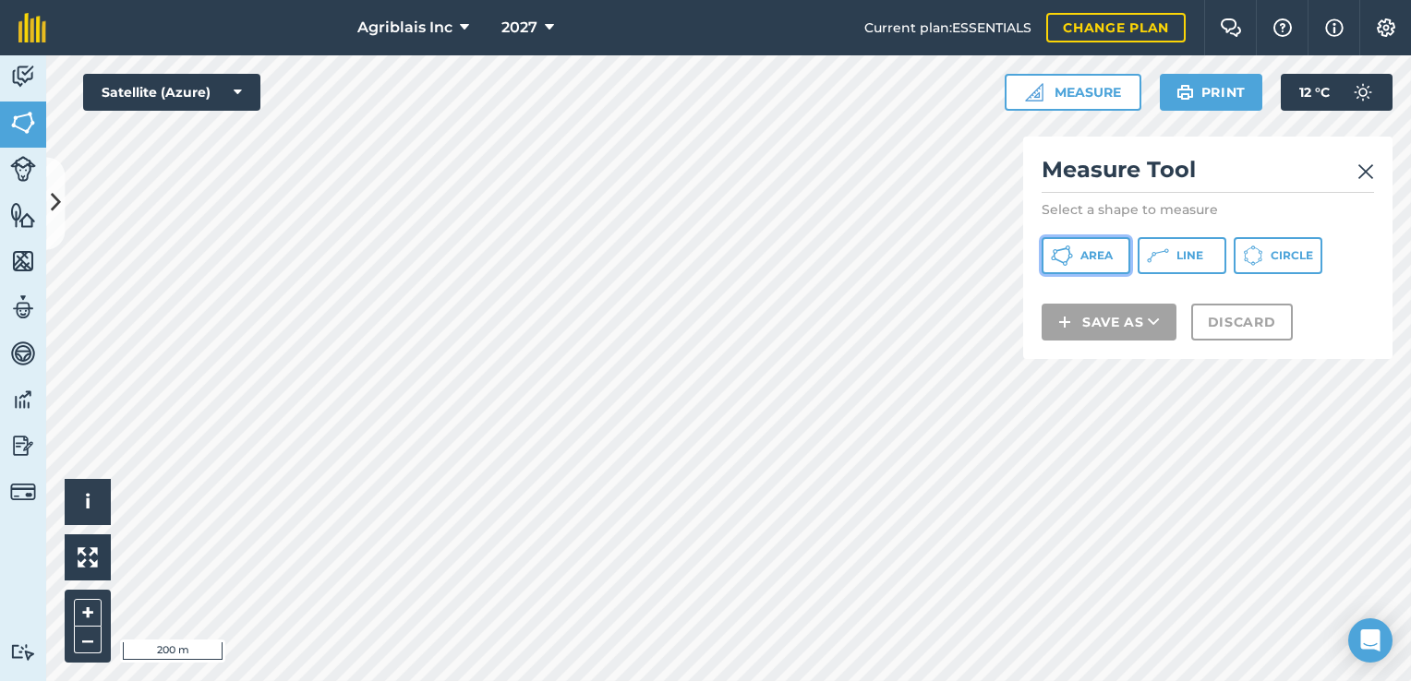
click at [1104, 251] on span "Area" at bounding box center [1096, 255] width 32 height 15
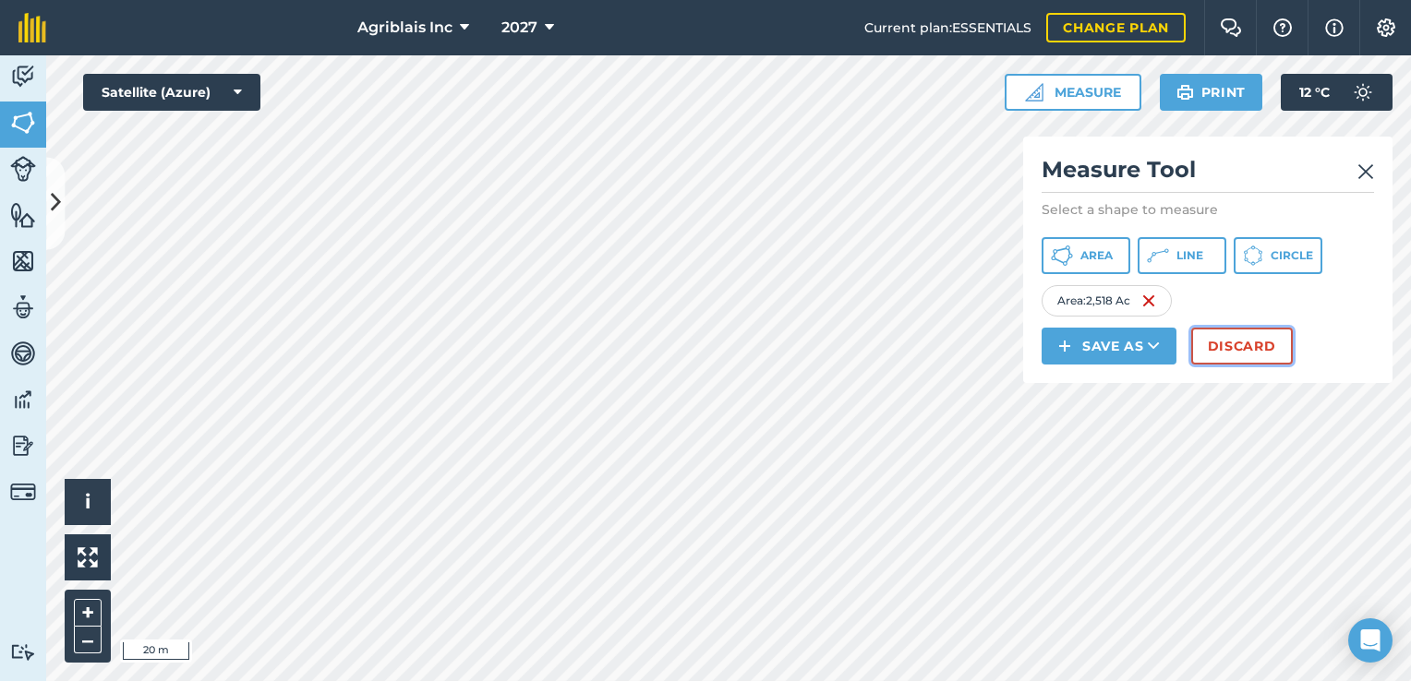
click at [1271, 345] on button "Discard" at bounding box center [1242, 346] width 102 height 37
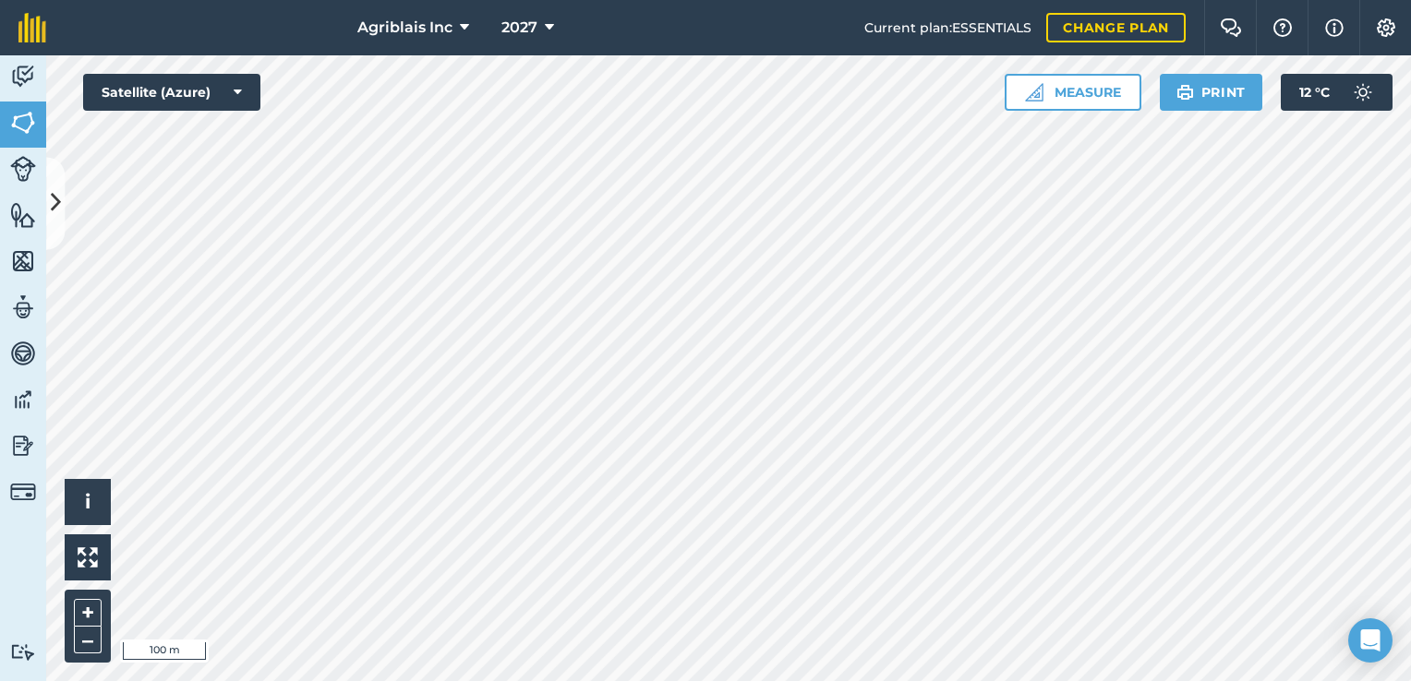
click at [558, 680] on html "Agriblais Inc 2027 Current plan : ESSENTIALS Change plan Farm Chat Help Info Se…" at bounding box center [705, 340] width 1411 height 681
